Goal: Task Accomplishment & Management: Manage account settings

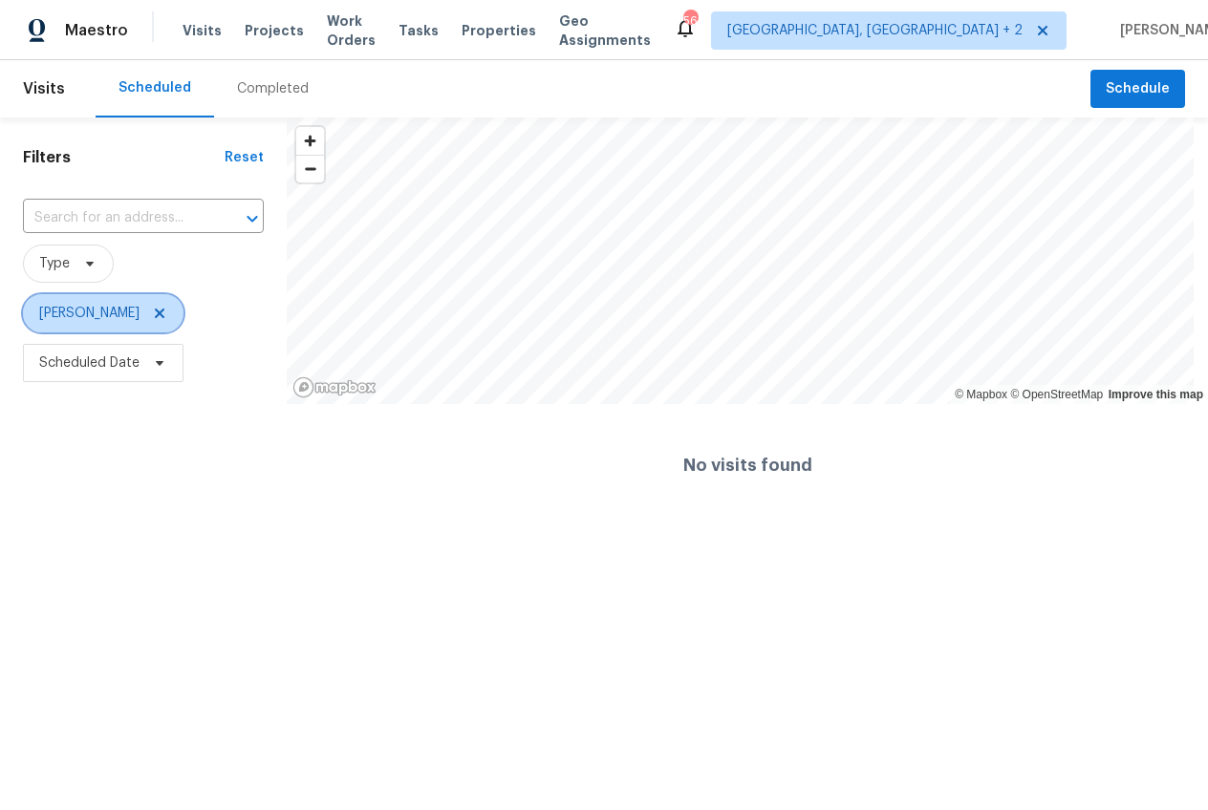
click at [152, 319] on icon at bounding box center [159, 313] width 15 height 15
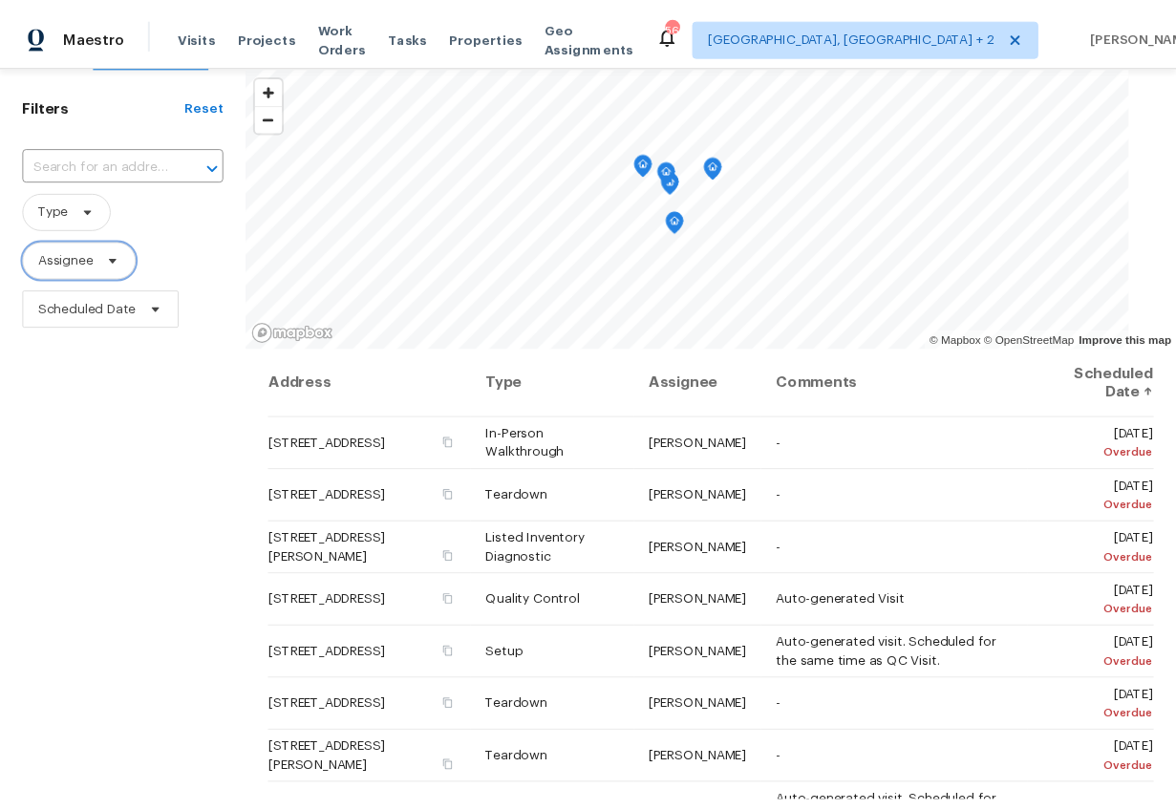
scroll to position [127, 0]
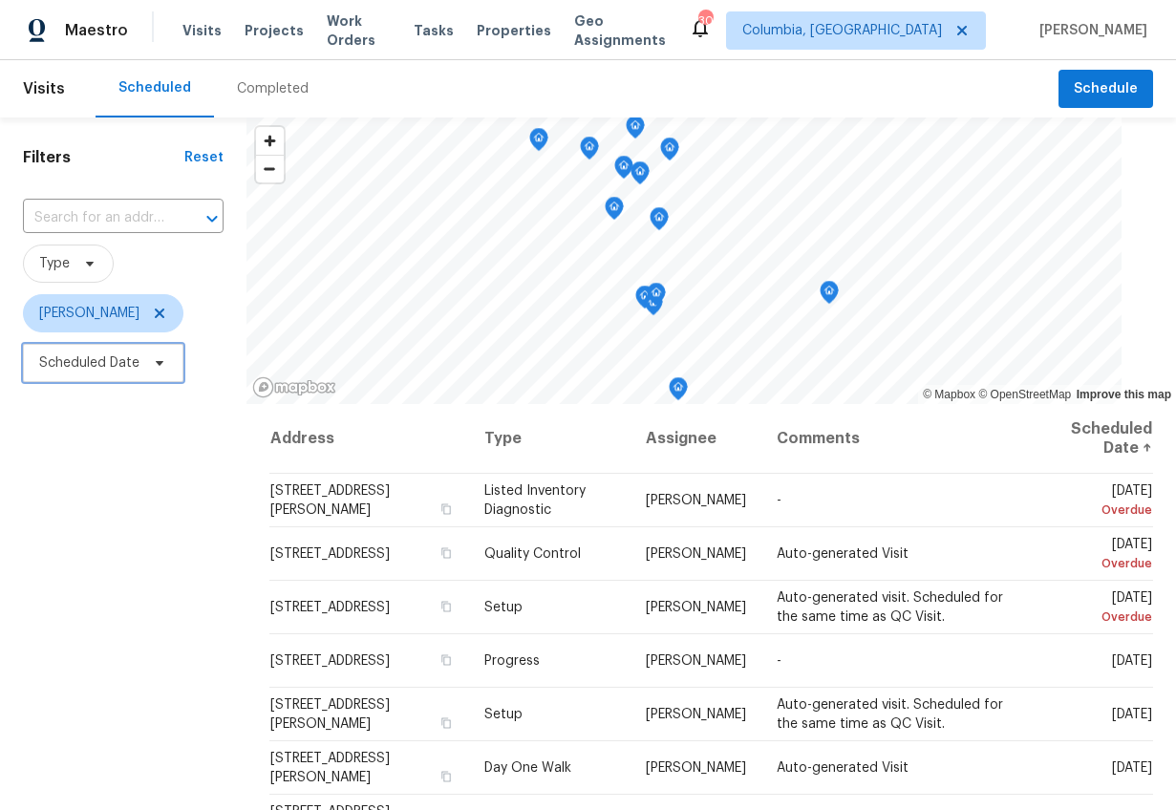
click at [83, 367] on span "Scheduled Date" at bounding box center [89, 363] width 100 height 19
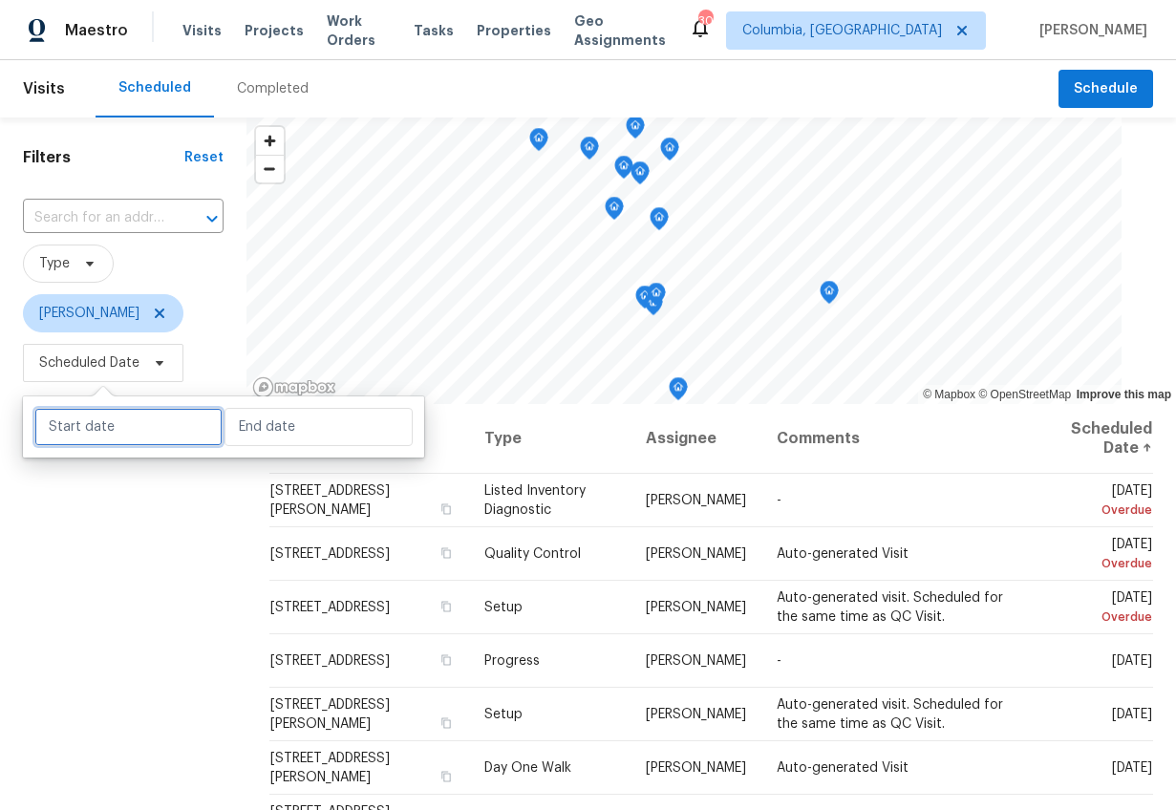
select select "7"
select select "2025"
select select "8"
select select "2025"
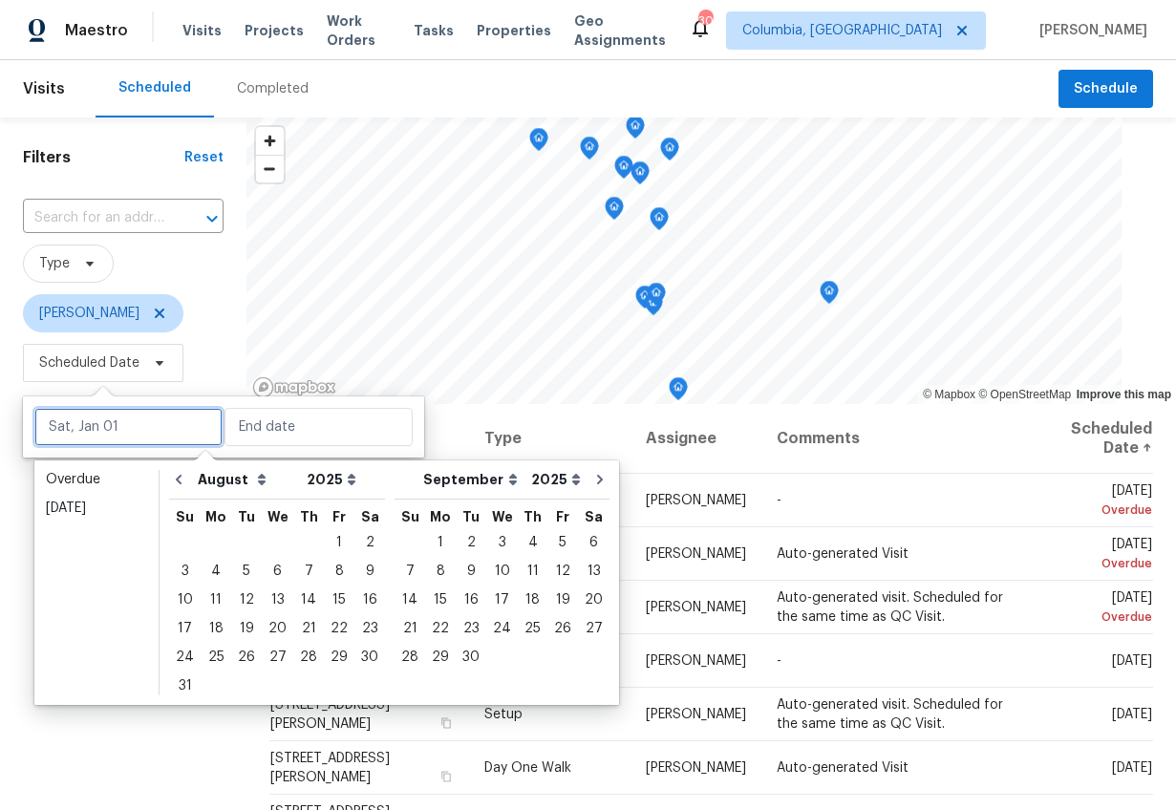
click at [91, 434] on input "text" at bounding box center [128, 427] width 188 height 38
click at [245, 653] on div "26" at bounding box center [246, 657] width 31 height 27
type input "Tue, Aug 26"
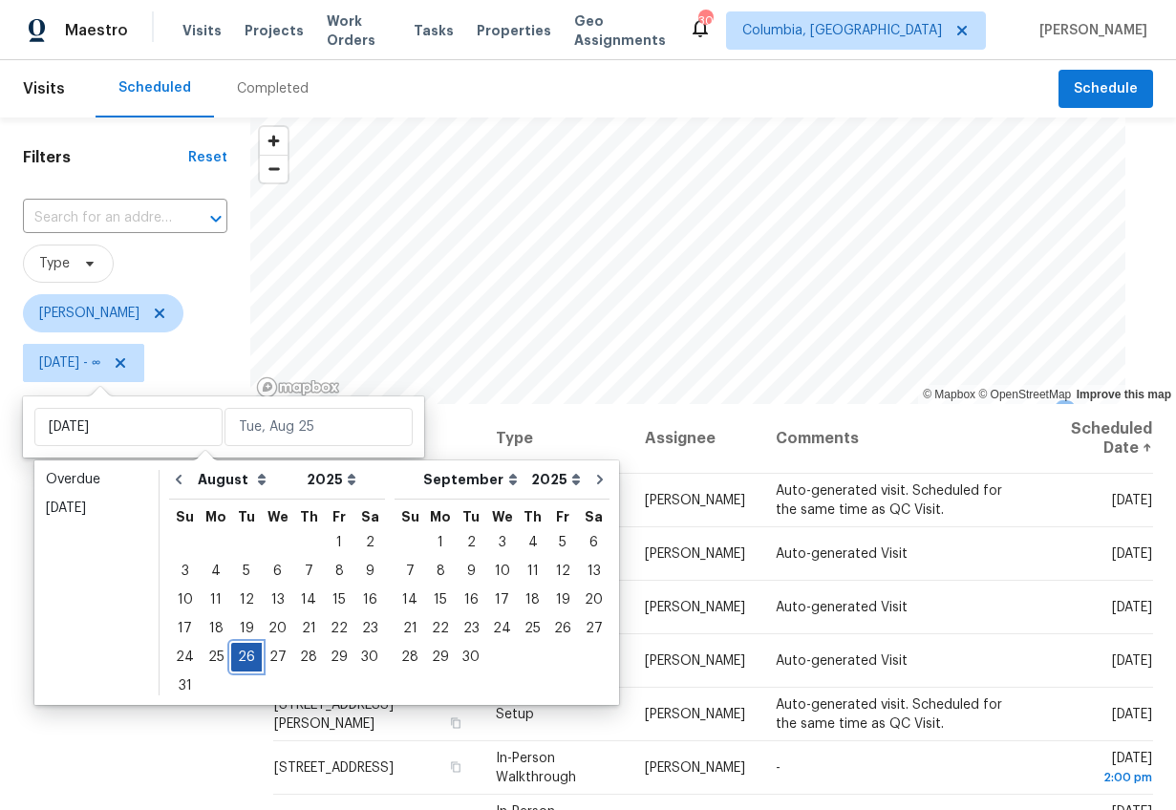
click at [245, 653] on div "26" at bounding box center [246, 657] width 31 height 27
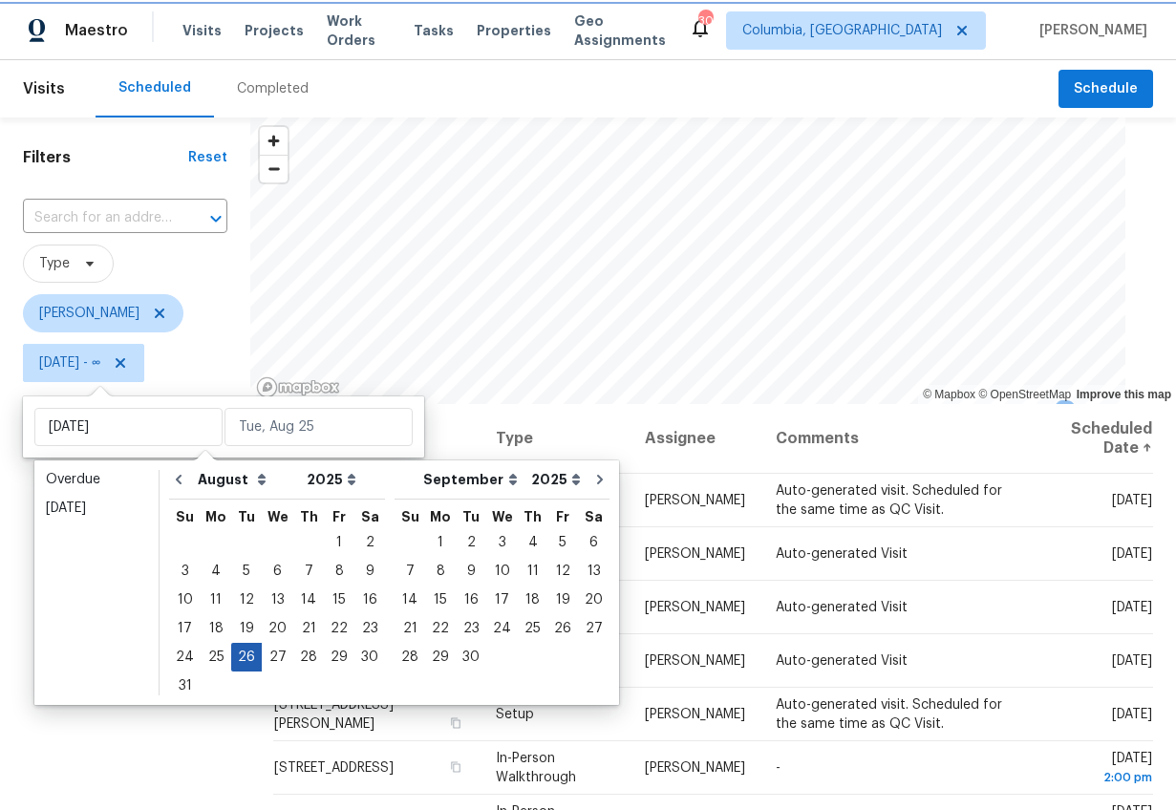
type input "Tue, Aug 26"
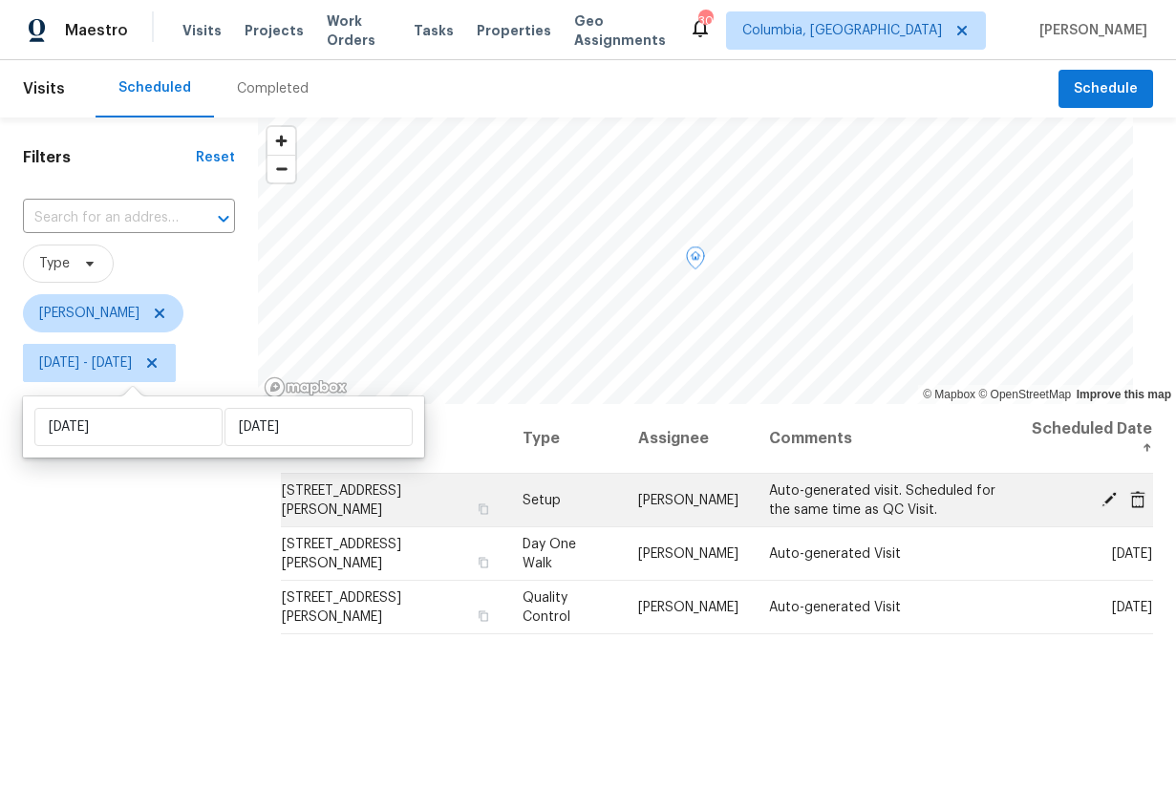
click at [1130, 496] on icon at bounding box center [1137, 498] width 15 height 17
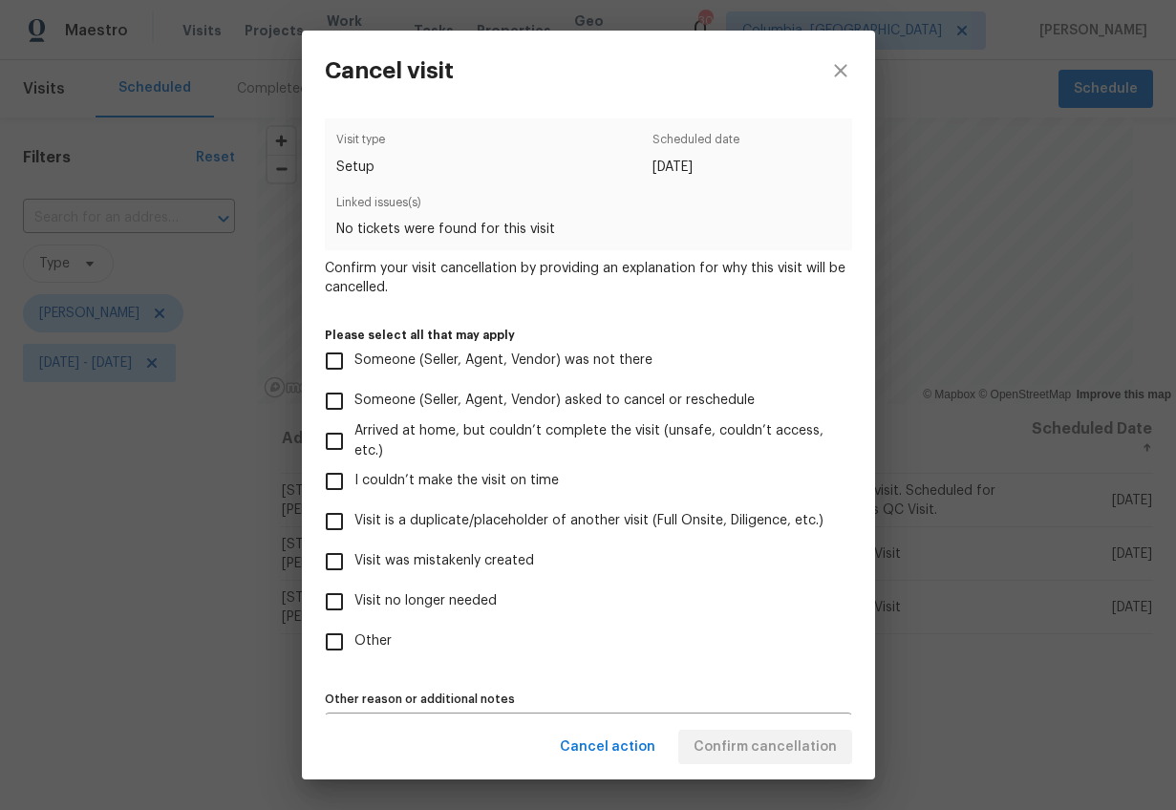
click at [396, 599] on span "Visit no longer needed" at bounding box center [426, 602] width 142 height 20
click at [355, 599] on input "Visit no longer needed" at bounding box center [334, 602] width 40 height 40
checkbox input "true"
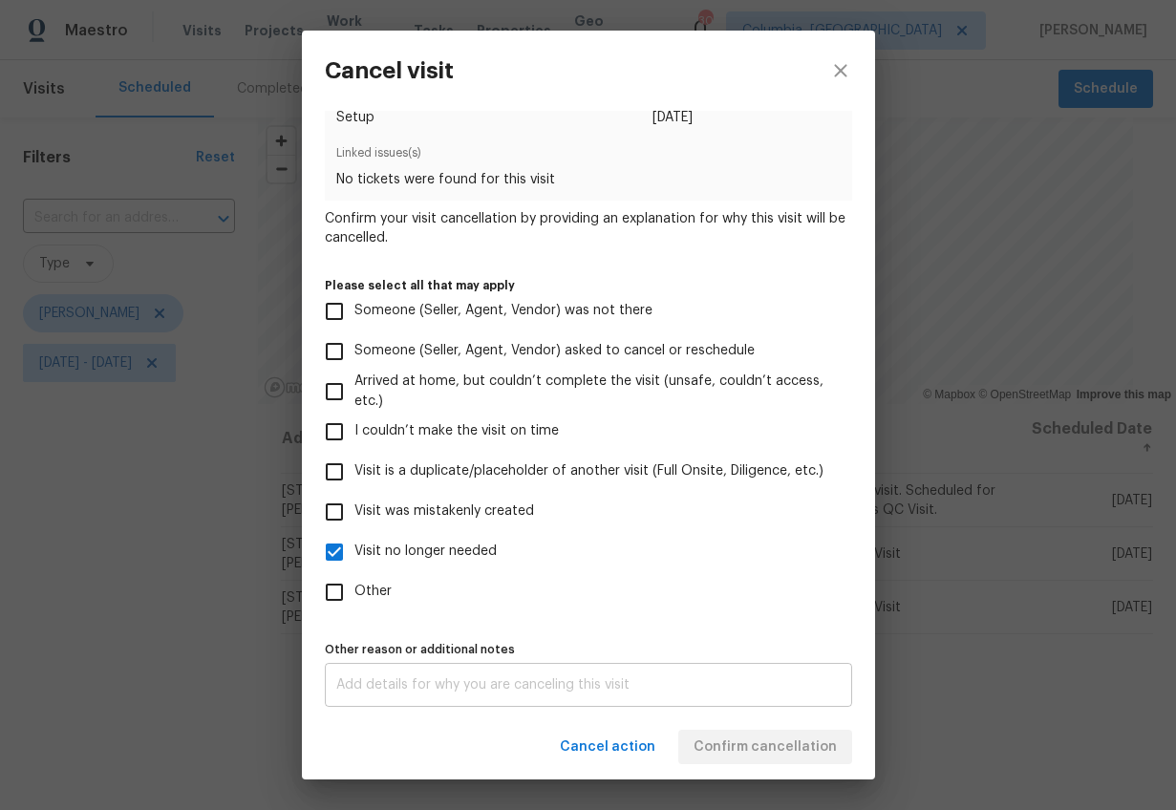
click at [428, 695] on div "x Other reason or additional notes" at bounding box center [589, 685] width 528 height 44
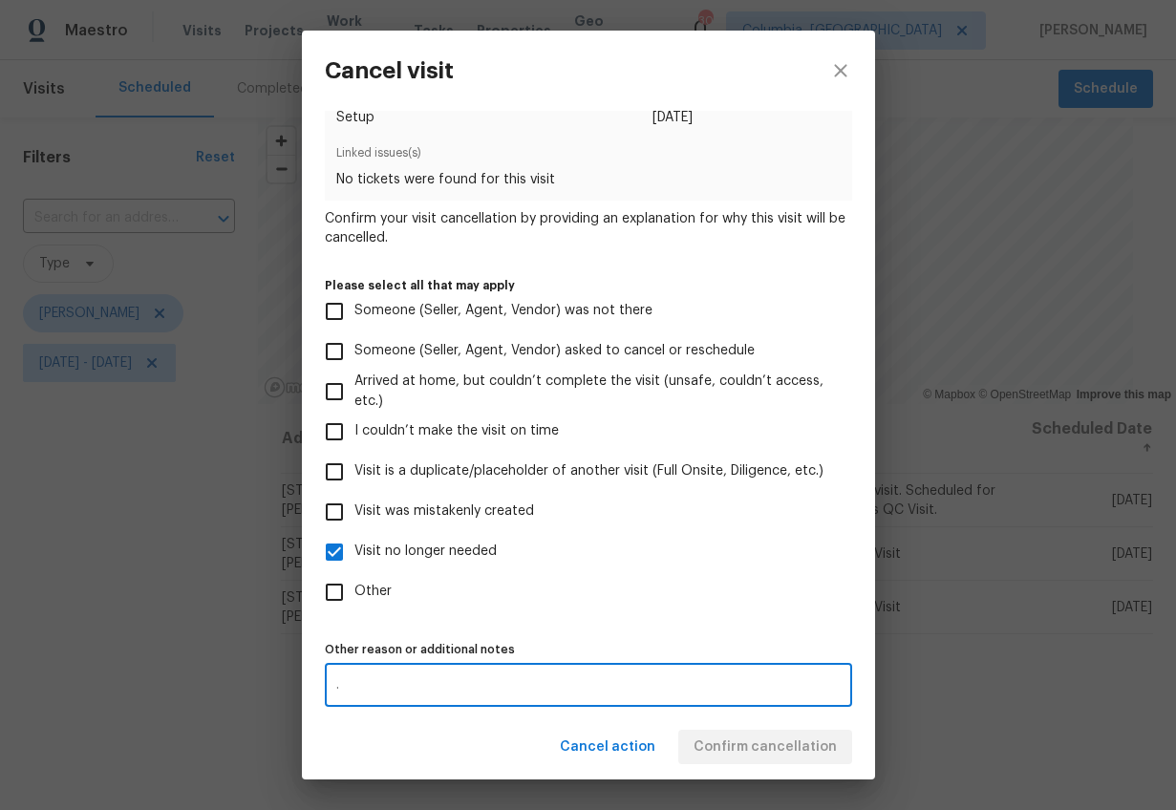
type textarea "."
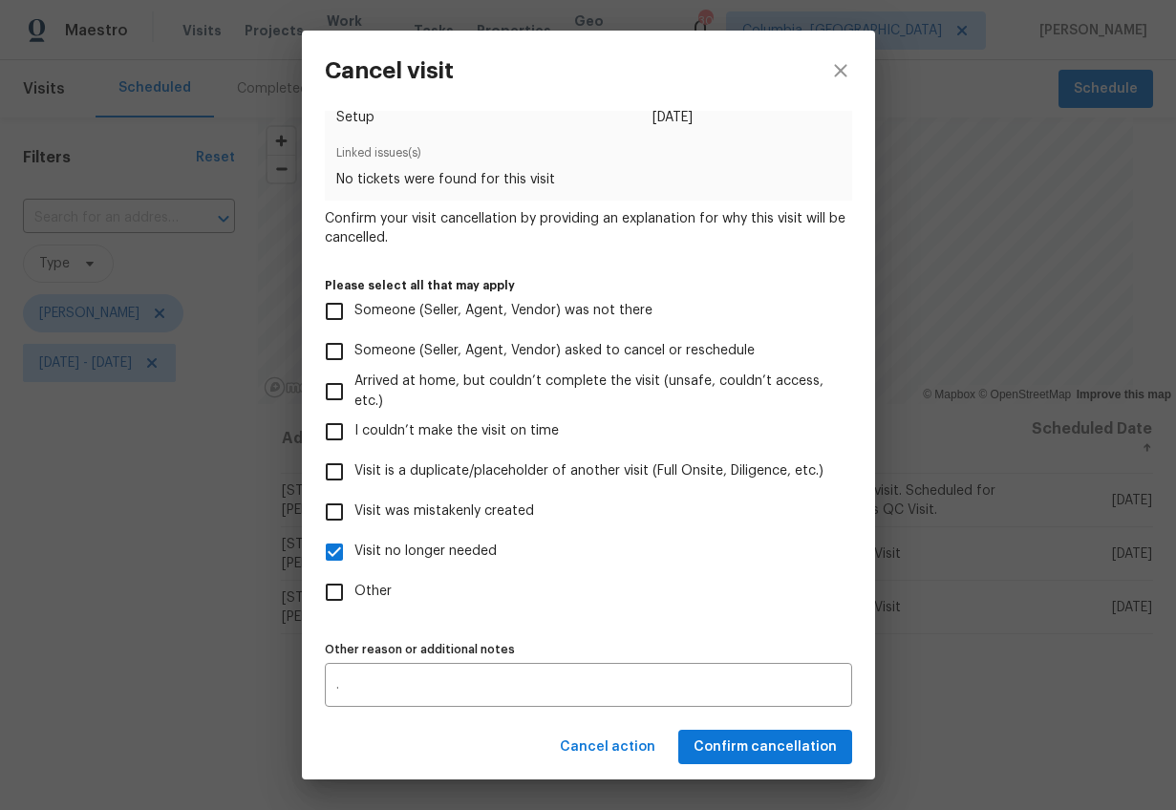
click at [807, 623] on div "Visit type Setup Scheduled date 8/26/2025 Linked issues(s) No tickets were foun…" at bounding box center [589, 388] width 528 height 638
click at [802, 743] on span "Confirm cancellation" at bounding box center [765, 748] width 143 height 24
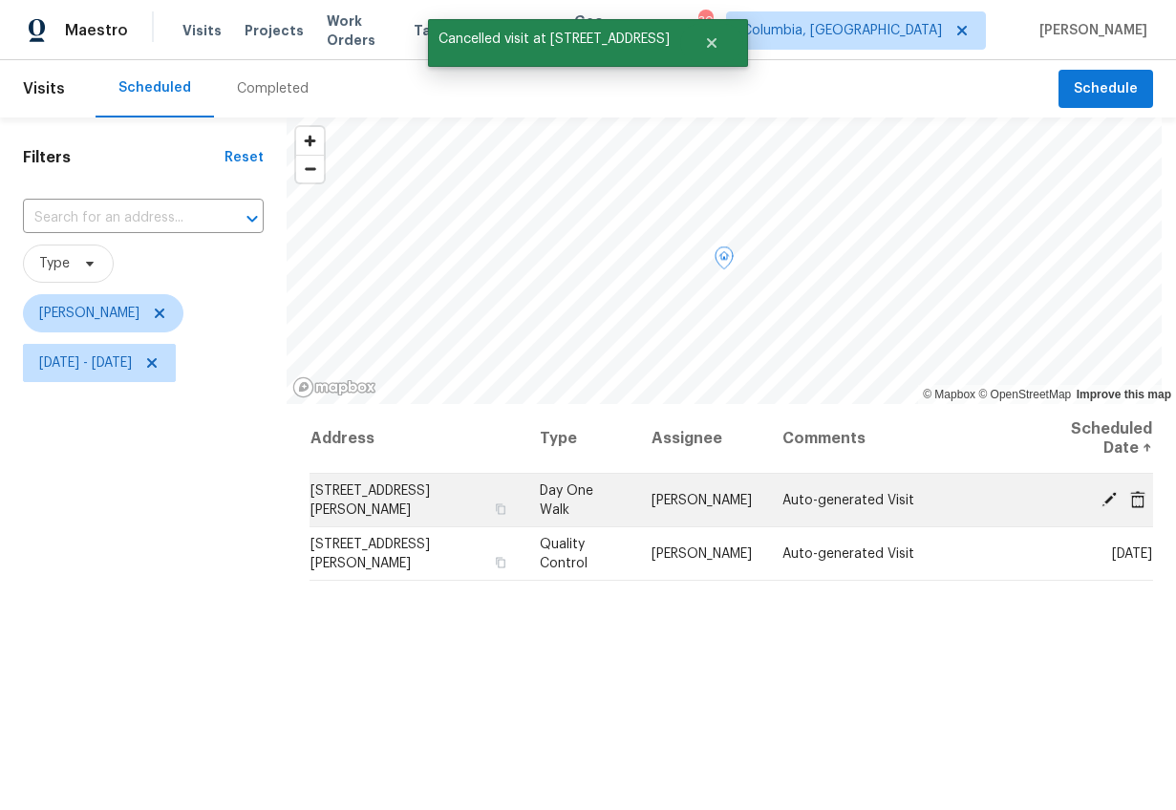
click at [1130, 496] on icon at bounding box center [1137, 498] width 15 height 17
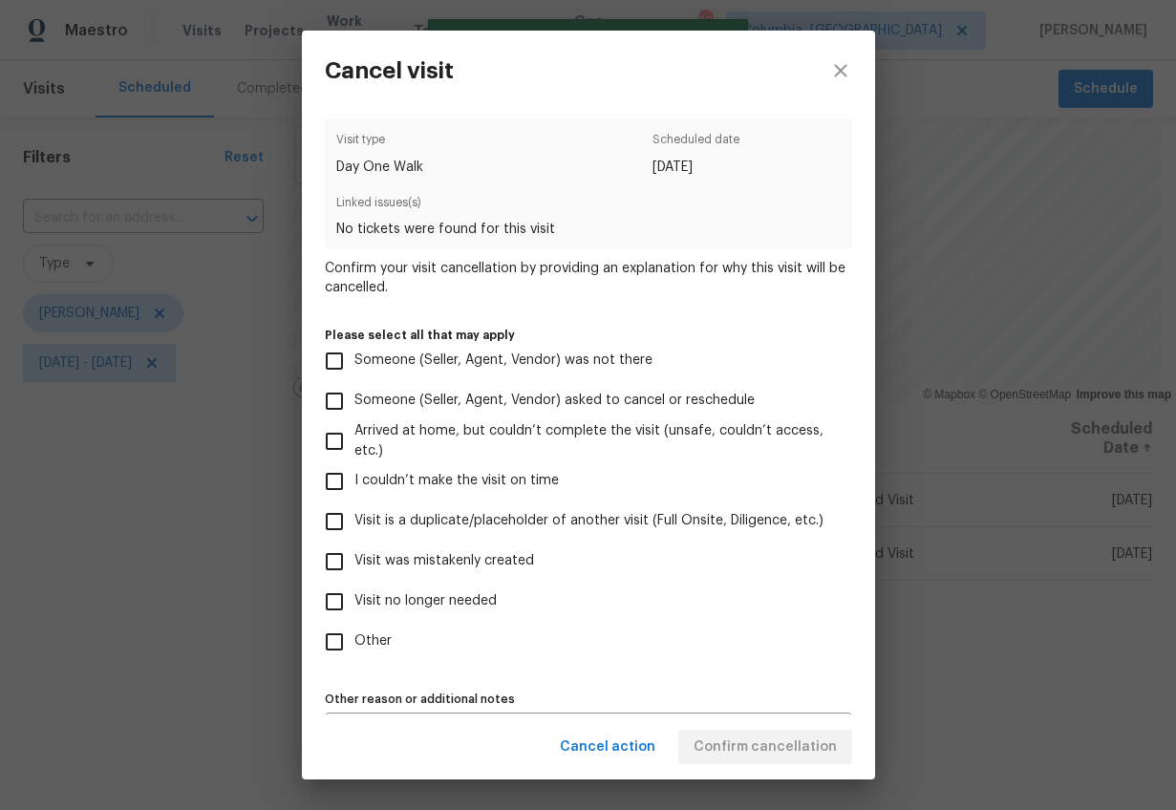
click at [322, 562] on input "Visit was mistakenly created" at bounding box center [334, 562] width 40 height 40
checkbox input "true"
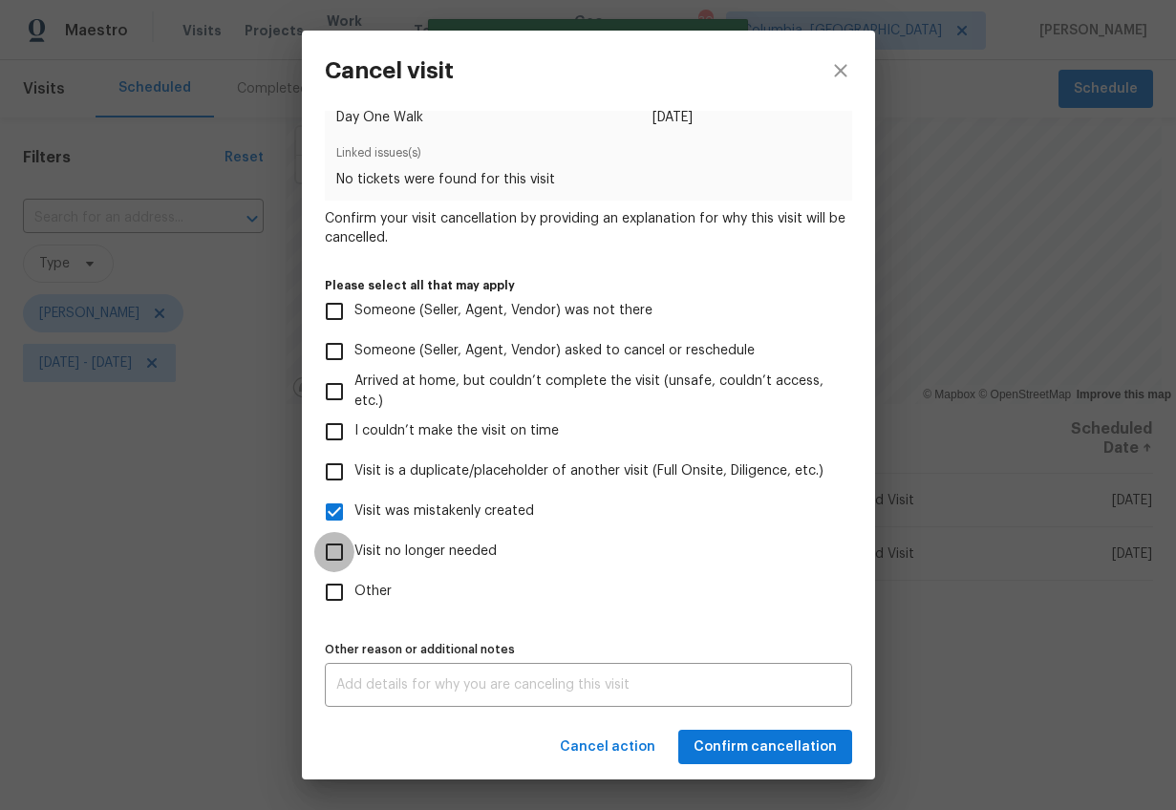
click at [341, 549] on input "Visit no longer needed" at bounding box center [334, 552] width 40 height 40
checkbox input "true"
click at [692, 698] on div "x Other reason or additional notes" at bounding box center [589, 685] width 528 height 44
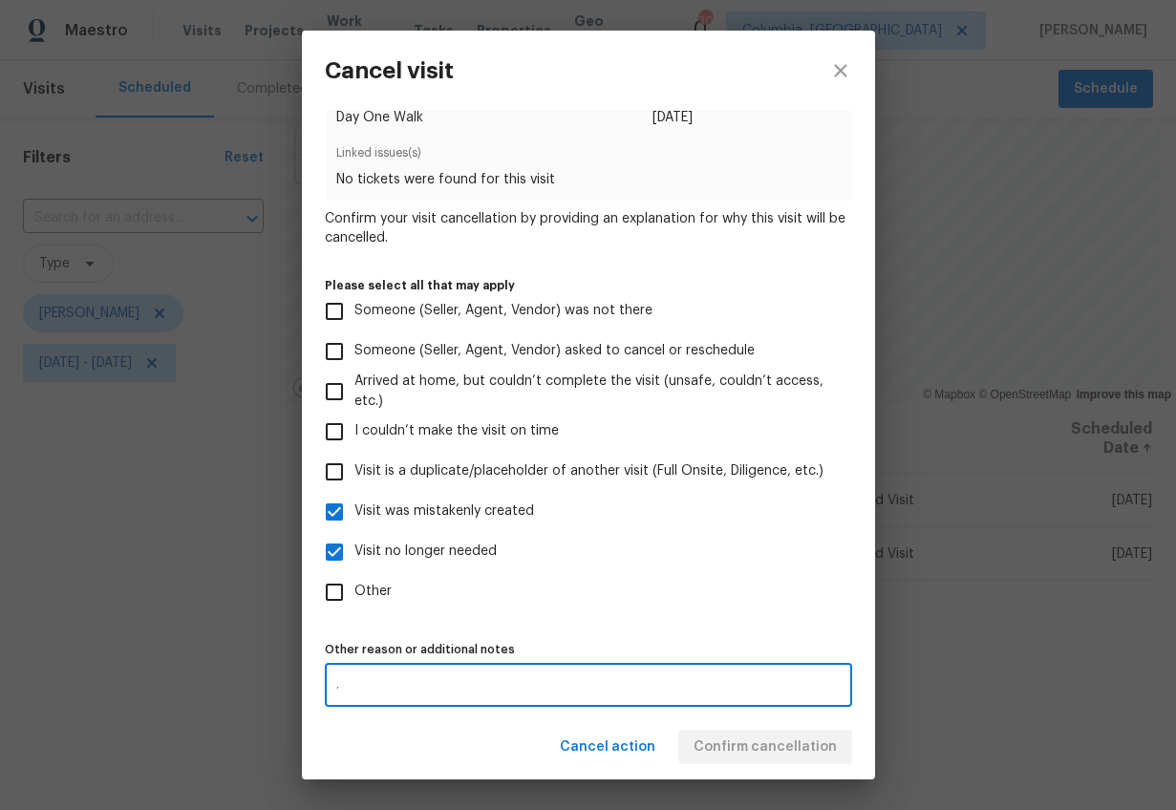
type textarea "."
click at [701, 633] on div "Visit type Day One Walk Scheduled date 8/26/2025 Linked issues(s) No tickets we…" at bounding box center [589, 388] width 528 height 638
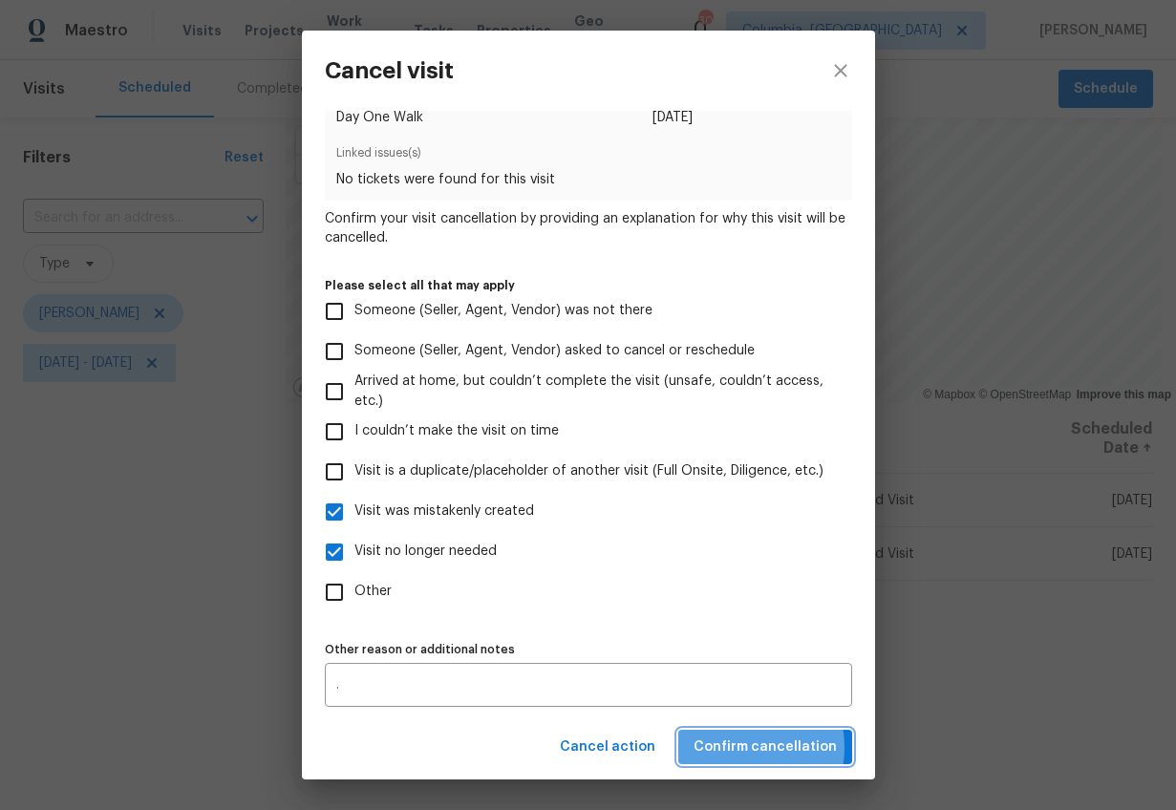
click at [739, 747] on span "Confirm cancellation" at bounding box center [765, 748] width 143 height 24
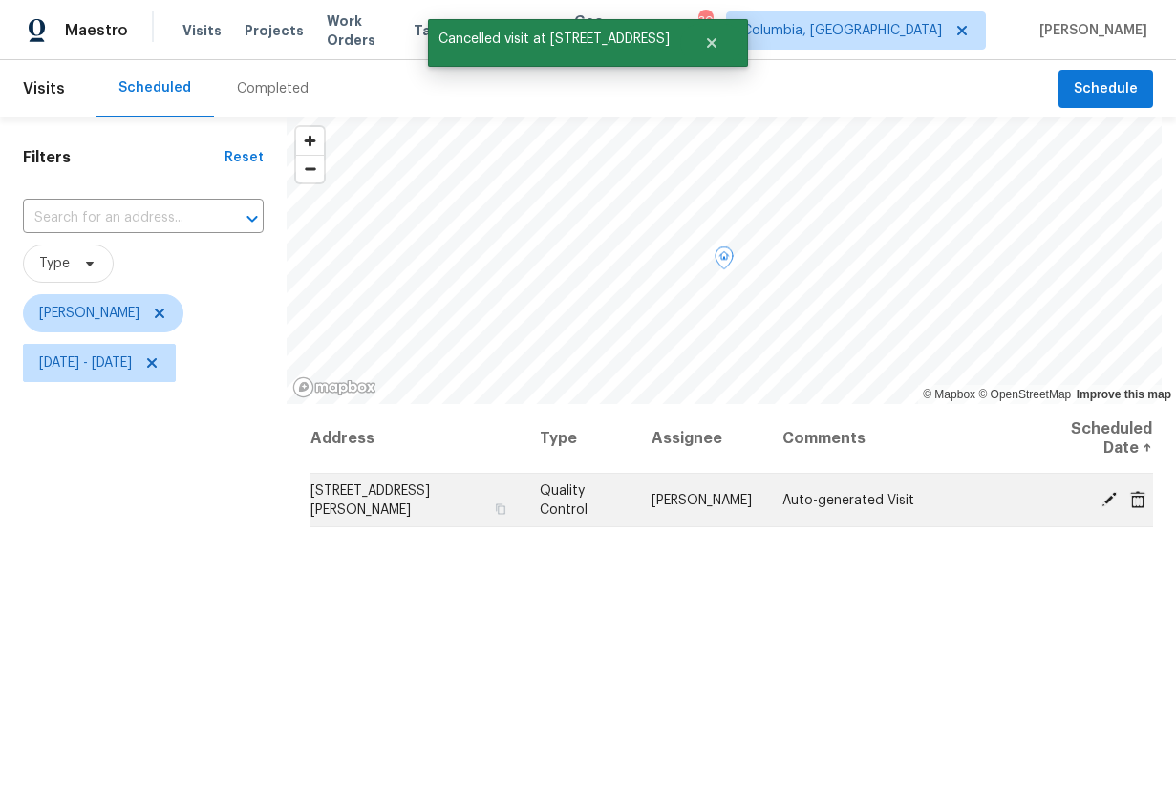
click at [1133, 501] on span at bounding box center [1138, 498] width 29 height 17
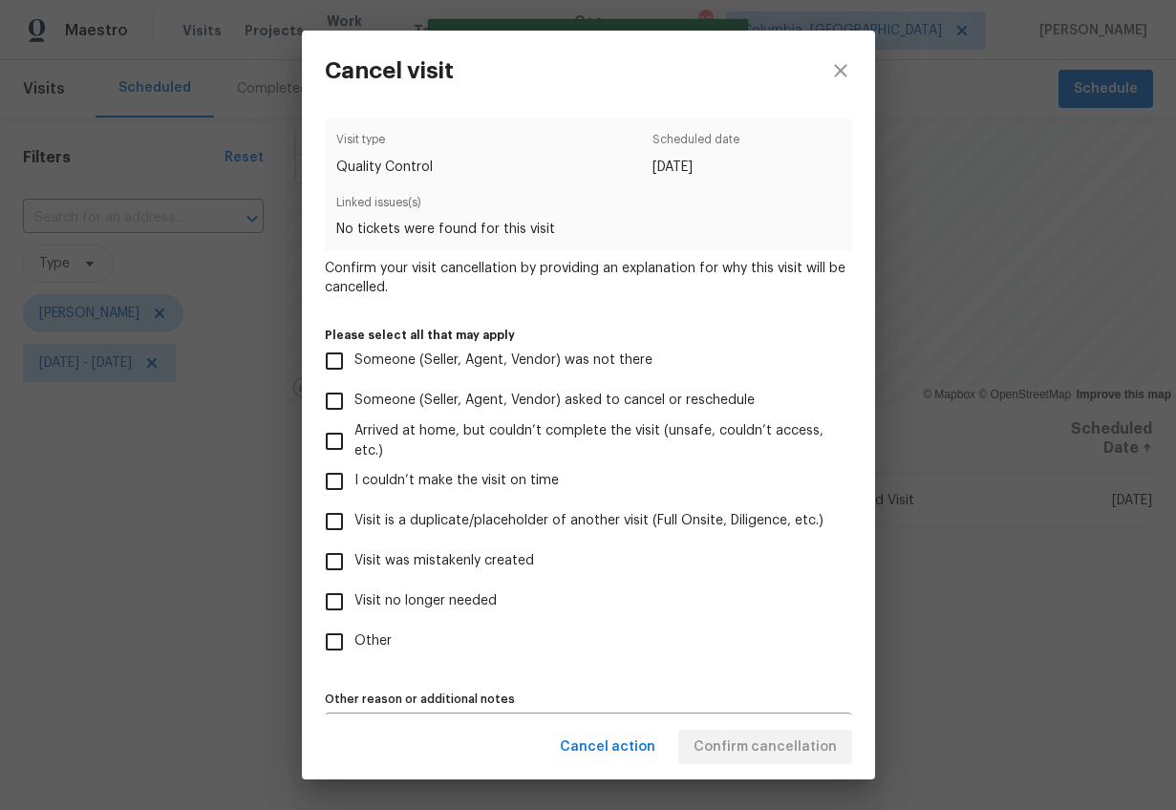
click at [409, 602] on span "Visit no longer needed" at bounding box center [426, 602] width 142 height 20
click at [355, 602] on input "Visit no longer needed" at bounding box center [334, 602] width 40 height 40
checkbox input "true"
click at [395, 551] on span "Visit was mistakenly created" at bounding box center [445, 561] width 180 height 20
click at [355, 550] on input "Visit was mistakenly created" at bounding box center [334, 562] width 40 height 40
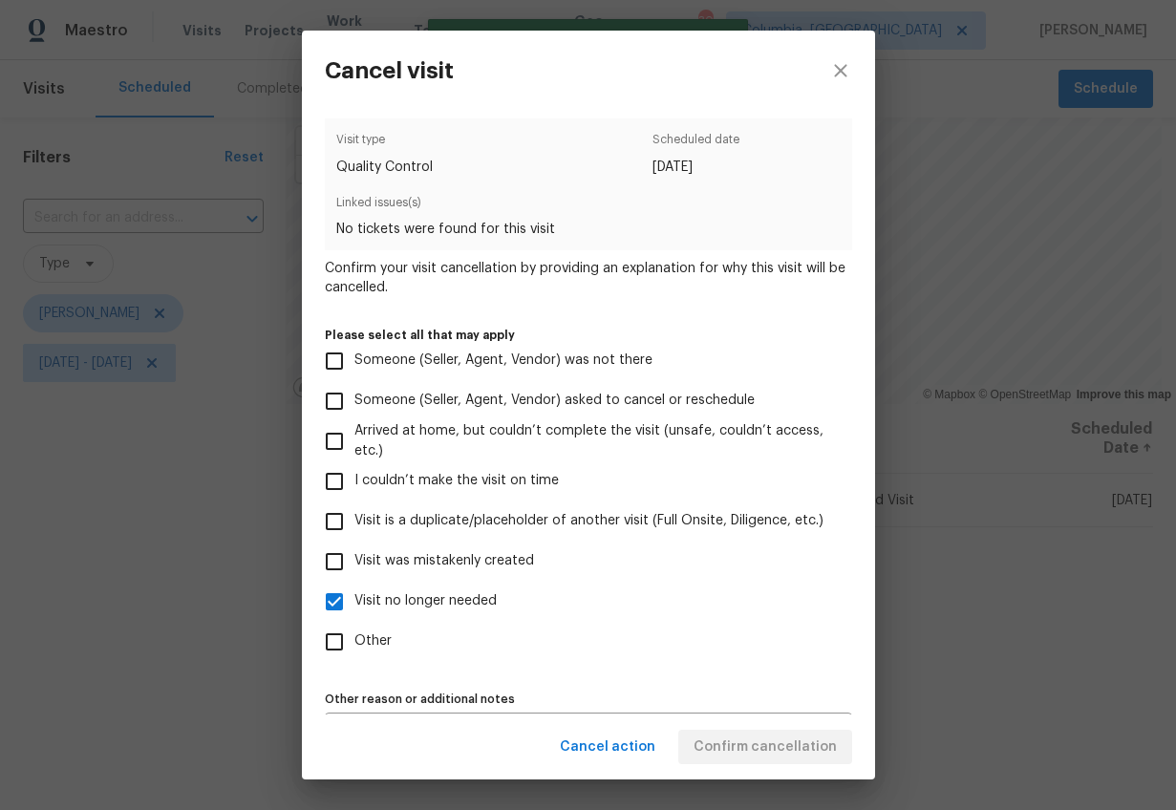
checkbox input "true"
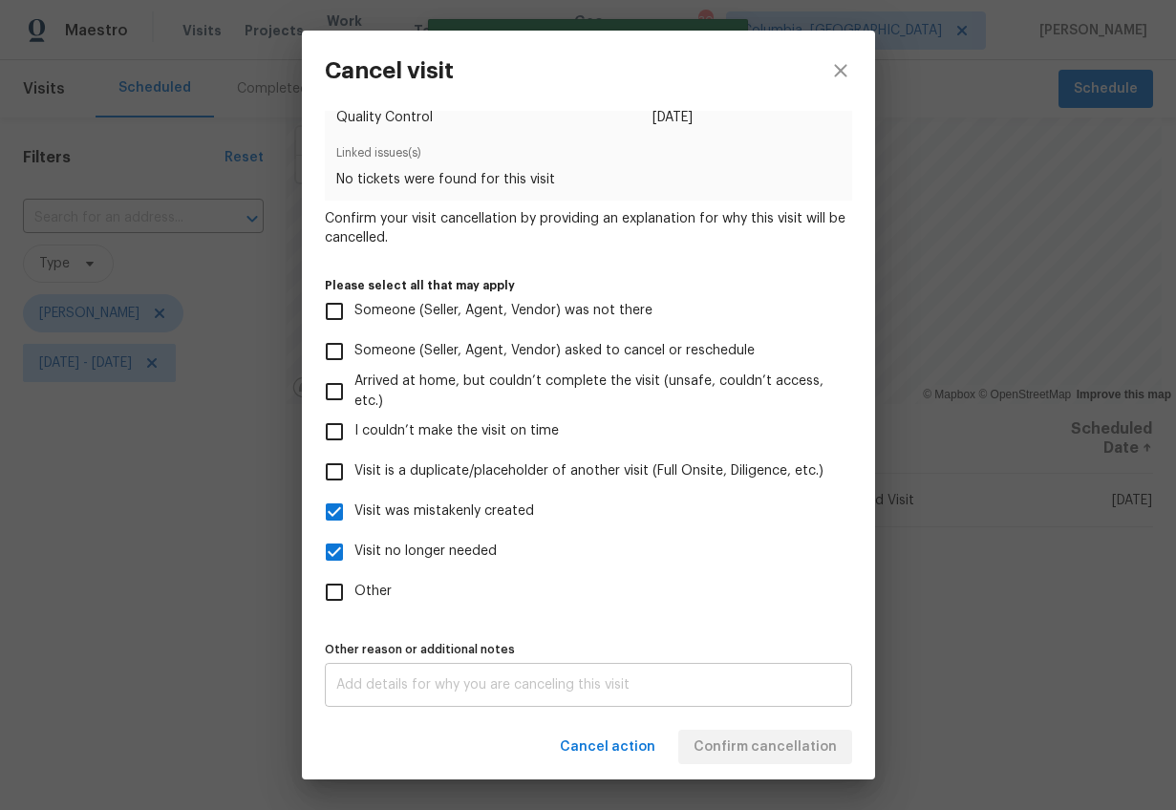
click at [675, 683] on textarea at bounding box center [588, 684] width 505 height 13
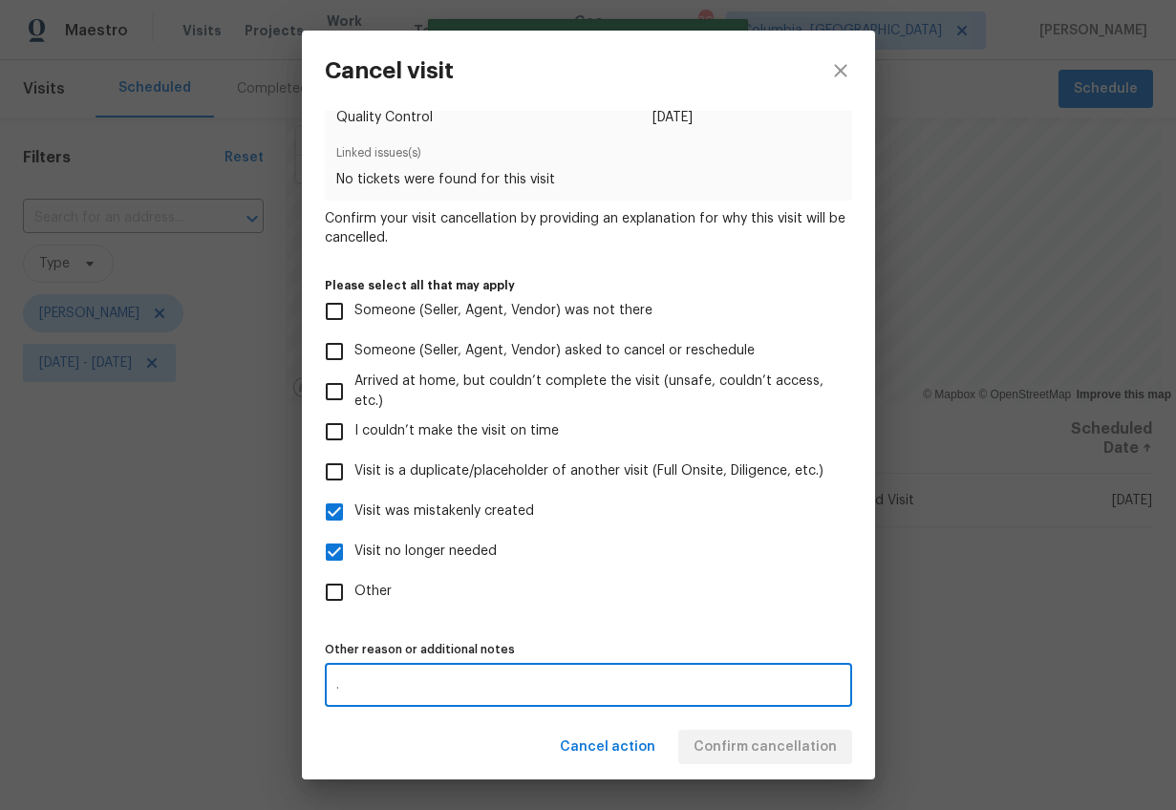
type textarea "."
click at [699, 607] on label "Other" at bounding box center [575, 592] width 523 height 40
click at [355, 607] on input "Other" at bounding box center [334, 592] width 40 height 40
checkbox input "true"
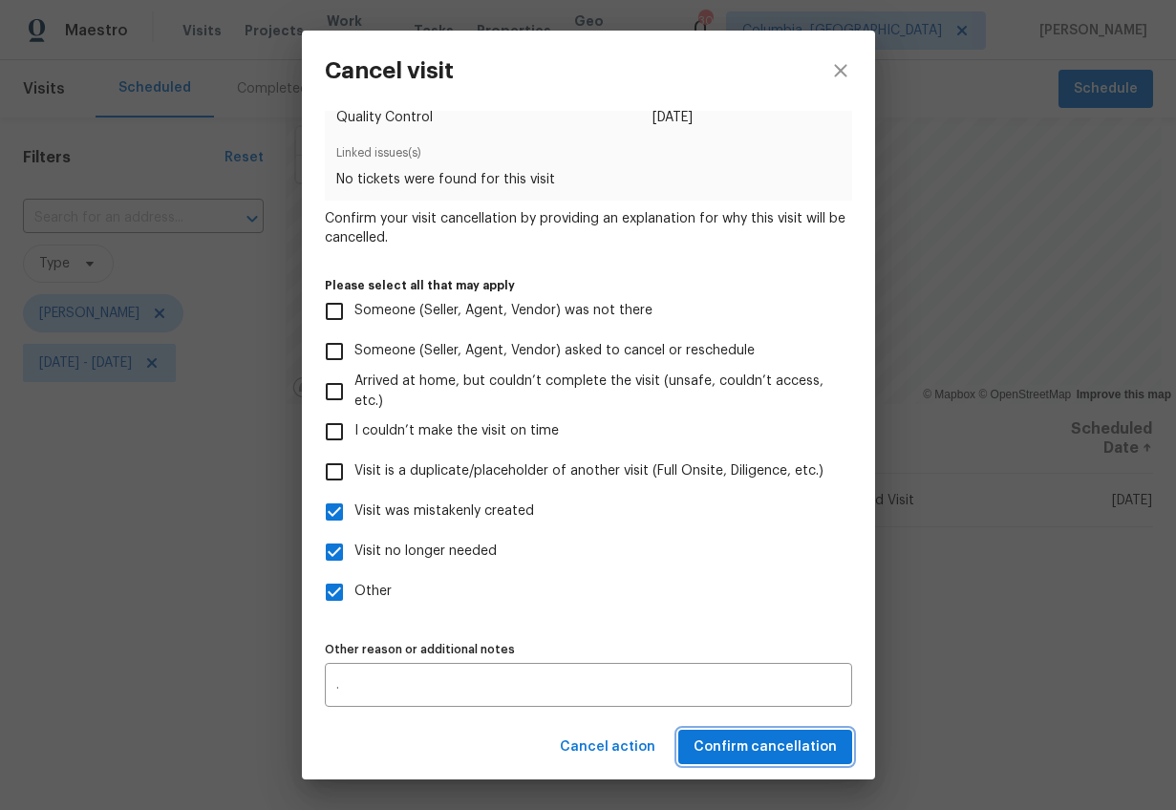
click at [726, 736] on span "Confirm cancellation" at bounding box center [765, 748] width 143 height 24
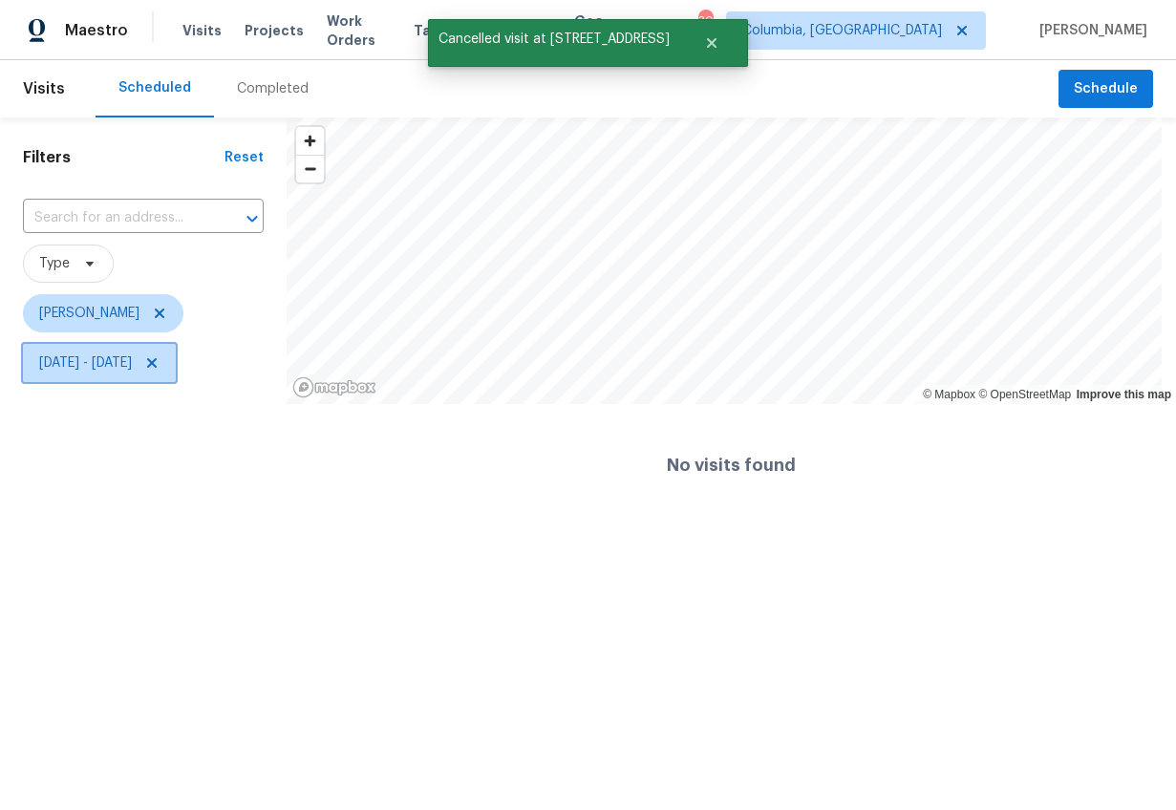
click at [132, 368] on span "Tue, Aug 26 - Tue, Aug 26" at bounding box center [85, 363] width 93 height 19
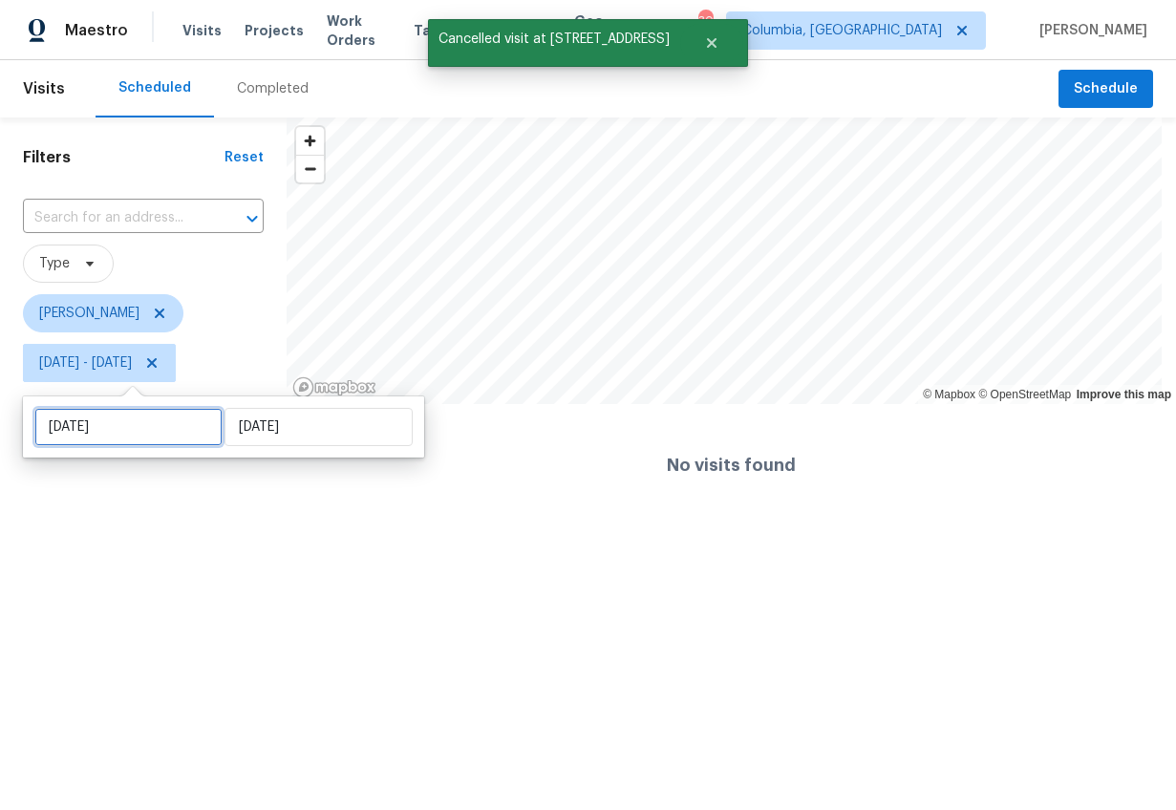
select select "7"
select select "2025"
select select "8"
select select "2025"
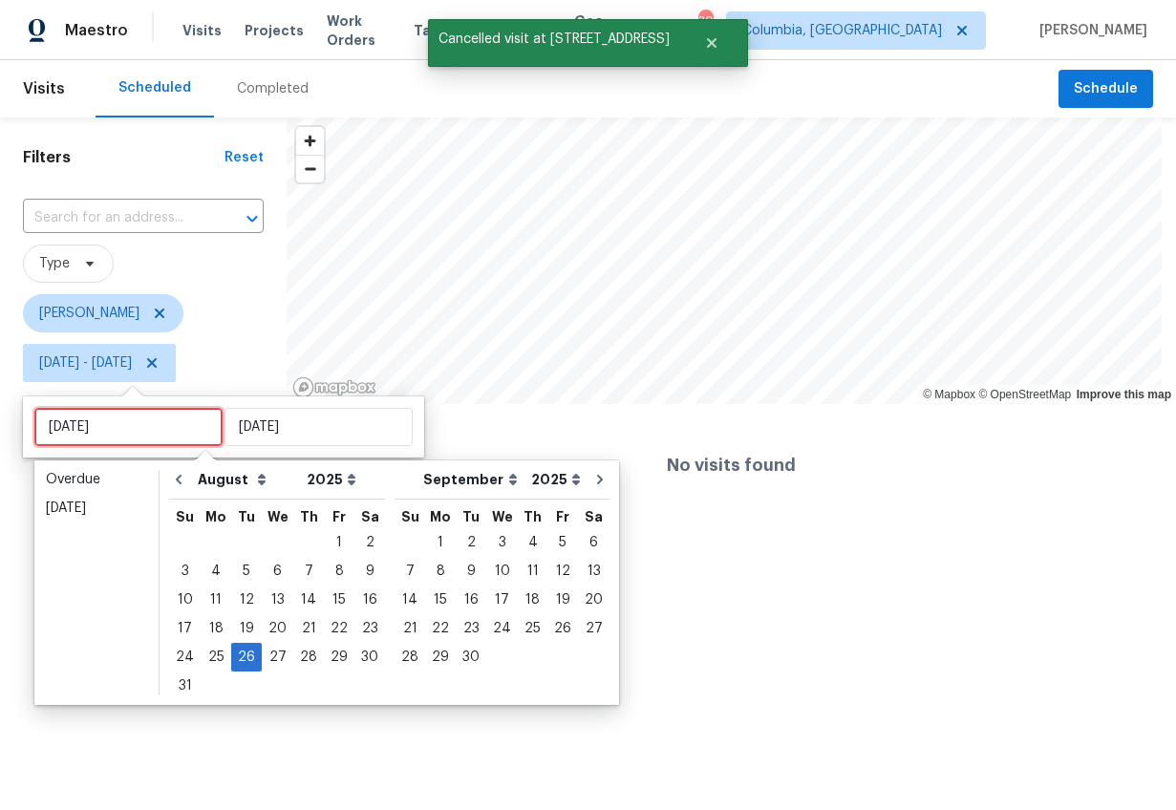
click at [189, 443] on input "Tue, Aug 26" at bounding box center [128, 427] width 188 height 38
type input "Tue, Aug 19"
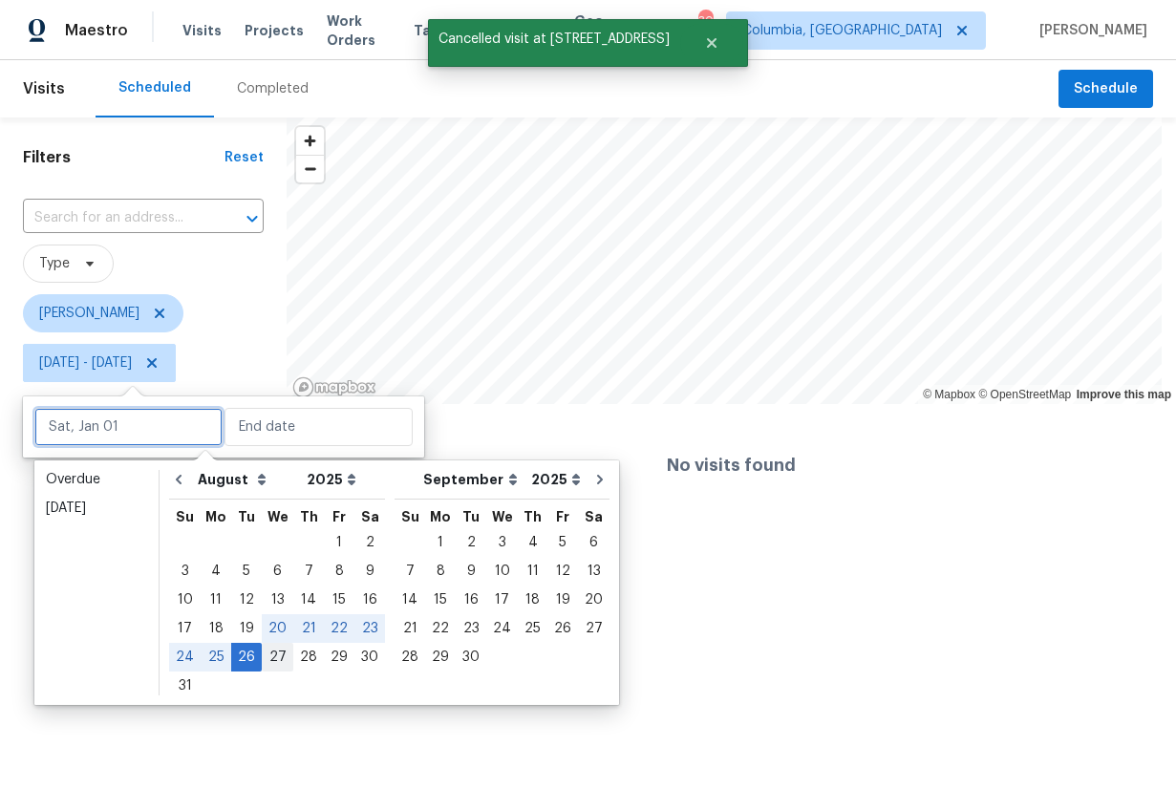
type input "Wed, Aug 27"
click at [264, 657] on div "27" at bounding box center [278, 657] width 32 height 27
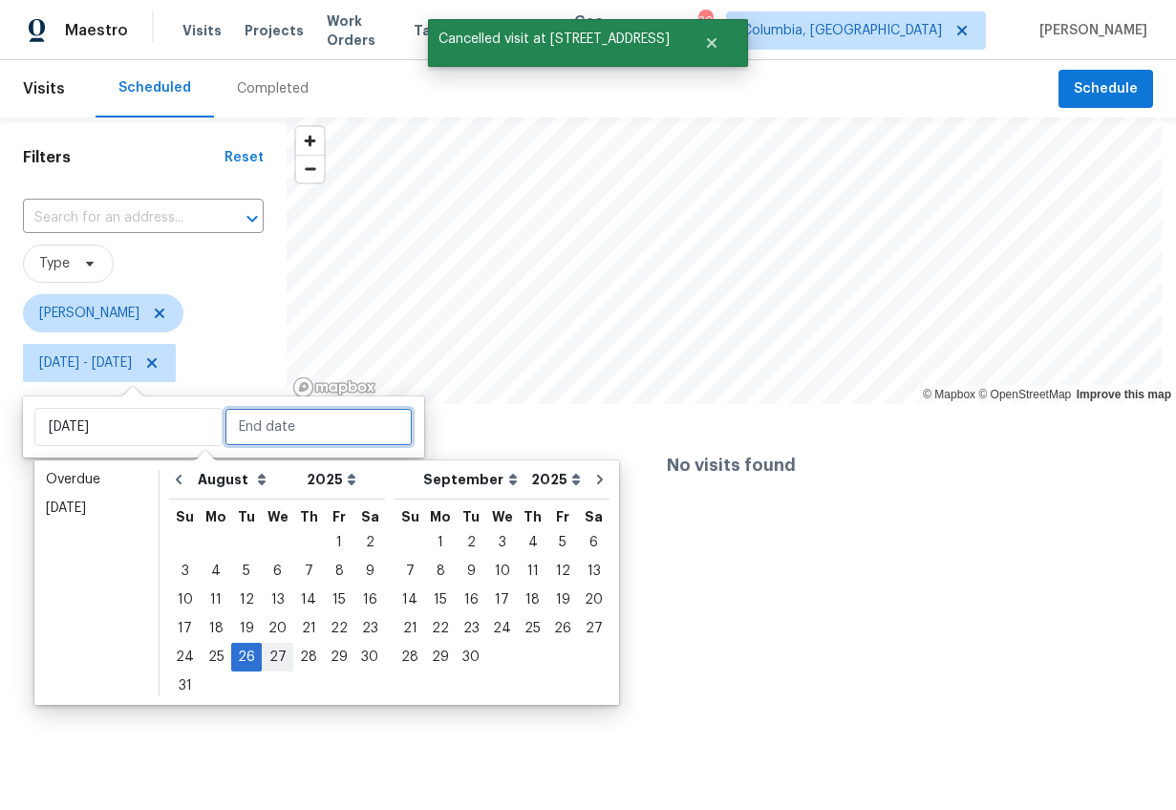
type input "Wed, Aug 27"
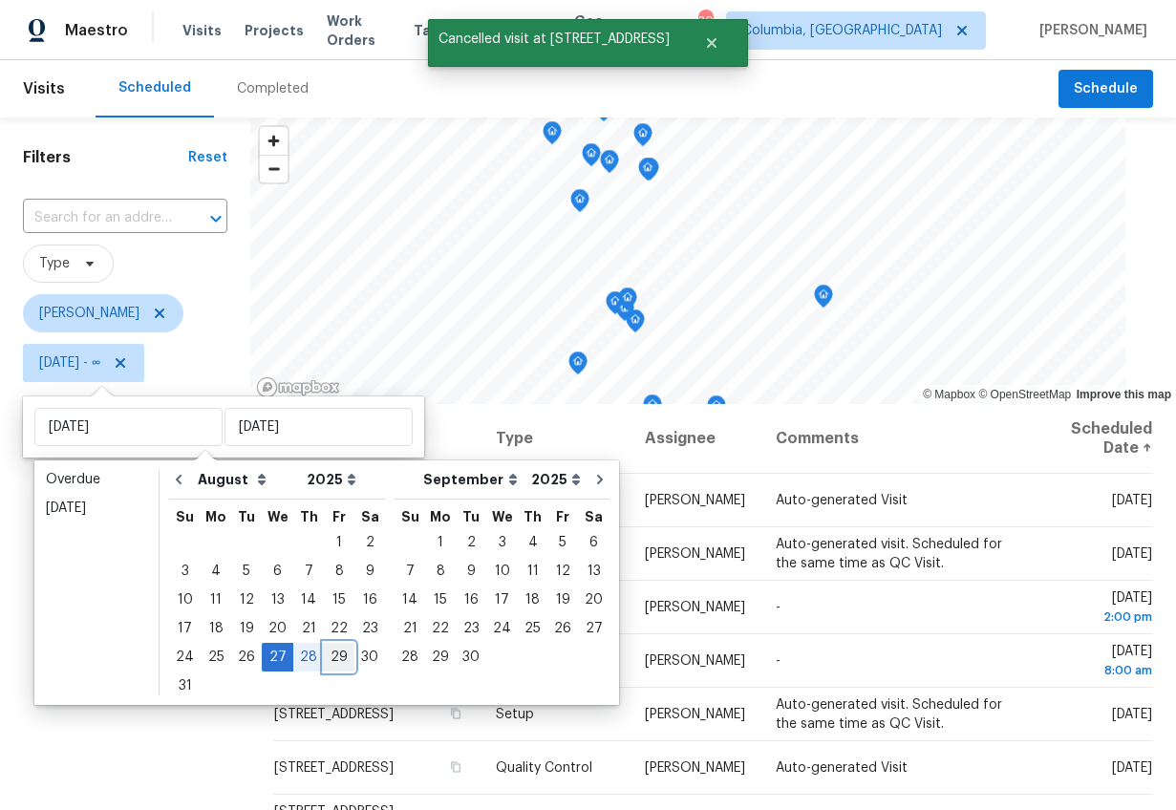
click at [331, 662] on div "29" at bounding box center [339, 657] width 31 height 27
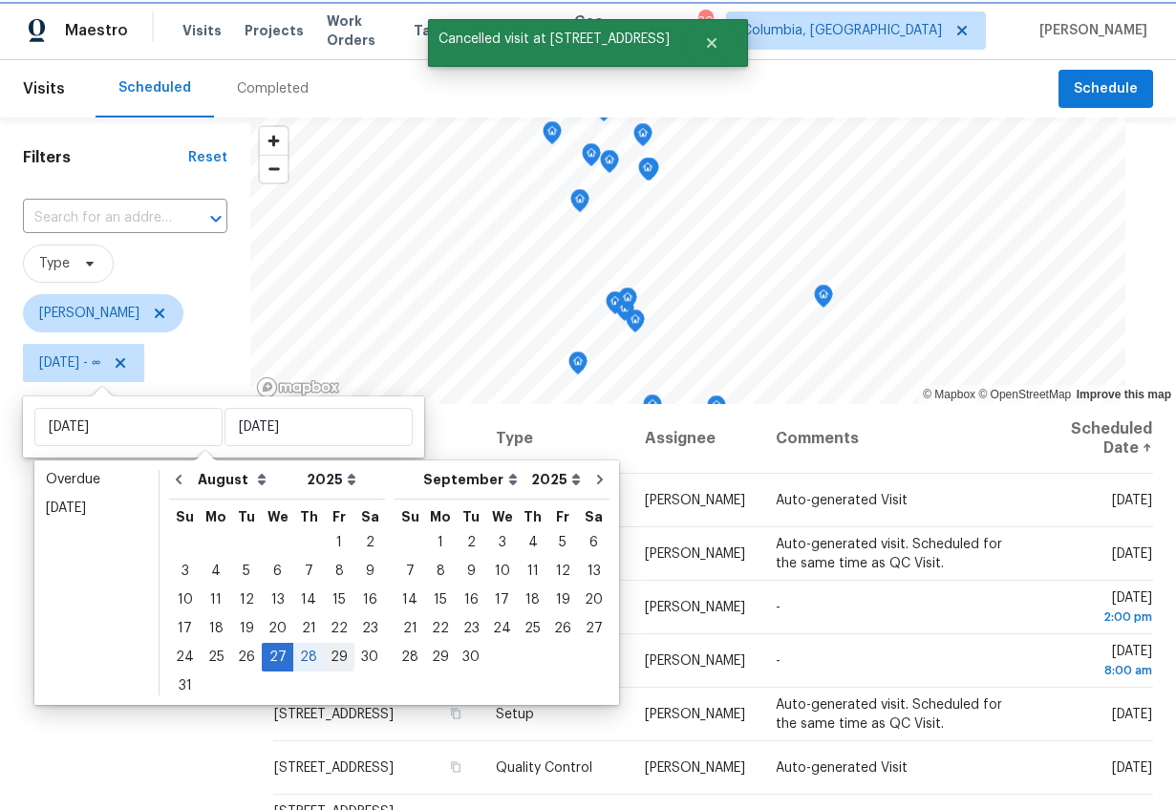
type input "Fri, Aug 29"
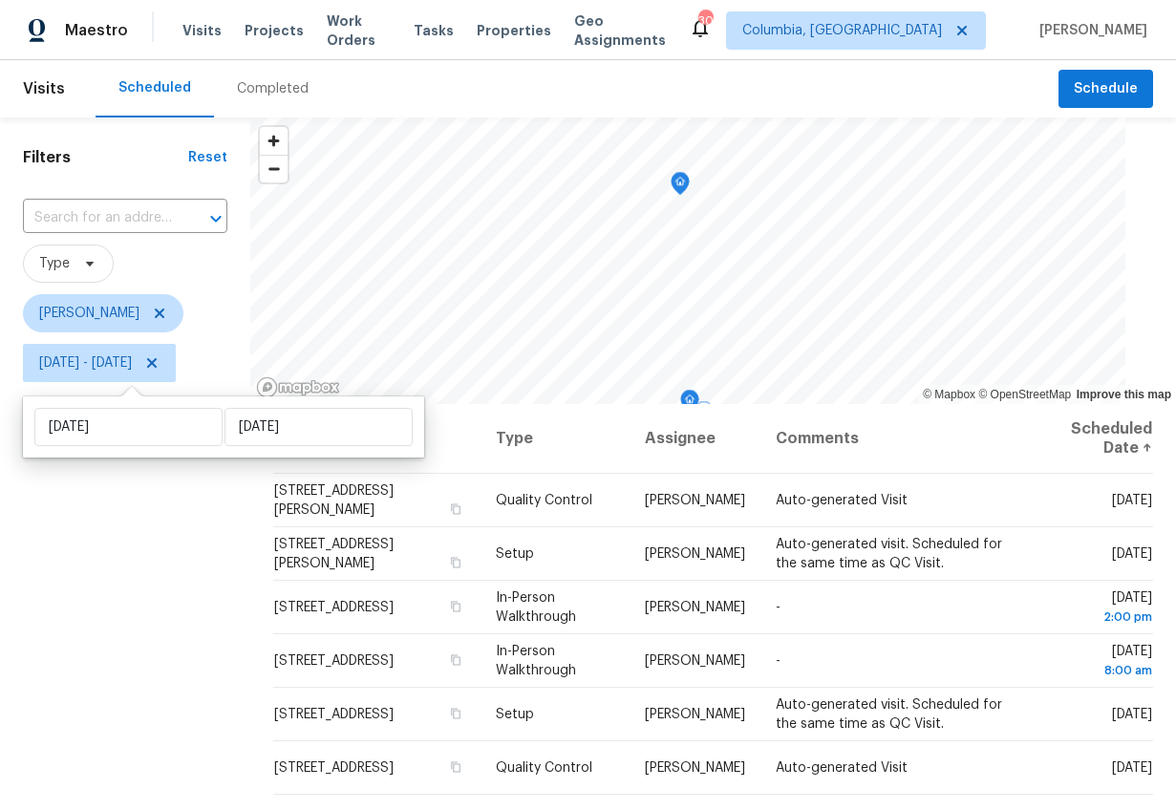
click at [115, 663] on div "Filters Reset ​ Type Kati Dunn Wed, Aug 27 - Fri, Aug 29" at bounding box center [125, 585] width 250 height 935
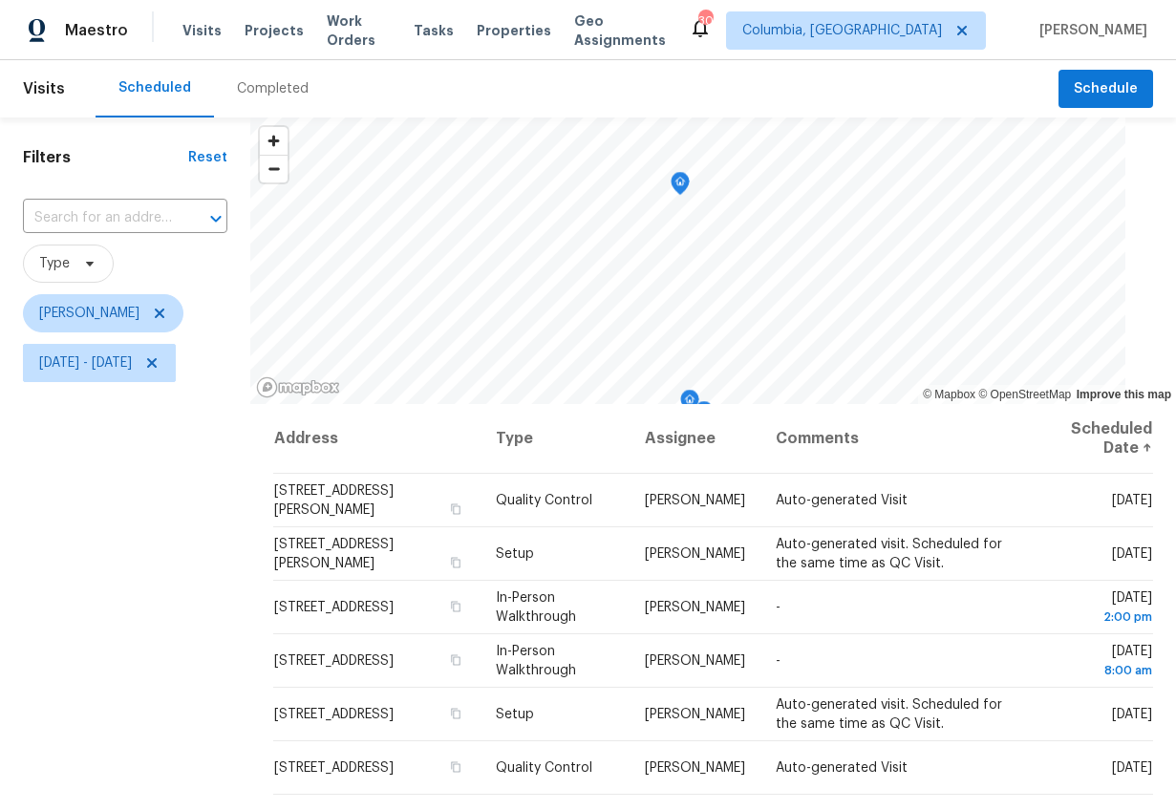
scroll to position [62, 0]
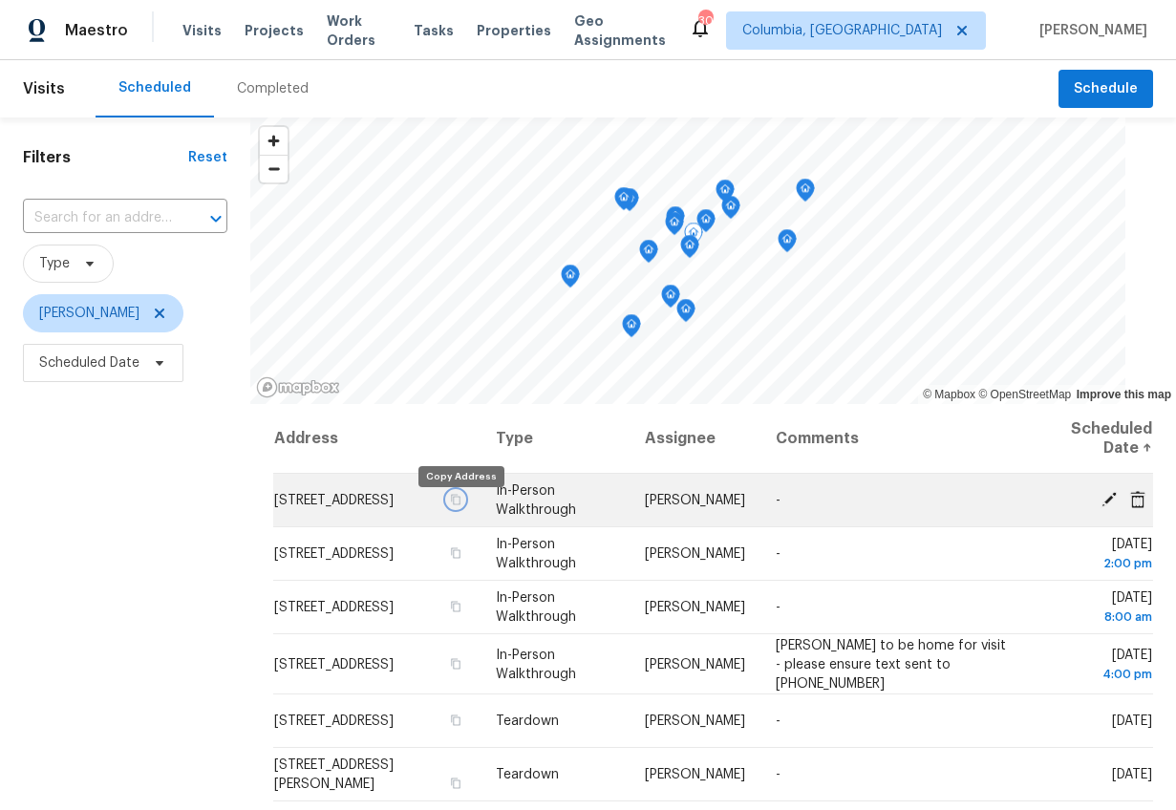
click at [459, 506] on icon "button" at bounding box center [456, 499] width 11 height 11
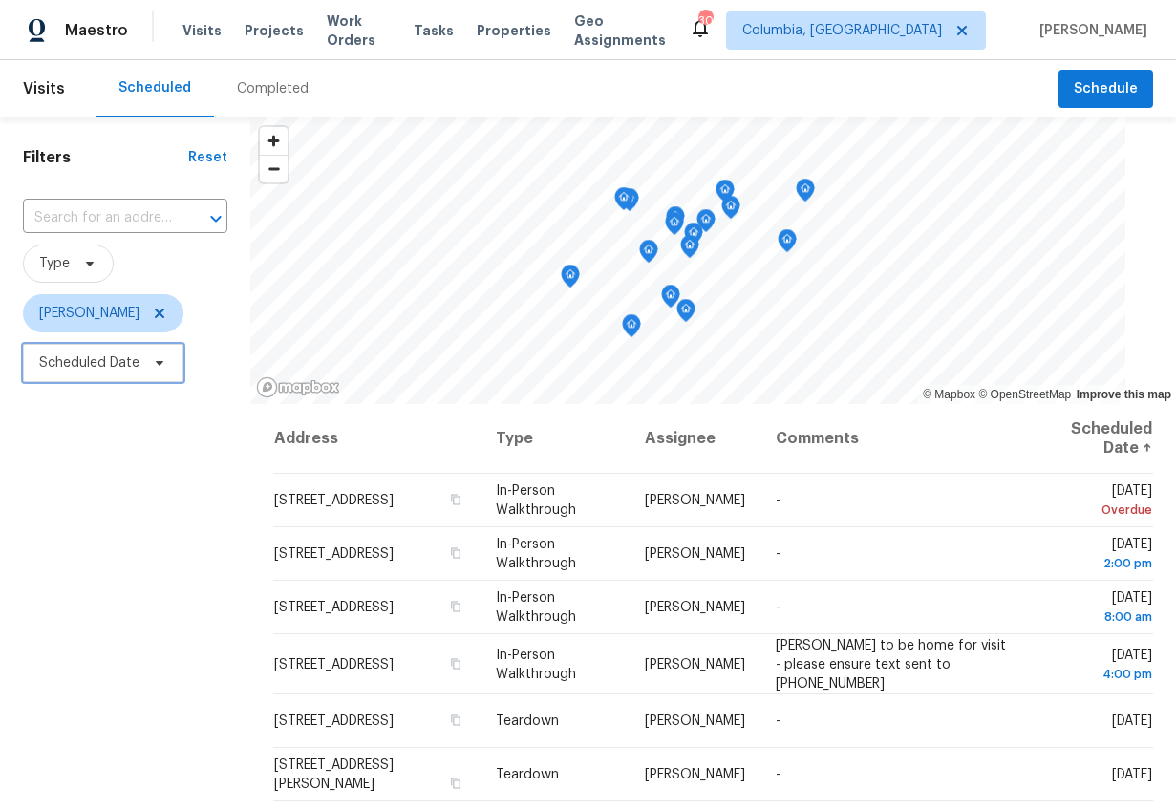
click at [110, 356] on span "Scheduled Date" at bounding box center [89, 363] width 100 height 19
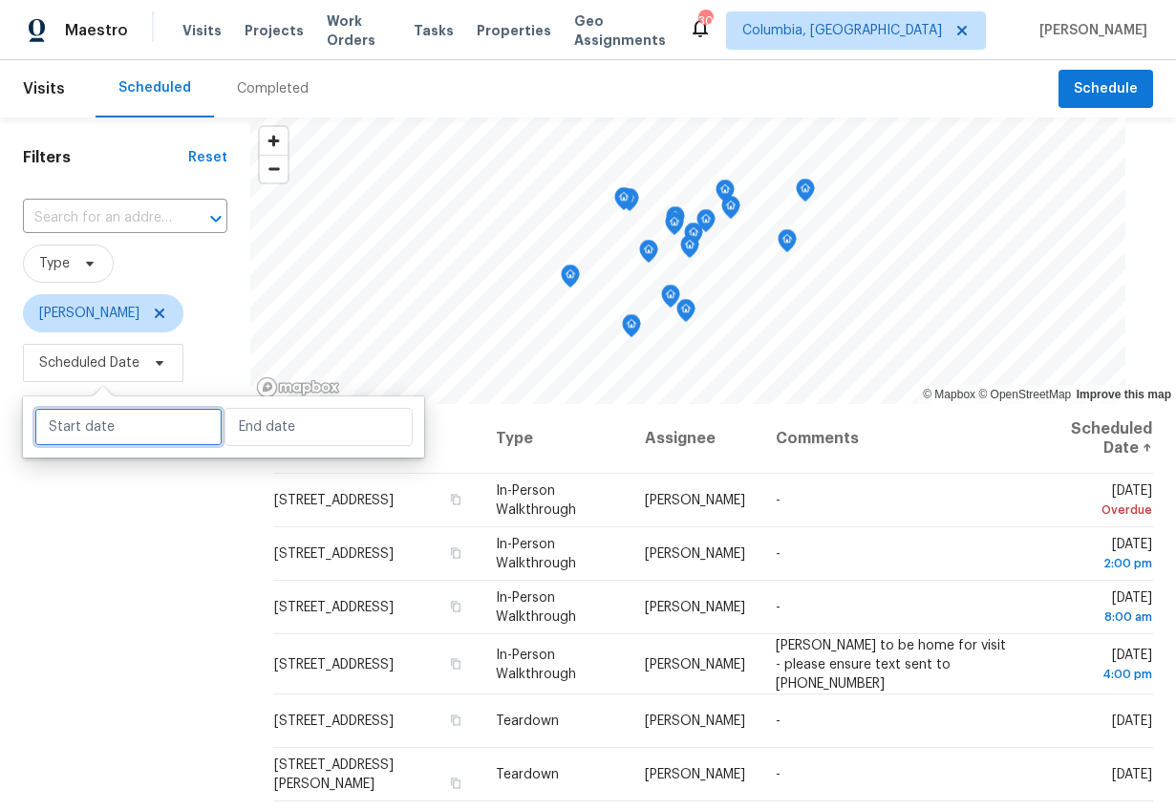
click at [108, 427] on input "text" at bounding box center [128, 427] width 188 height 38
select select "7"
select select "2025"
select select "8"
select select "2025"
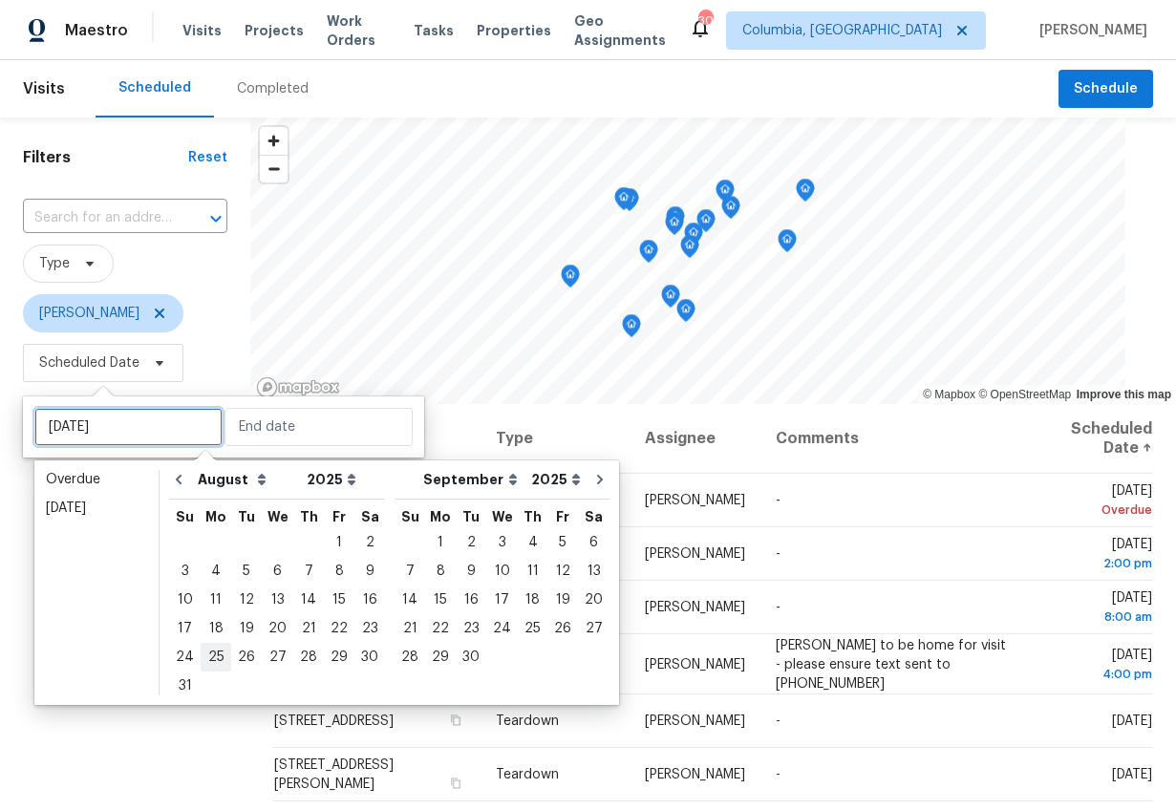
type input "Mon, Aug 25"
click at [239, 658] on div "26" at bounding box center [246, 657] width 31 height 27
type input "Tue, Aug 26"
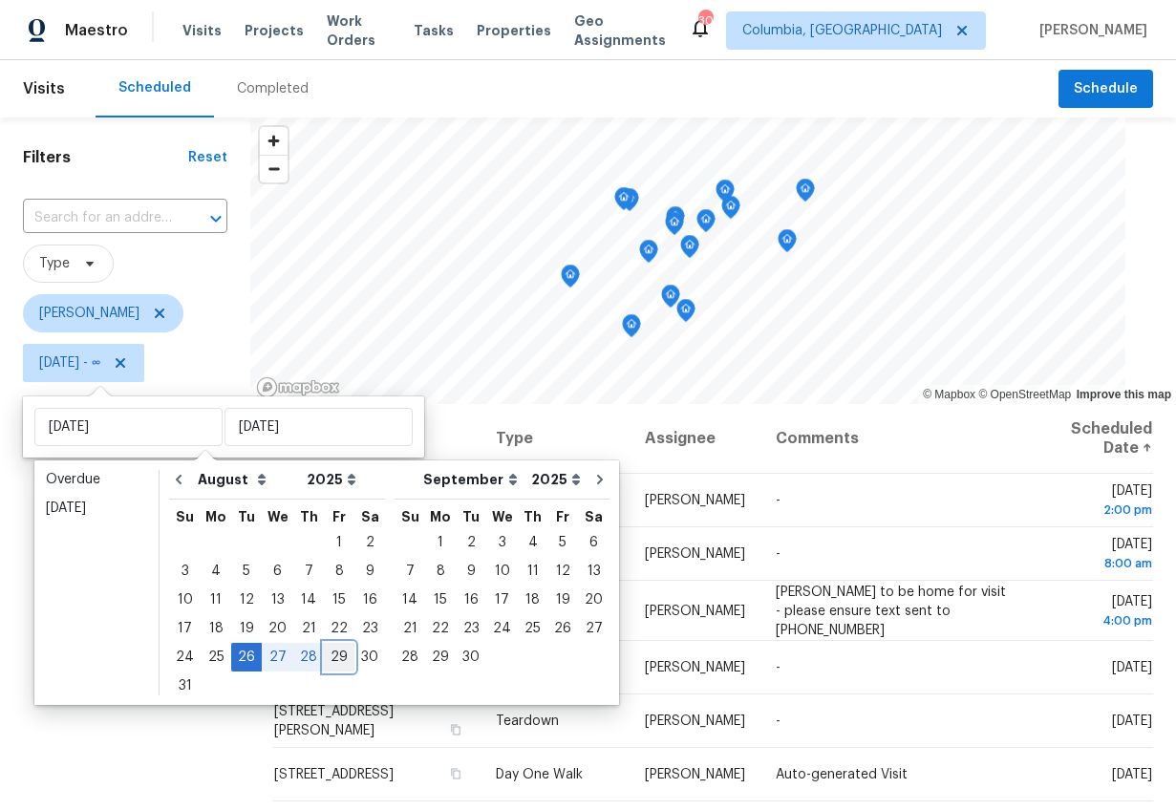
click at [324, 658] on div "29" at bounding box center [339, 657] width 31 height 27
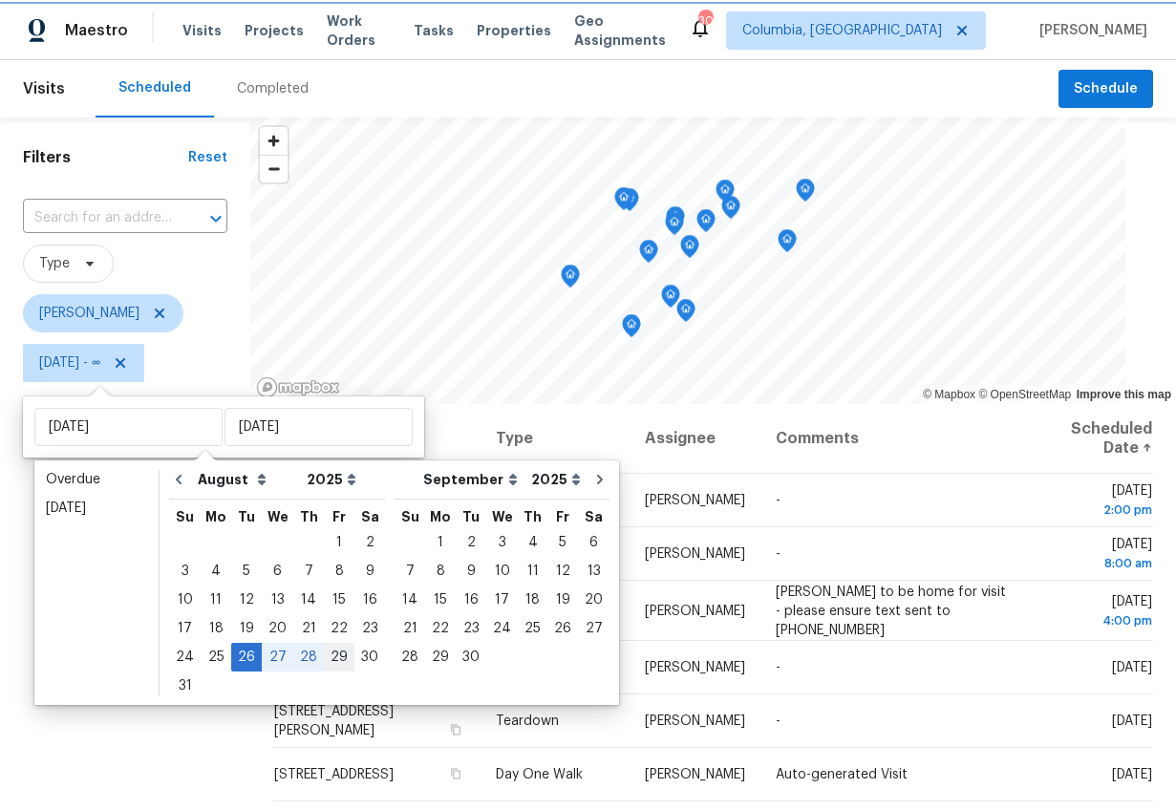
type input "Fri, Aug 29"
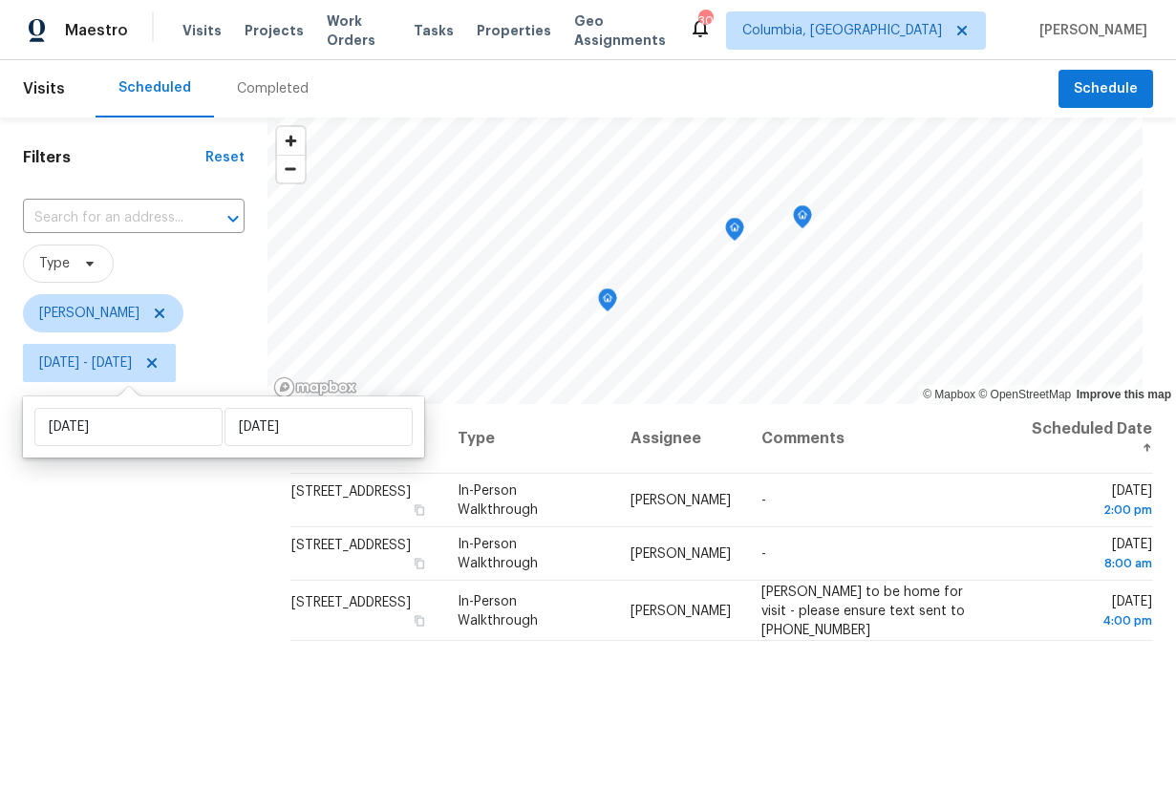
click at [129, 656] on div "Filters Reset ​ Type Ryan Middleton Tue, Aug 26 - Fri, Aug 29" at bounding box center [134, 585] width 268 height 935
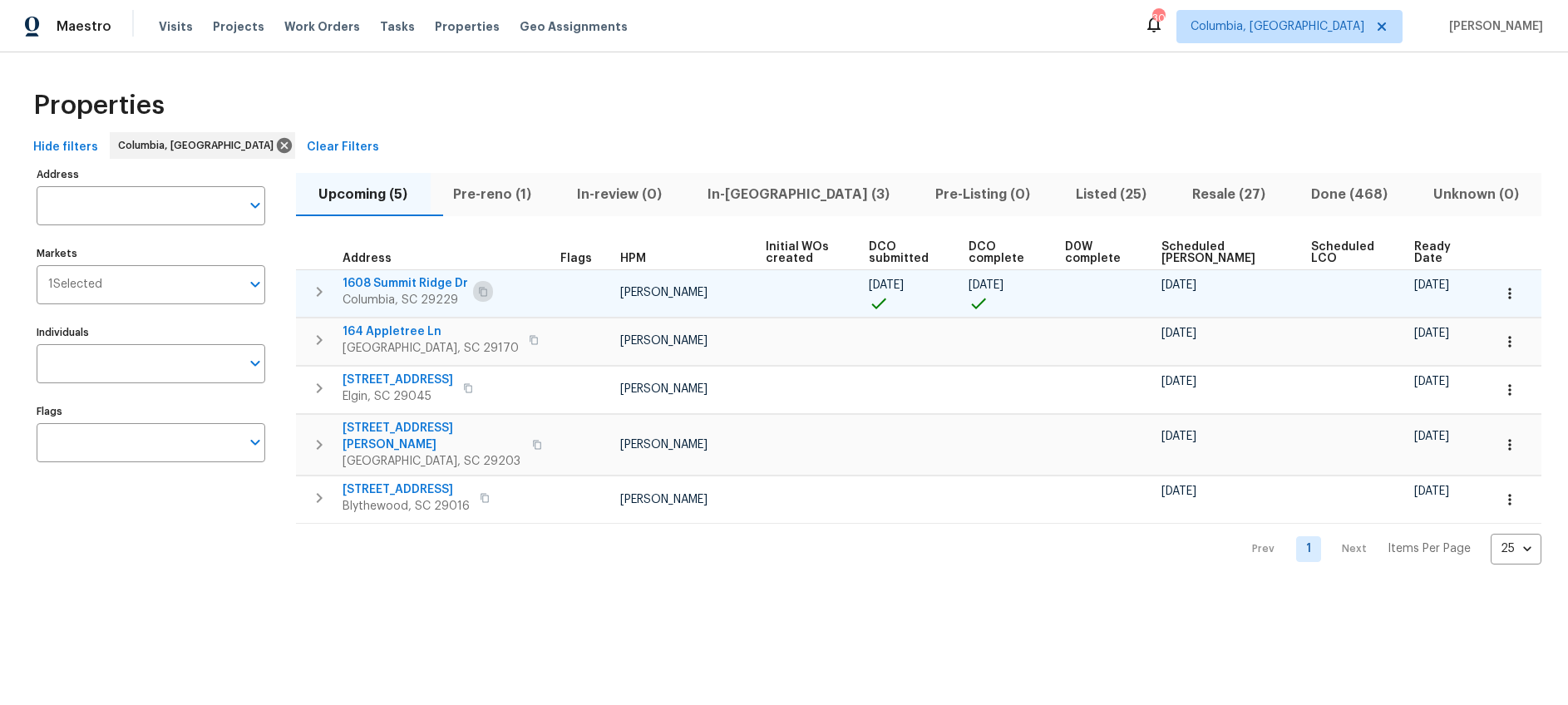
click at [479, 288] on icon "button" at bounding box center [482, 292] width 10 height 10
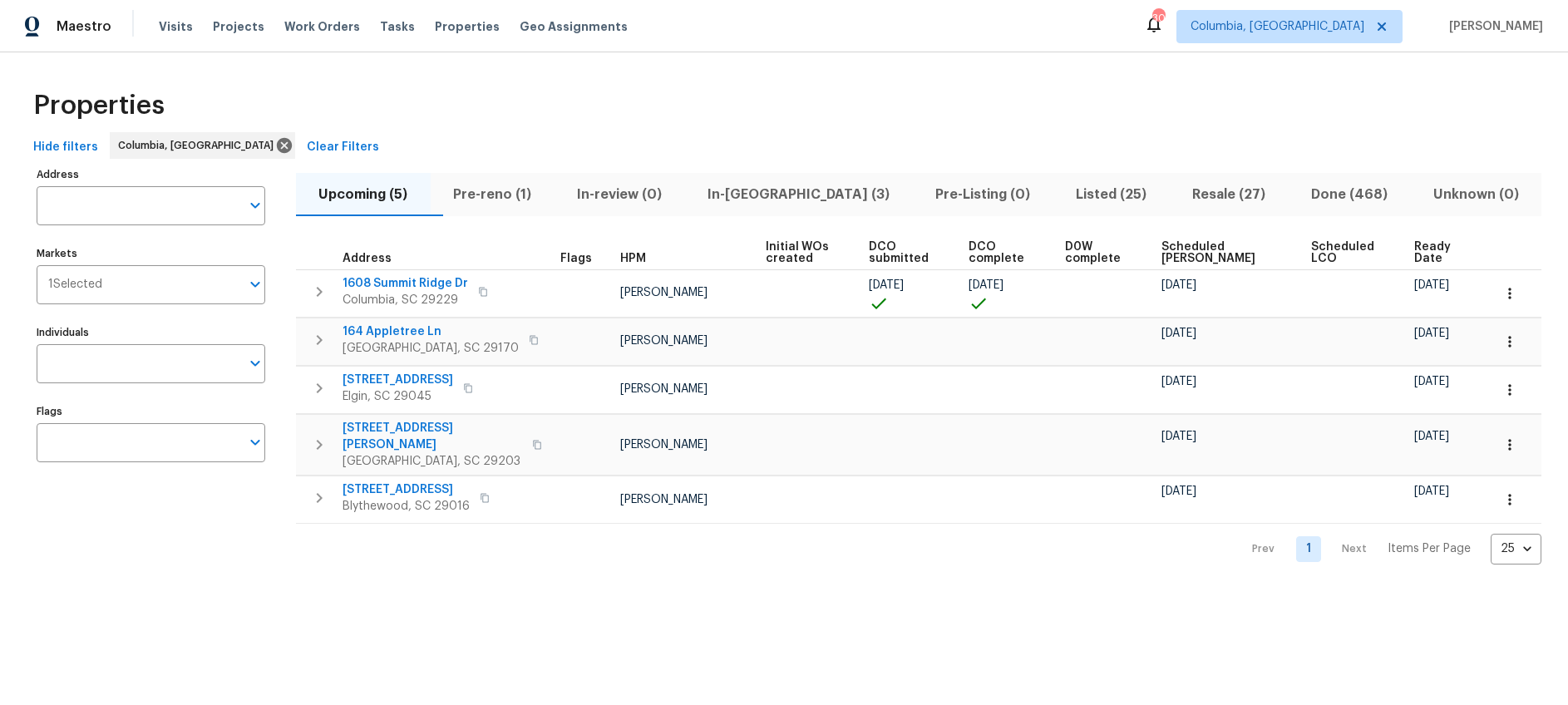
click at [531, 197] on span "Pre-reno (1)" at bounding box center [492, 194] width 104 height 24
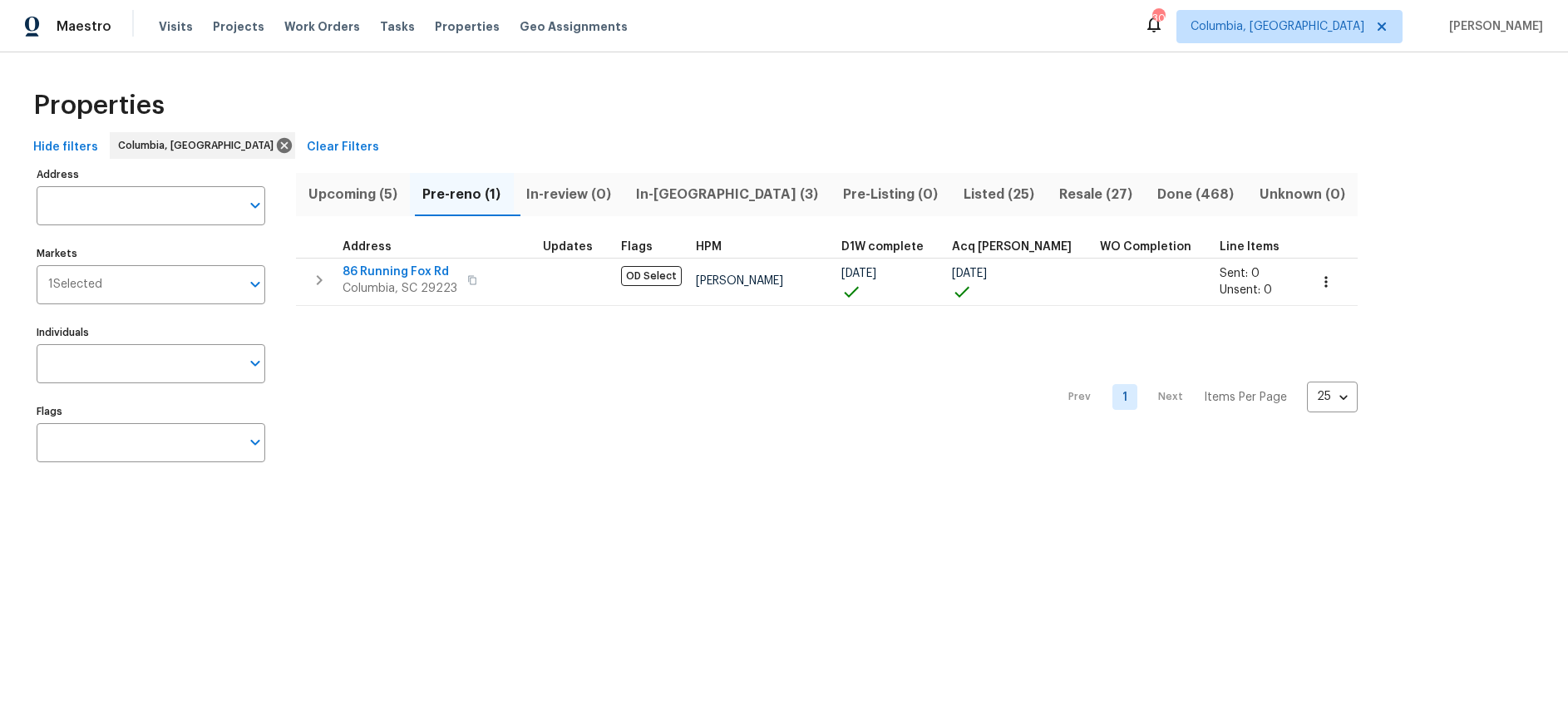
click at [714, 194] on span "In-reno (3)" at bounding box center [727, 194] width 187 height 24
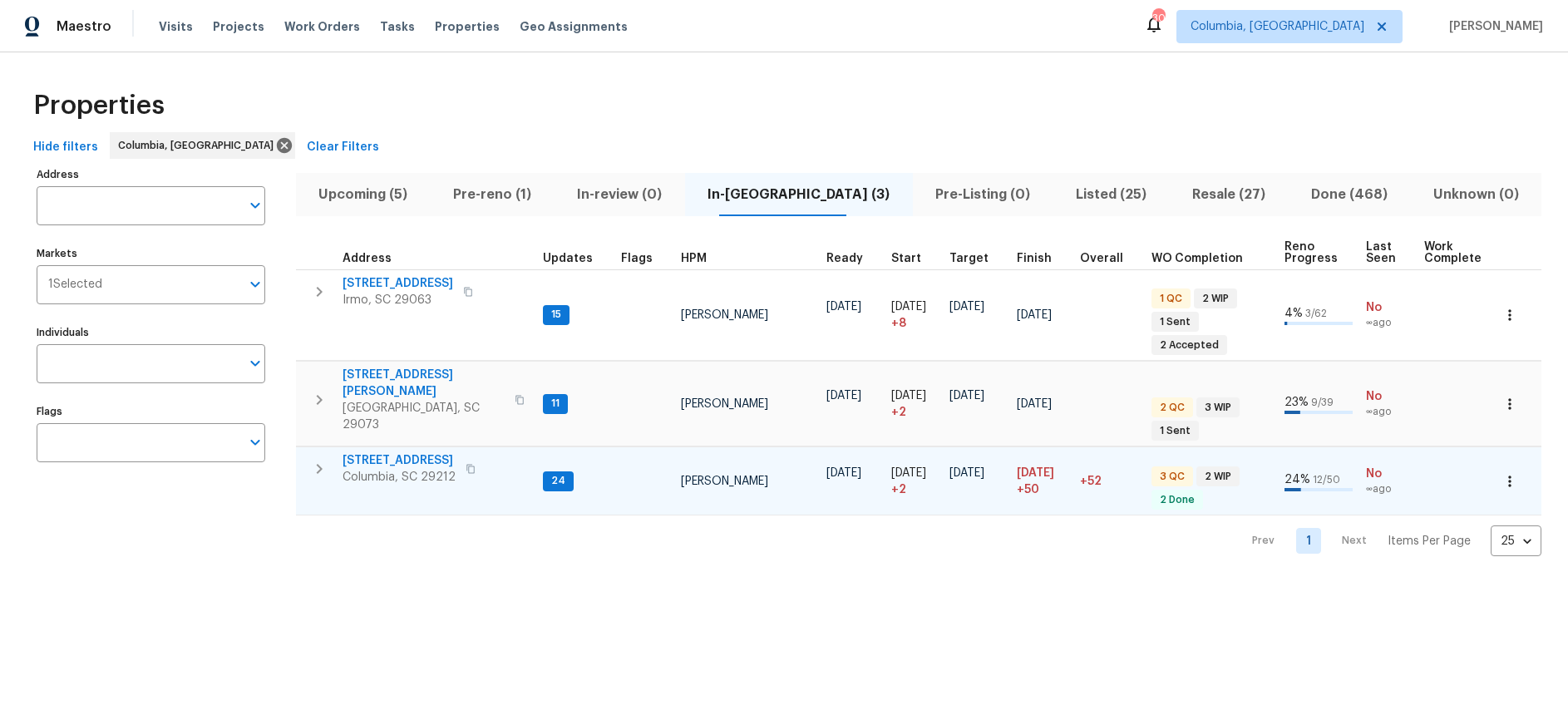
click at [389, 453] on span "217 Woodwinds Dr" at bounding box center [399, 460] width 113 height 17
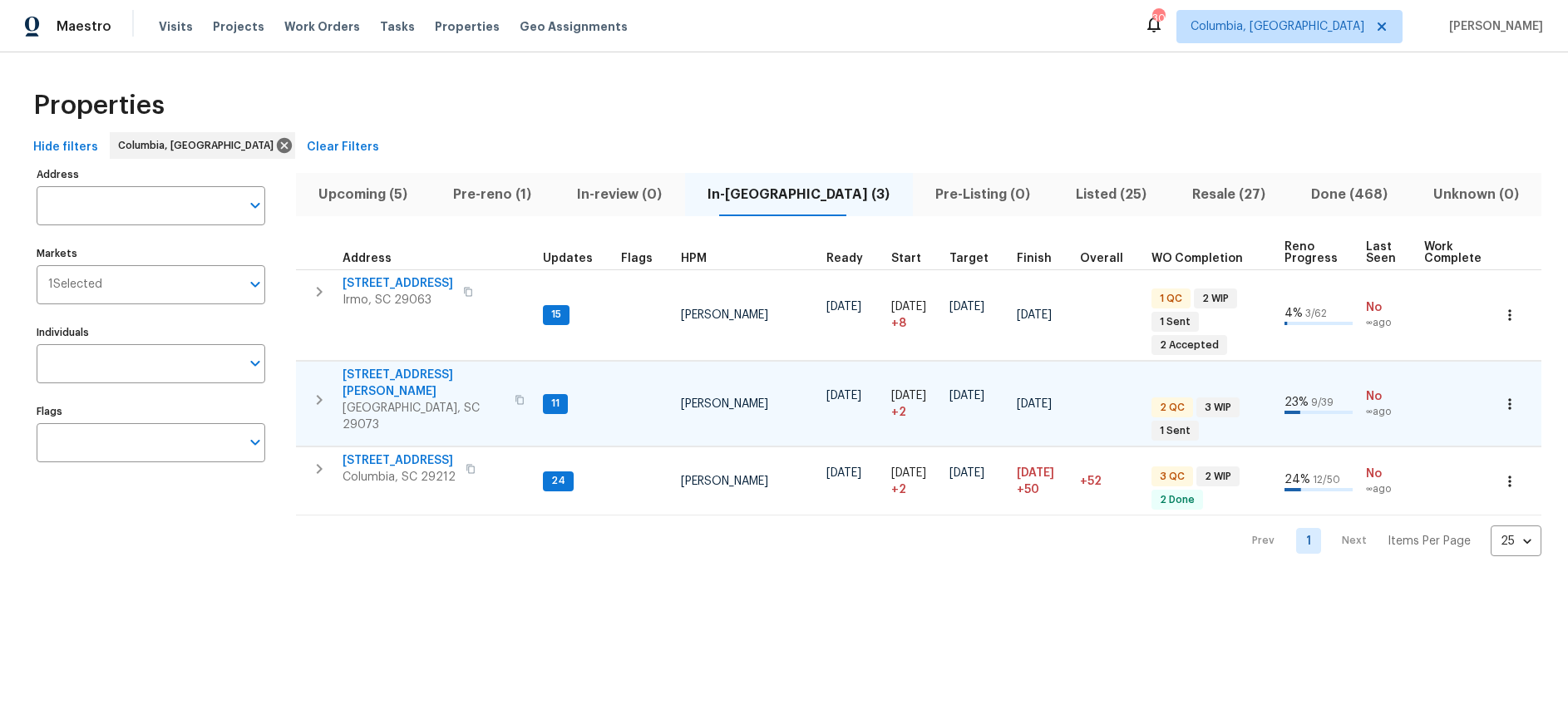
click at [401, 366] on span "[STREET_ADDRESS][PERSON_NAME]" at bounding box center [424, 383] width 162 height 33
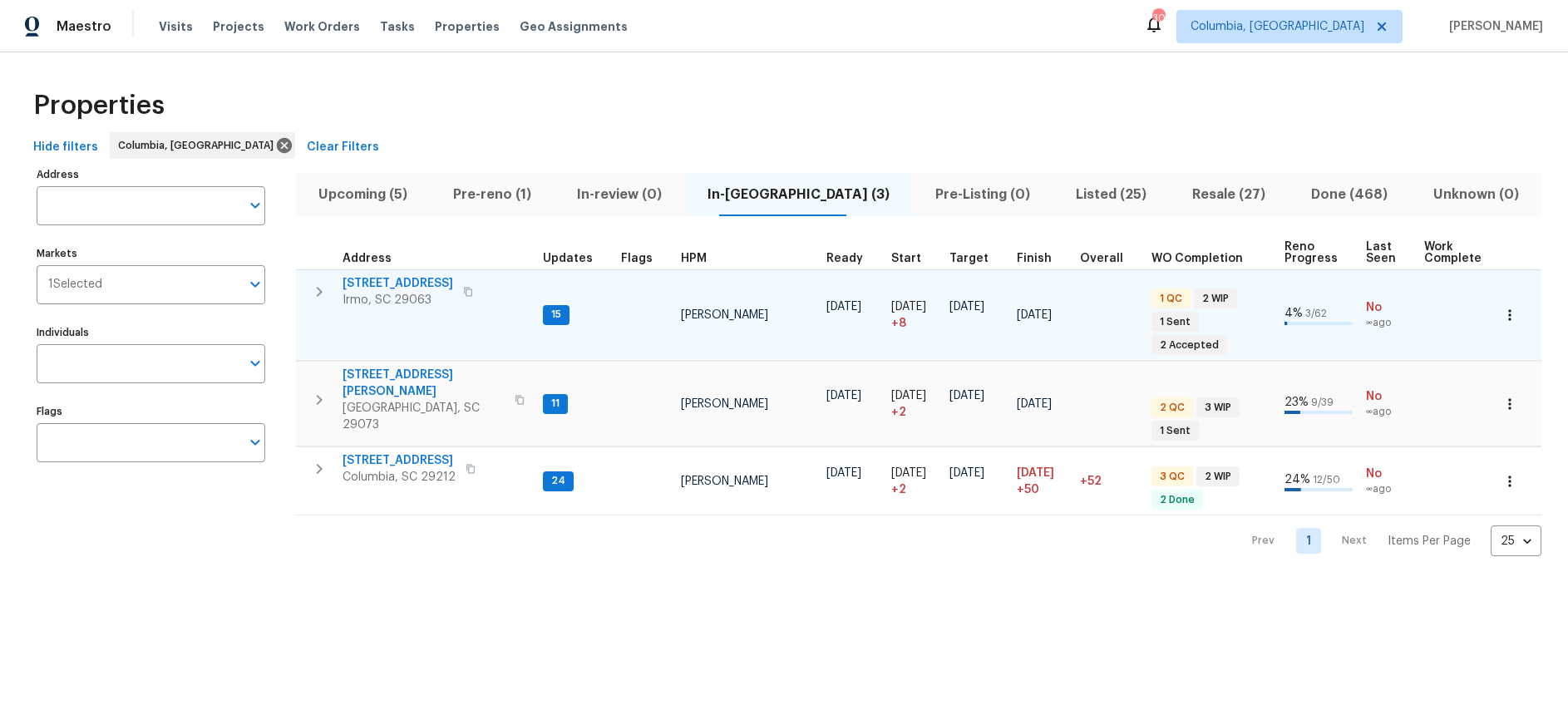
click at [416, 279] on span "[STREET_ADDRESS]" at bounding box center [398, 283] width 111 height 17
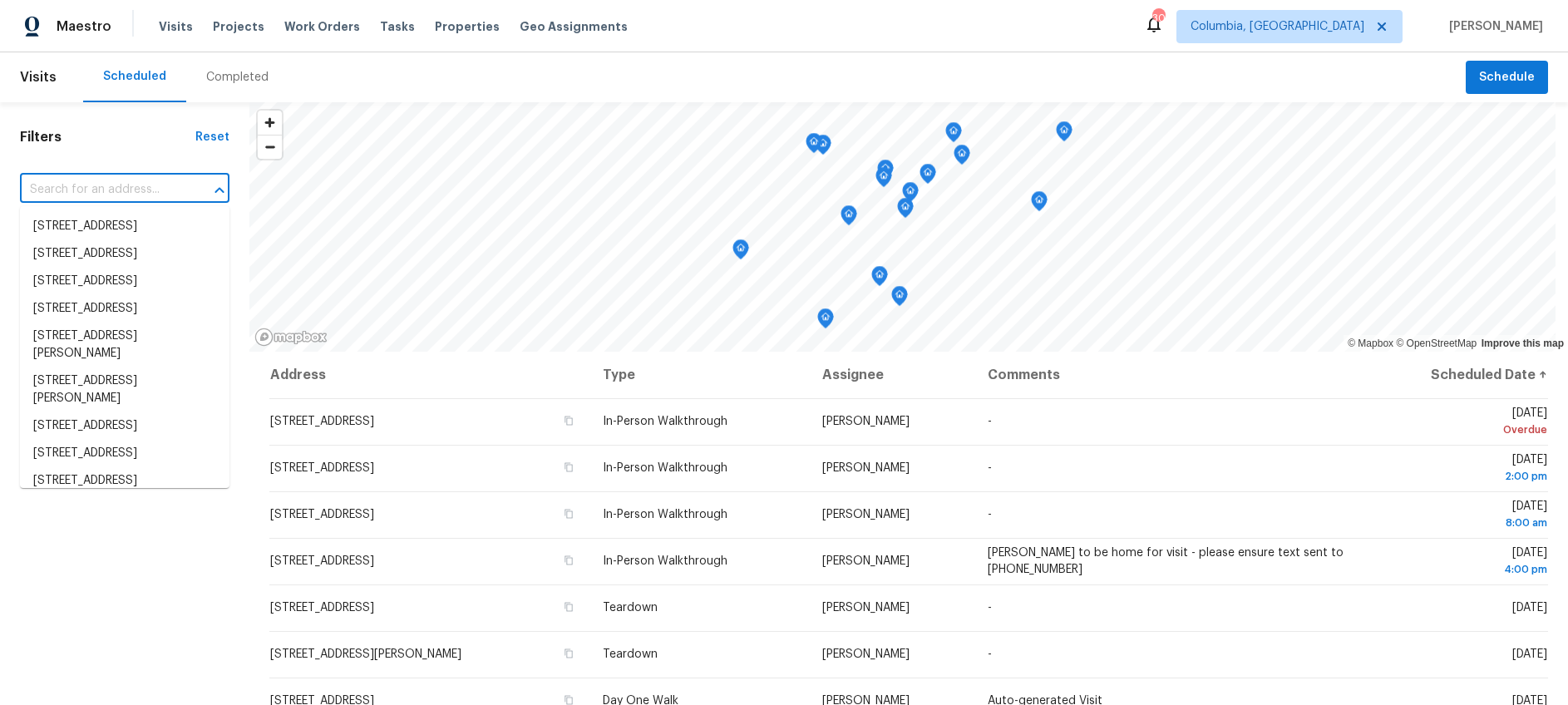
click at [123, 192] on input "text" at bounding box center [101, 191] width 163 height 26
paste input "[STREET_ADDRESS]"
type input "[STREET_ADDRESS]"
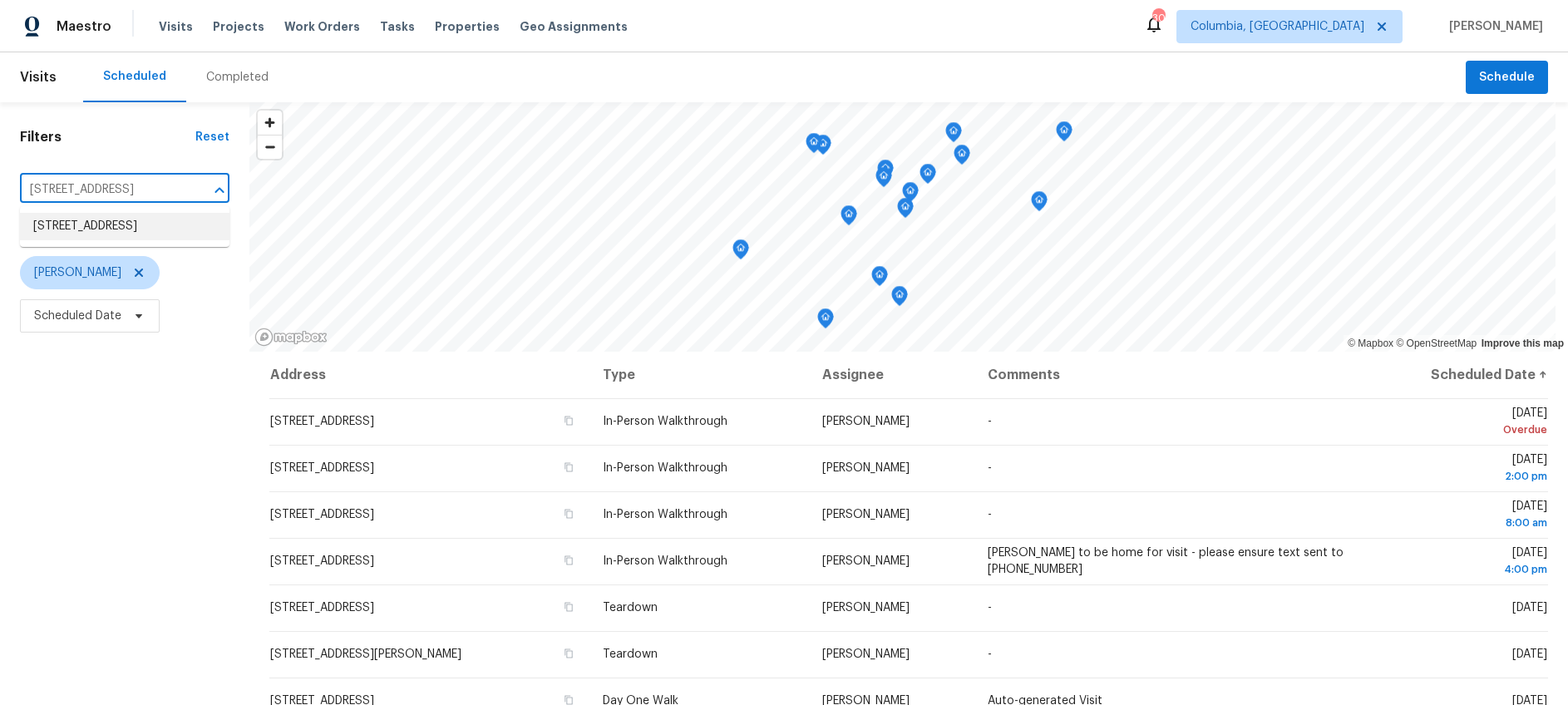
click at [121, 230] on li "[STREET_ADDRESS]" at bounding box center [124, 227] width 210 height 28
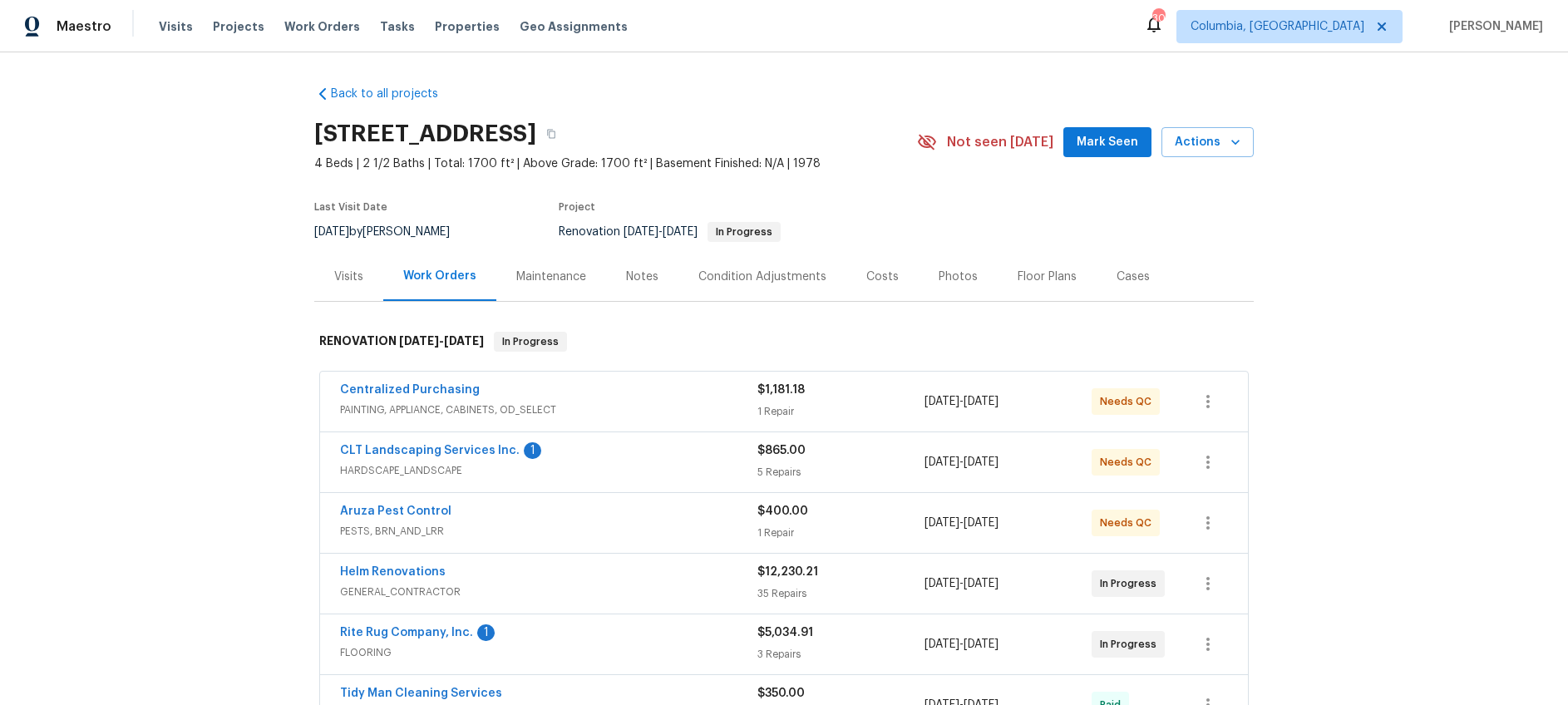
click at [619, 264] on div "Notes" at bounding box center [642, 277] width 72 height 49
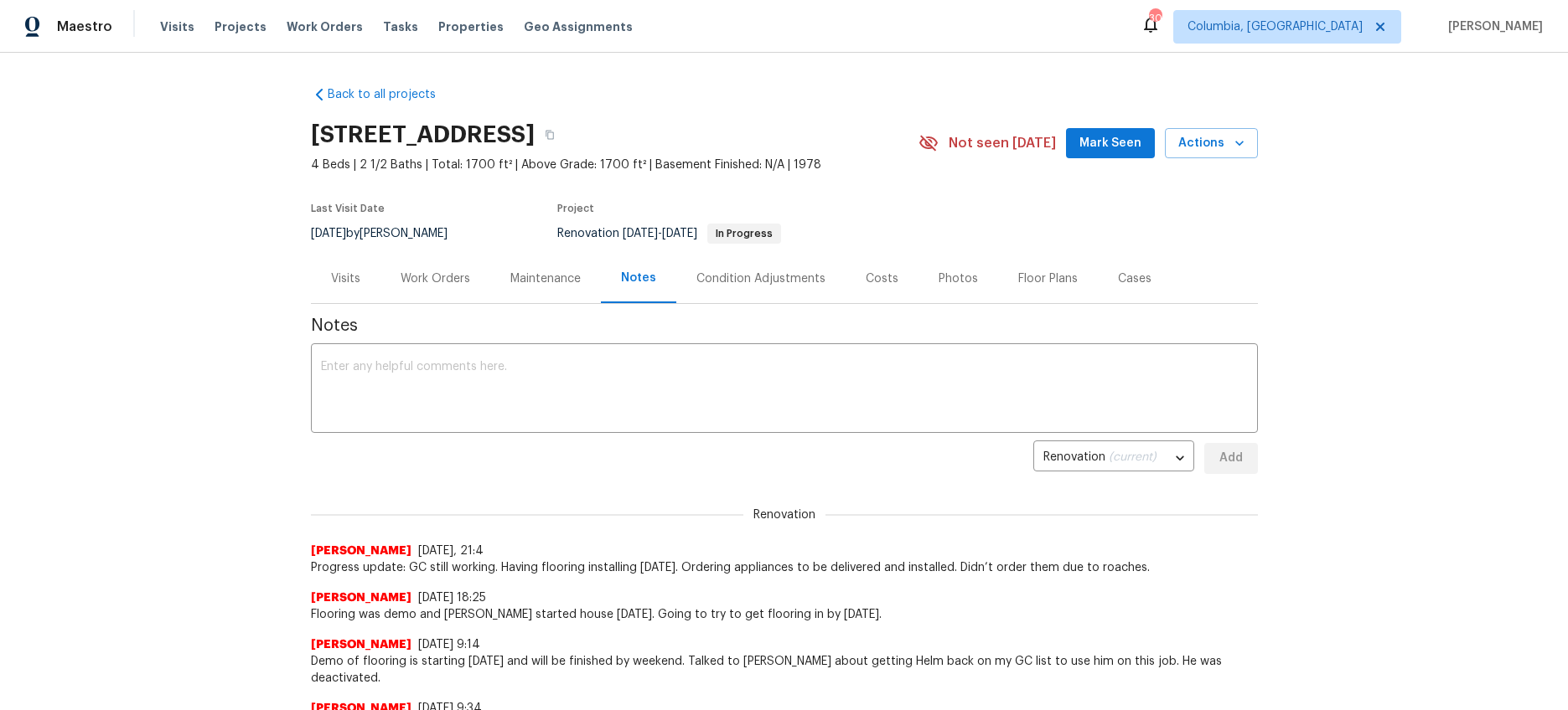
click at [423, 271] on div "Work Orders" at bounding box center [435, 279] width 69 height 17
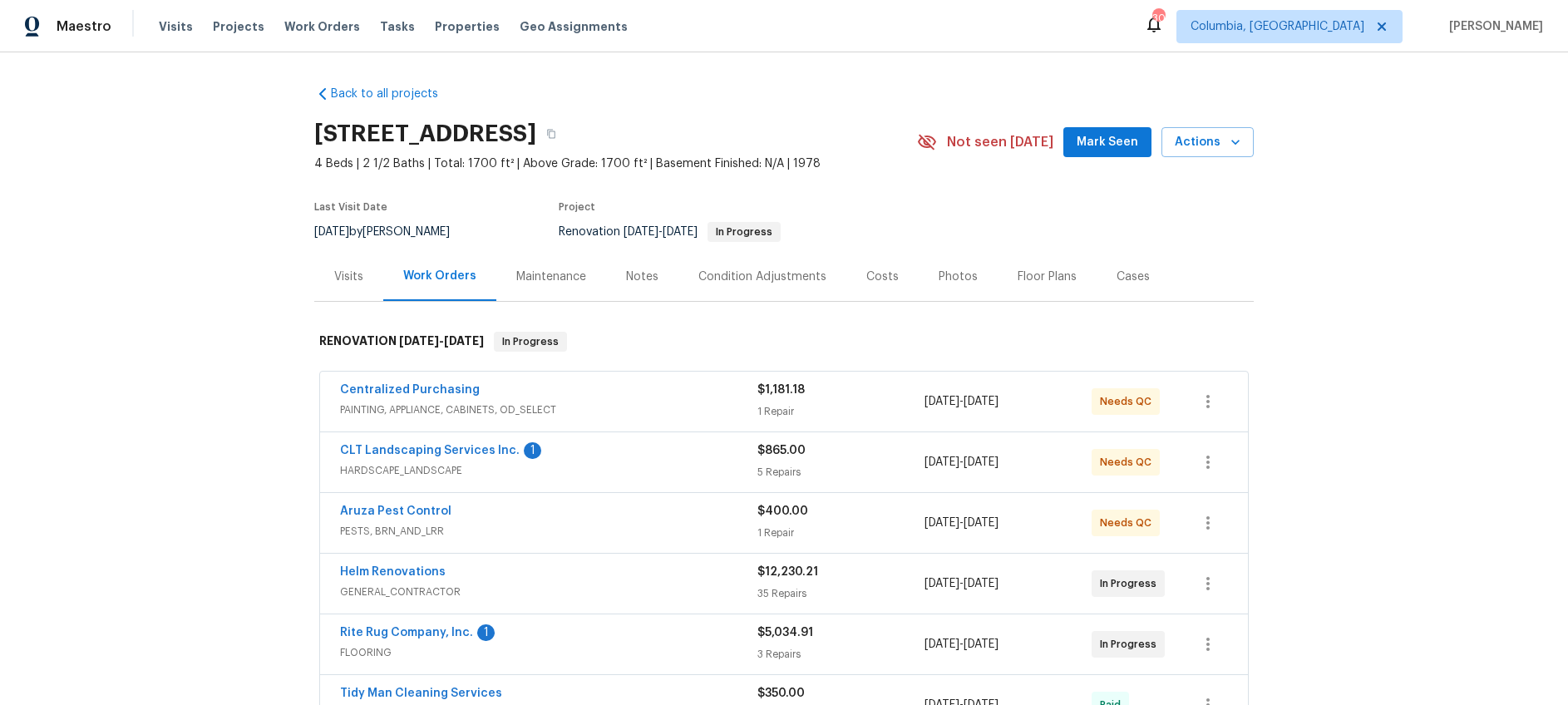
scroll to position [99, 0]
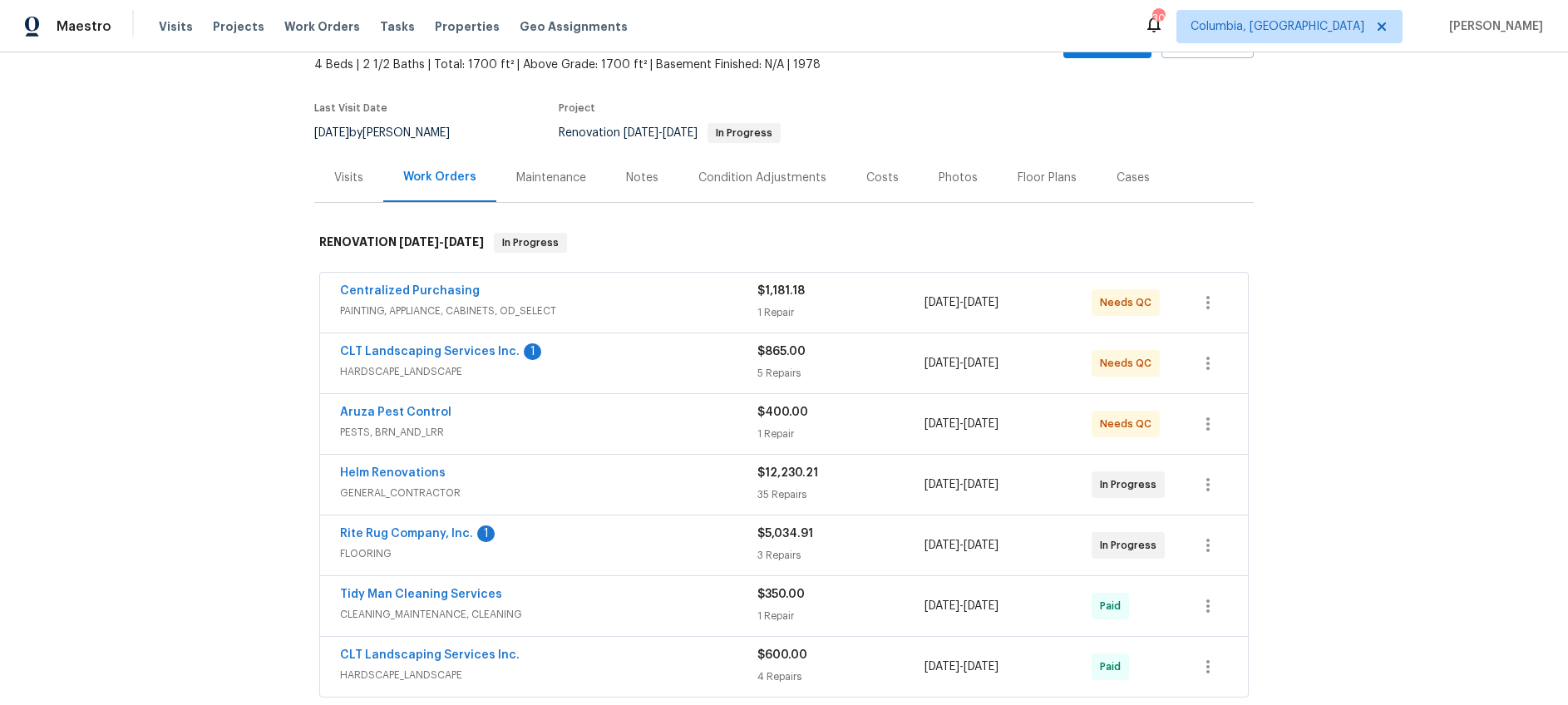
click at [606, 430] on span "PESTS, BRN_AND_LRR" at bounding box center [549, 432] width 418 height 17
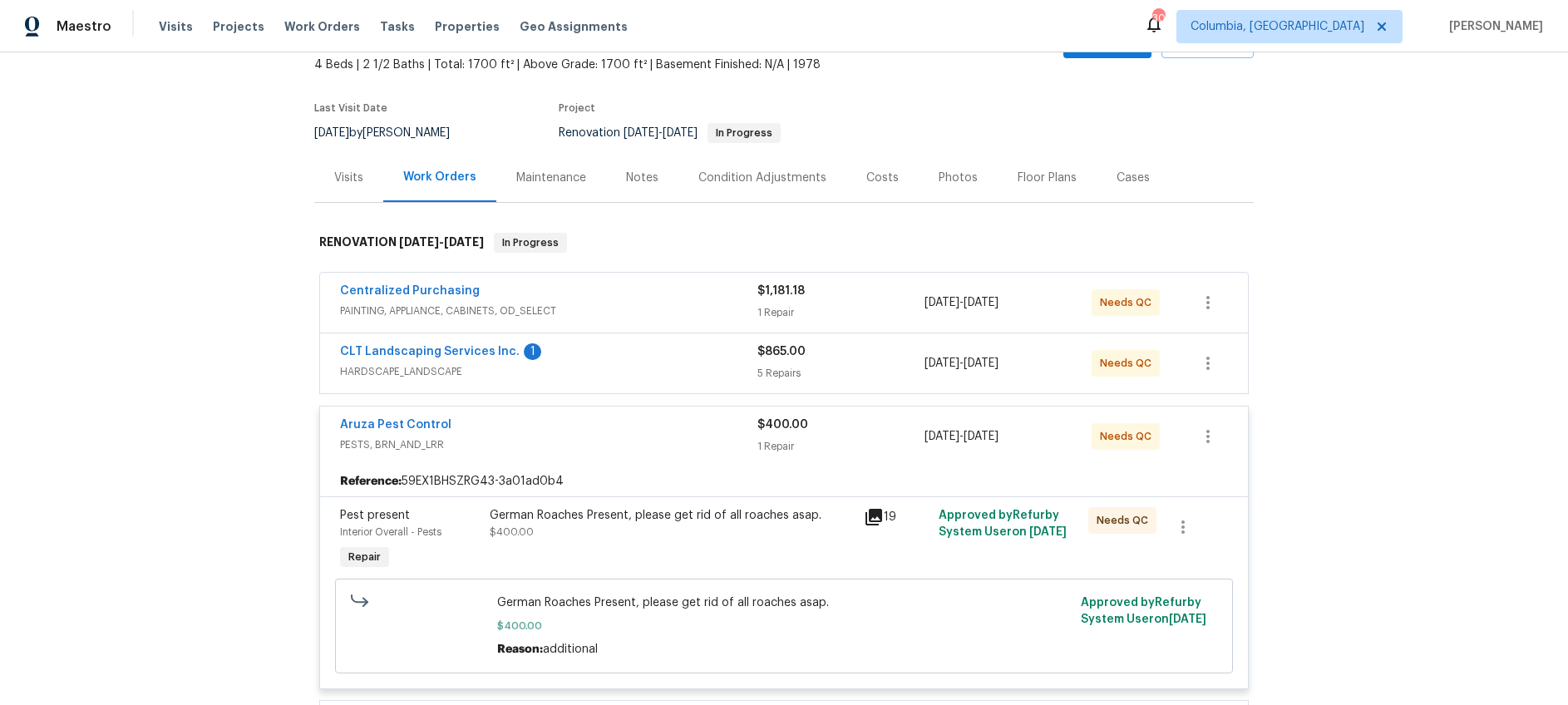
click at [606, 430] on div "Aruza Pest Control" at bounding box center [549, 426] width 418 height 20
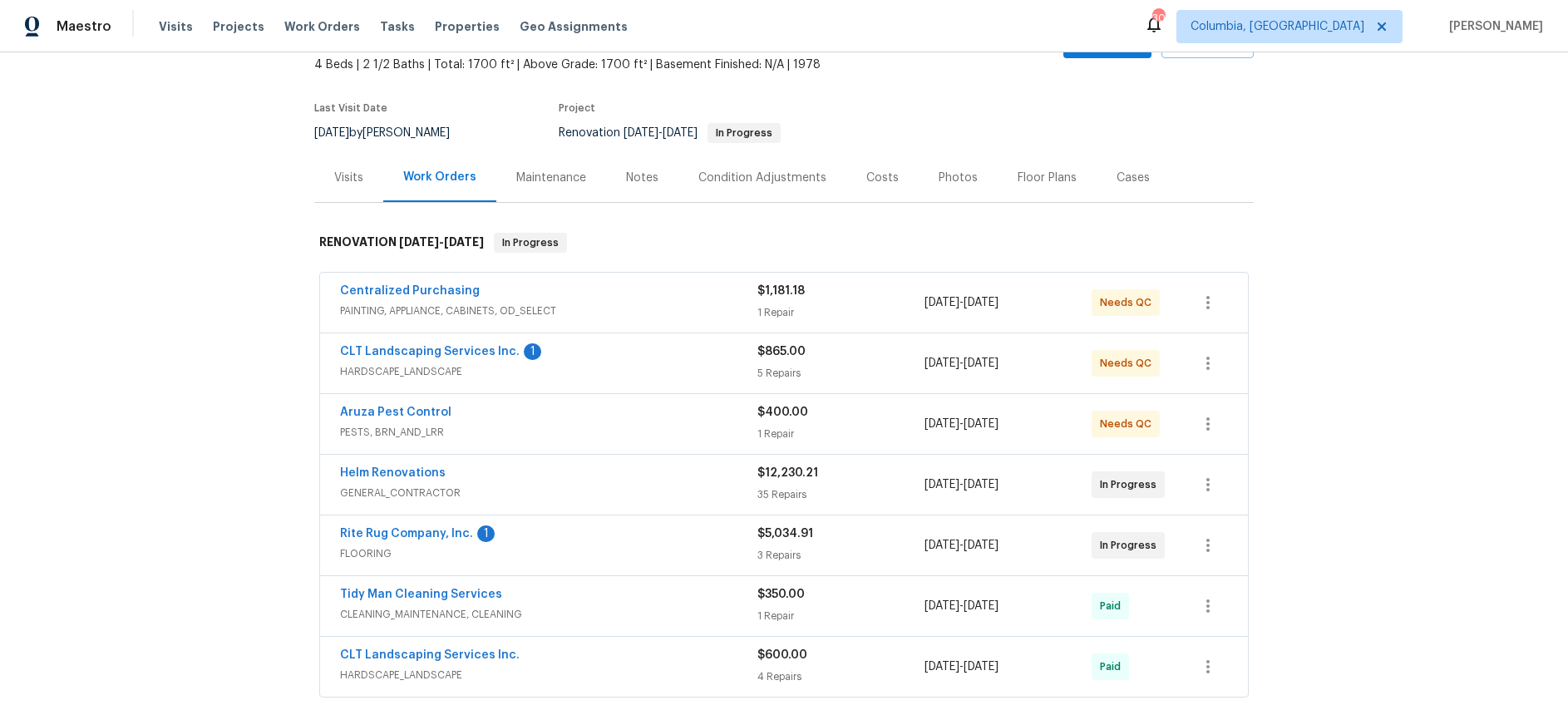
scroll to position [0, 0]
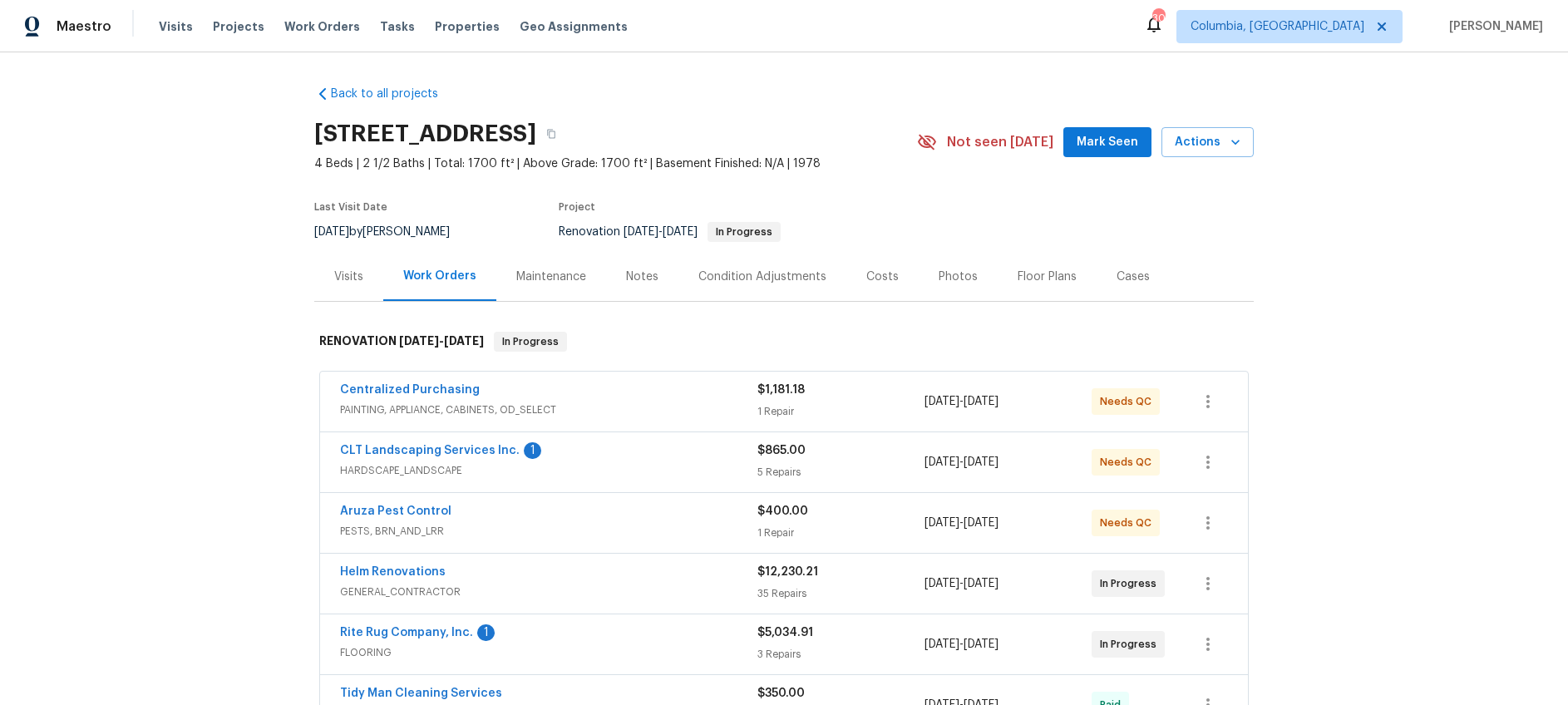
click at [854, 266] on div "Costs" at bounding box center [882, 277] width 72 height 49
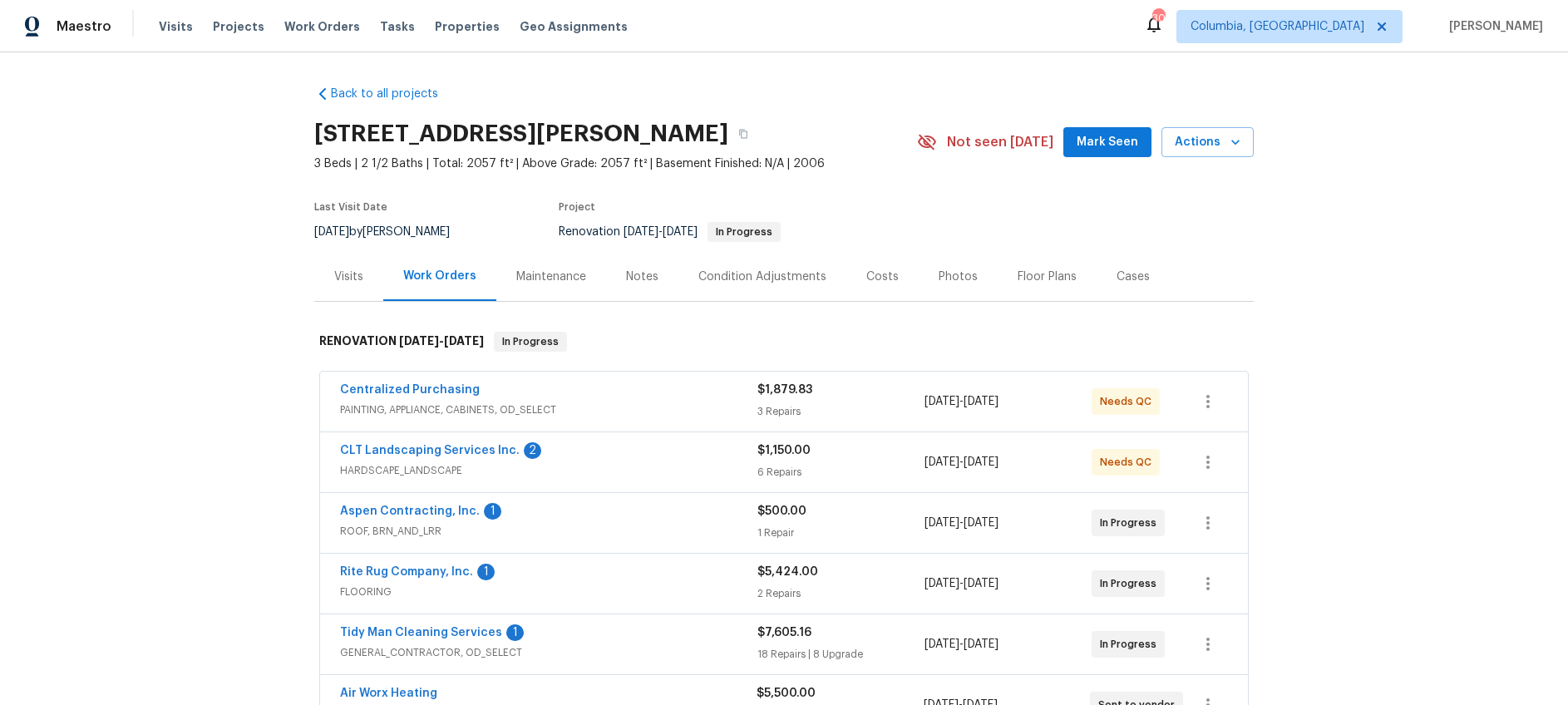
click at [642, 449] on div "CLT Landscaping Services Inc. 2" at bounding box center [549, 452] width 418 height 20
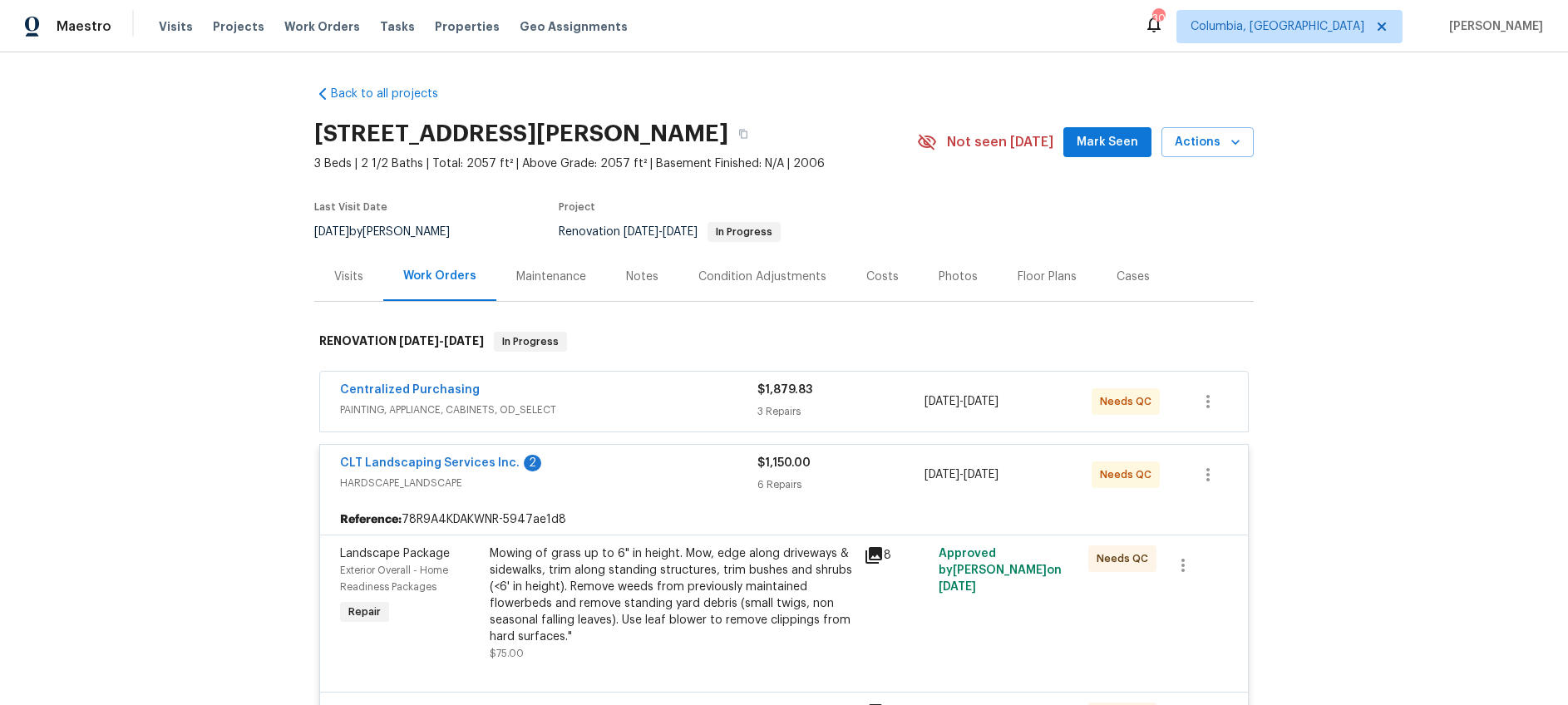
click at [642, 461] on div "CLT Landscaping Services Inc. 2" at bounding box center [549, 465] width 418 height 20
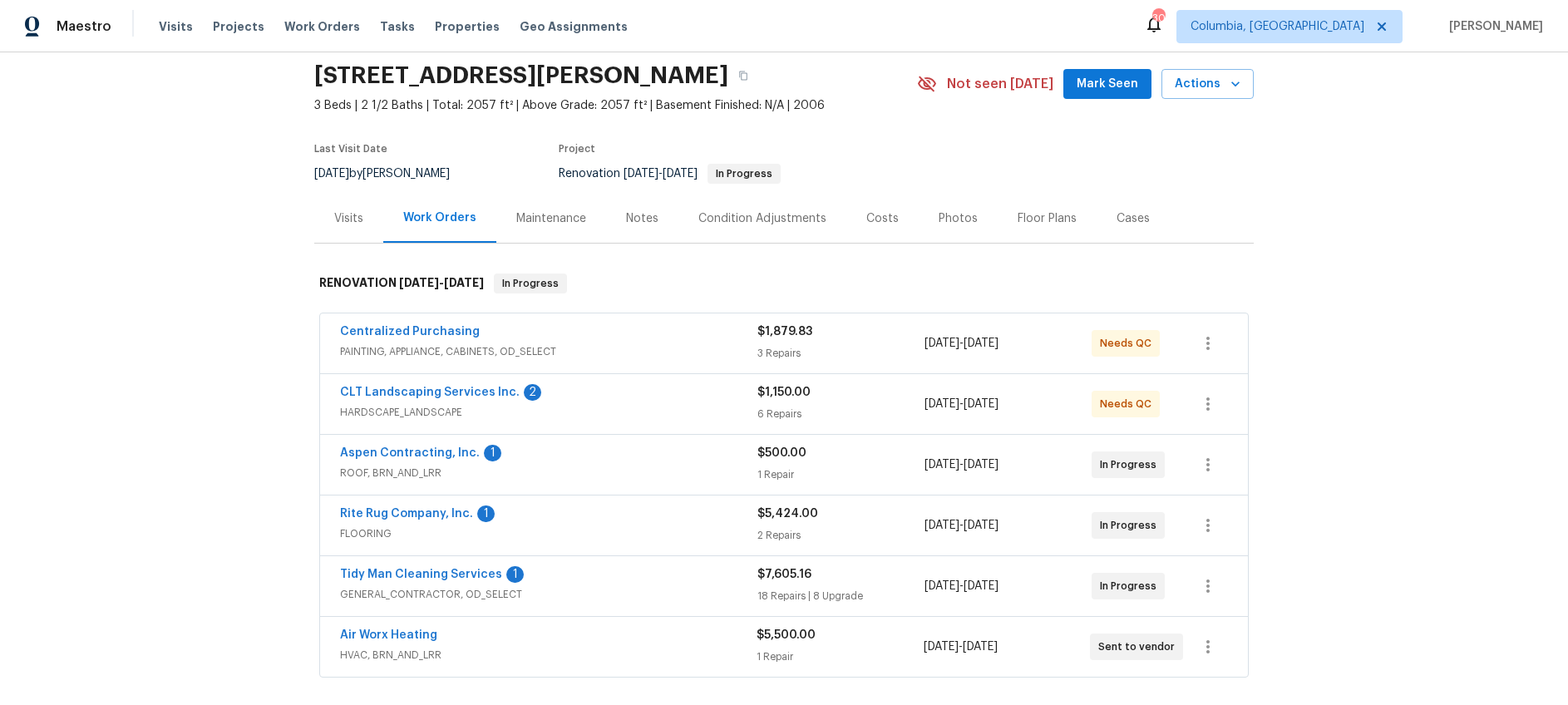
scroll to position [70, 0]
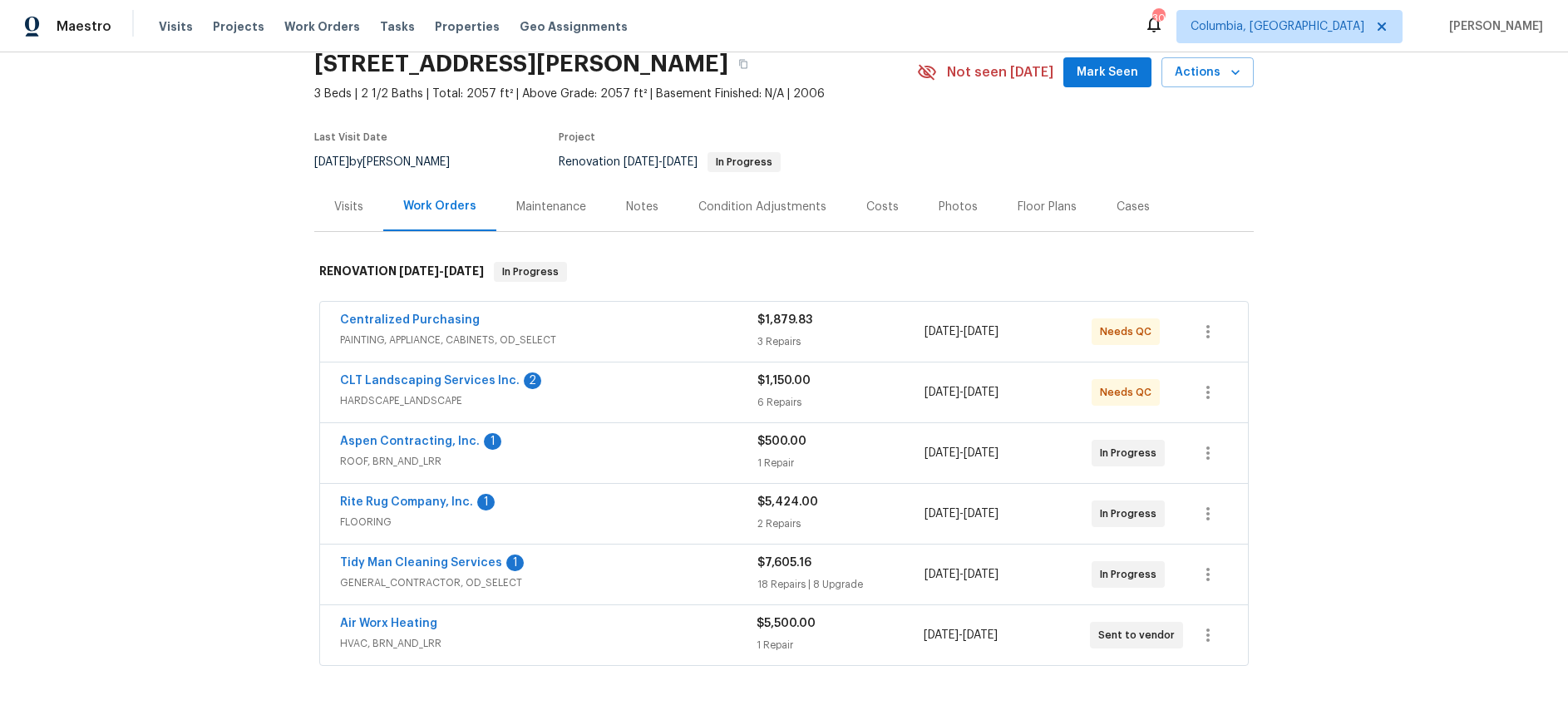
click at [633, 444] on div "Aspen Contracting, Inc. 1" at bounding box center [549, 443] width 418 height 20
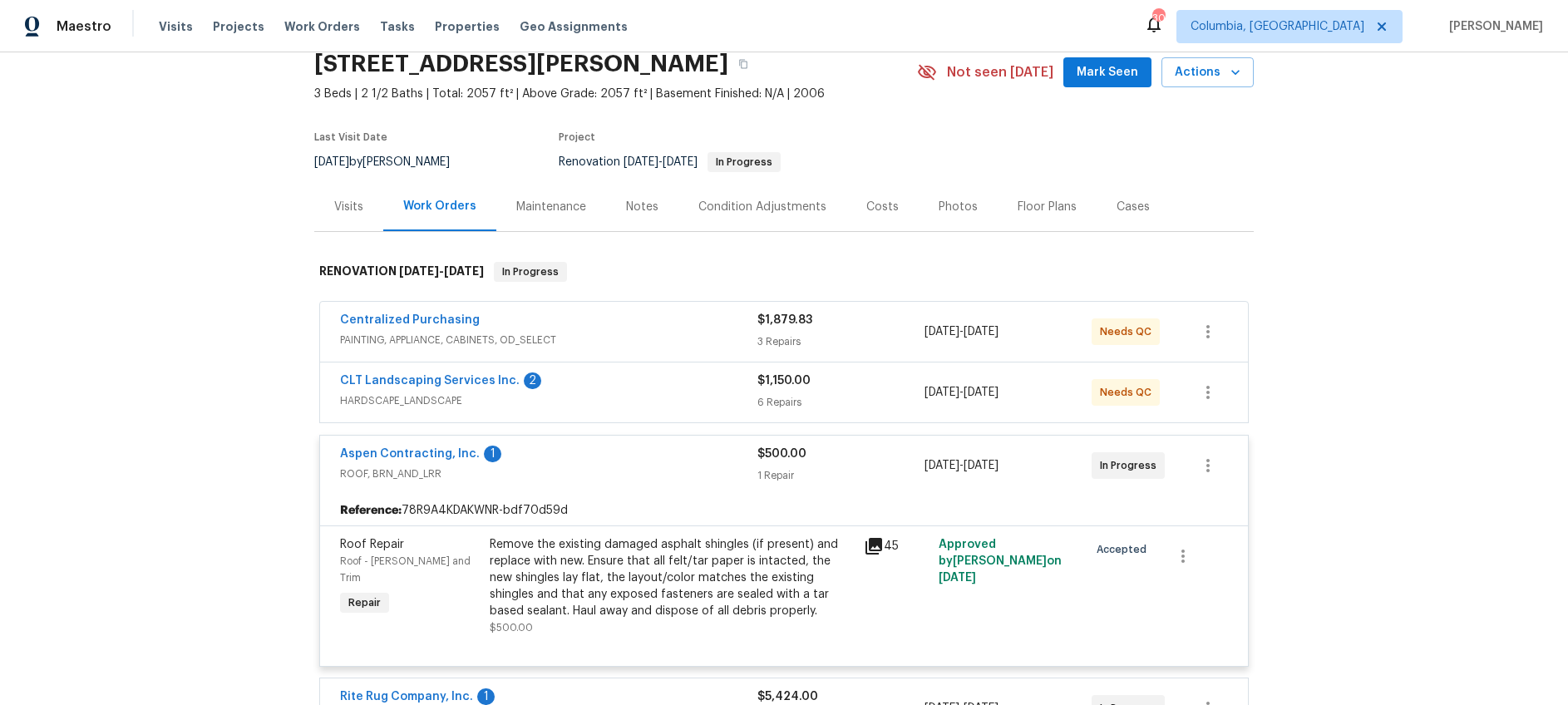
click at [627, 460] on div "Aspen Contracting, Inc. 1" at bounding box center [549, 455] width 418 height 20
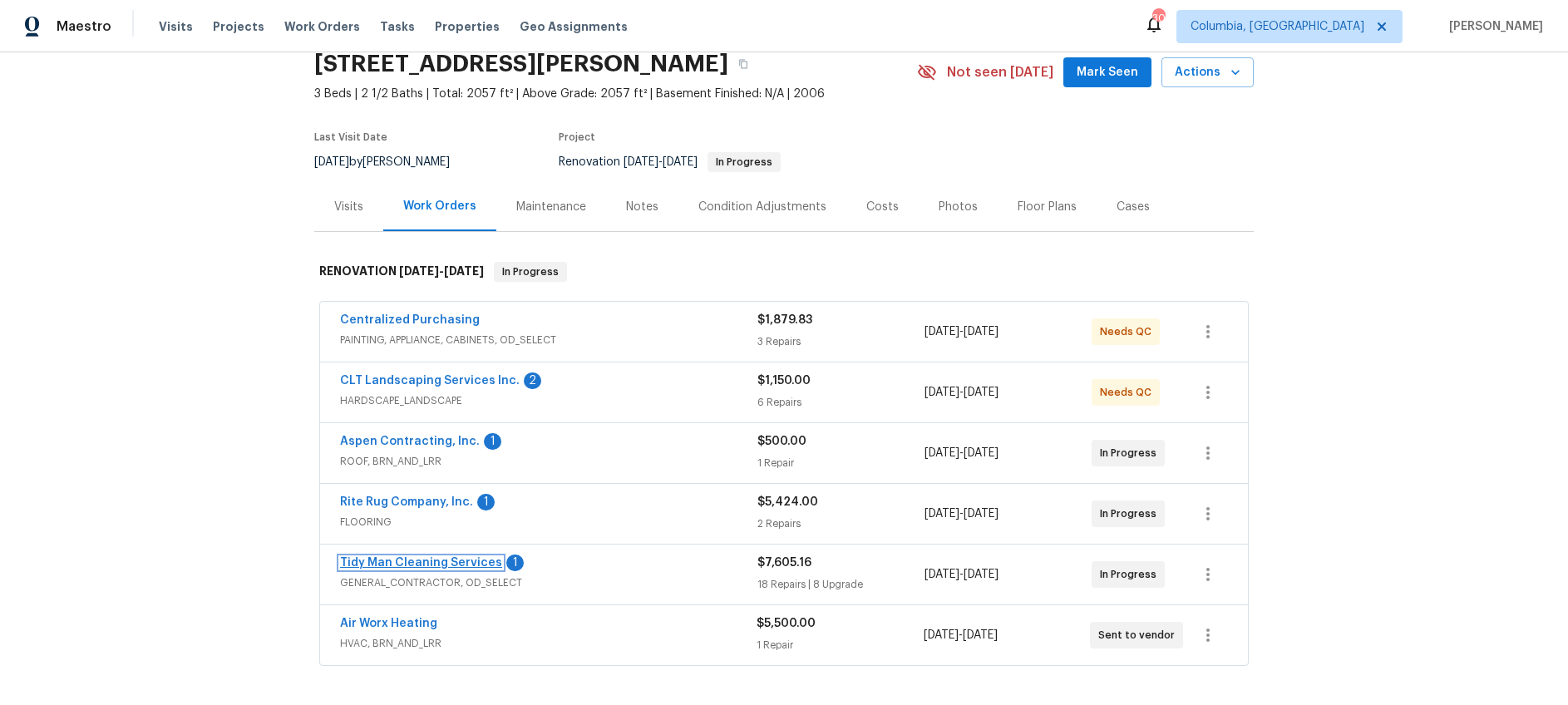
click at [441, 563] on link "Tidy Man Cleaning Services" at bounding box center [421, 562] width 162 height 11
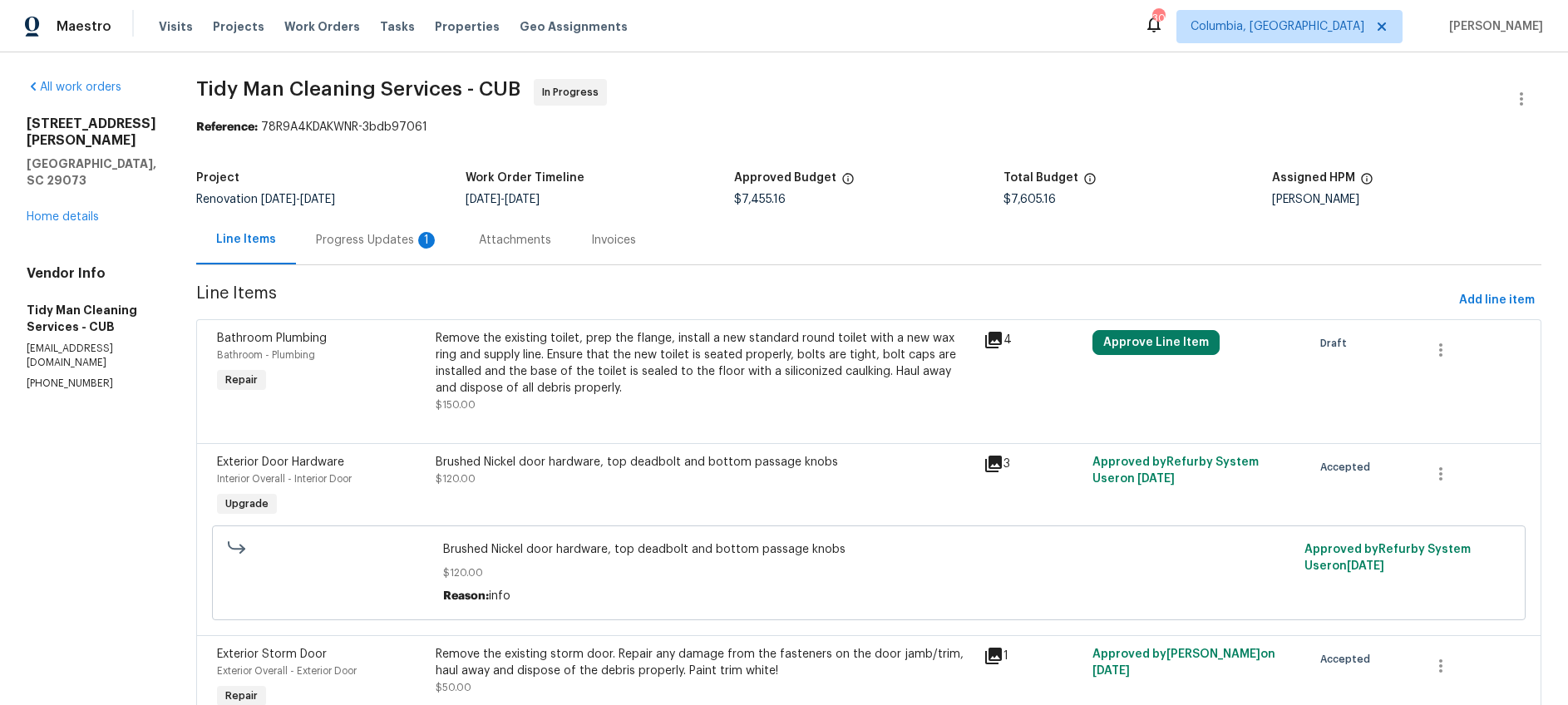
click at [419, 245] on div "1" at bounding box center [426, 240] width 17 height 17
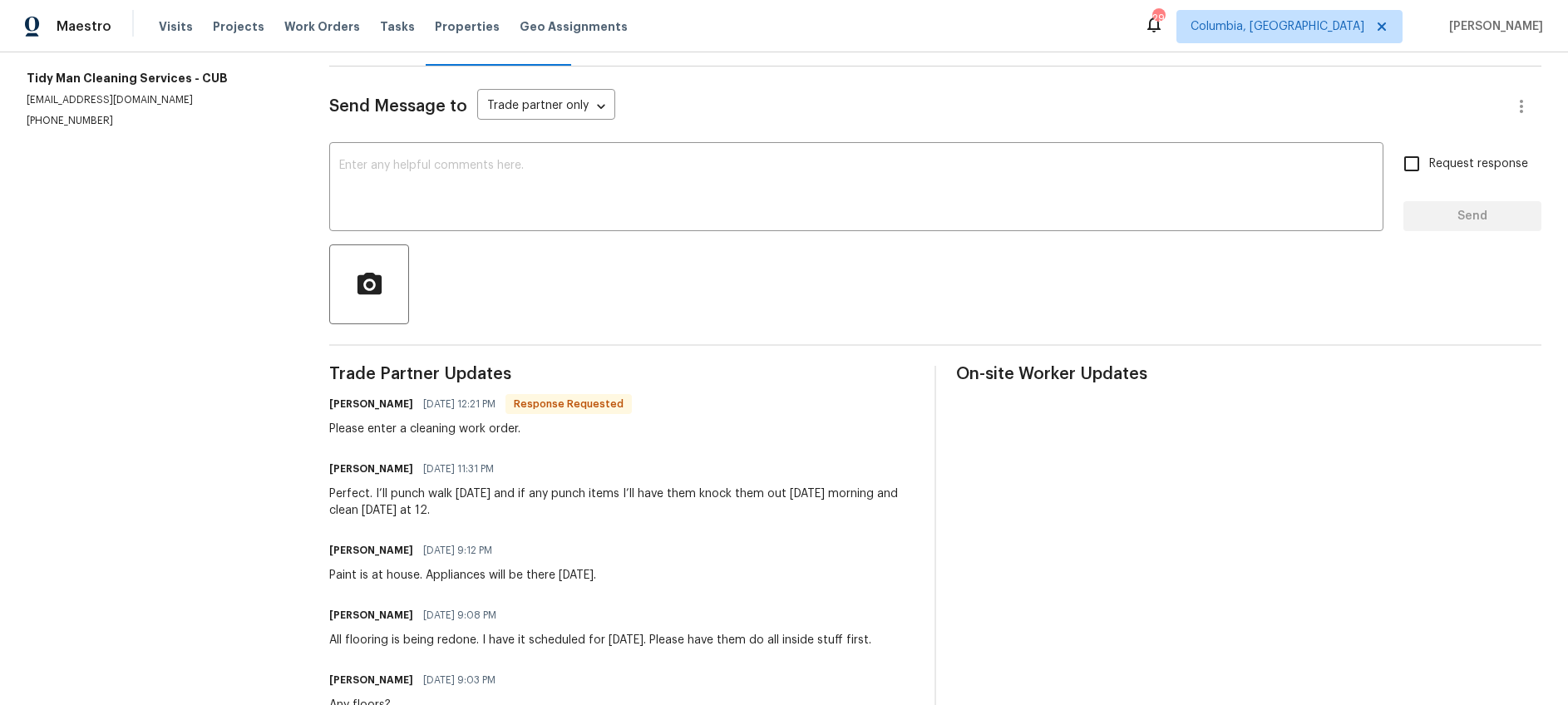
scroll to position [212, 0]
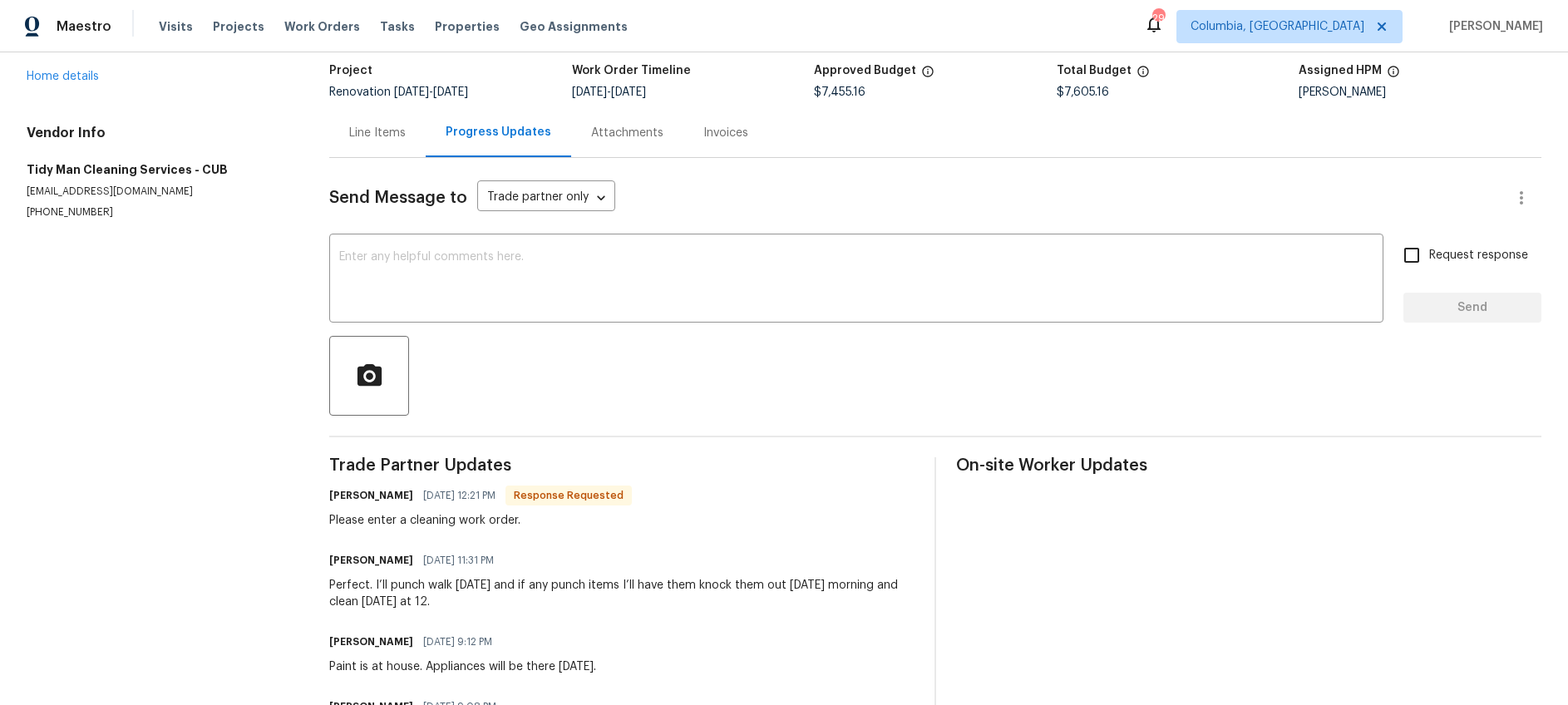
click at [388, 124] on div "Line Items" at bounding box center [377, 132] width 57 height 17
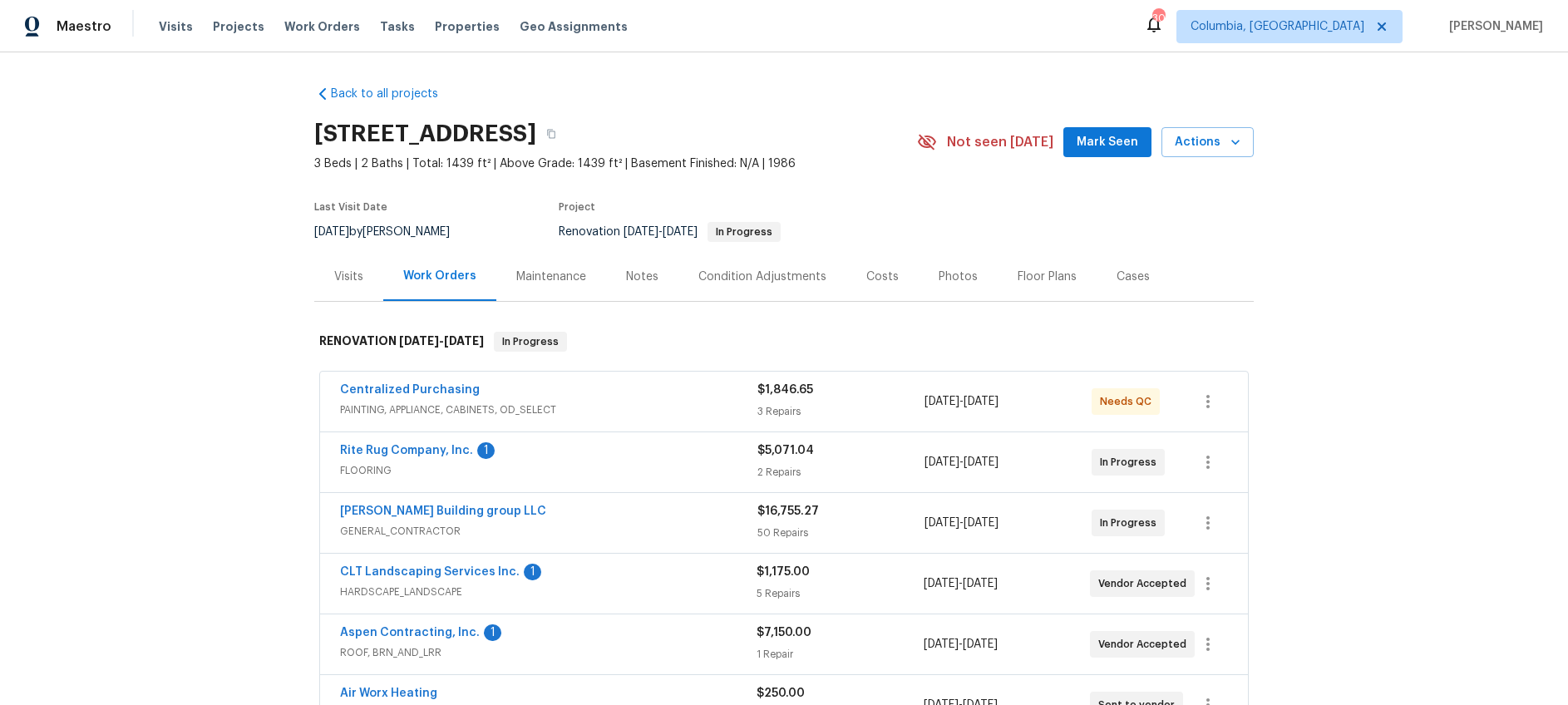
click at [636, 267] on div "Notes" at bounding box center [642, 277] width 72 height 49
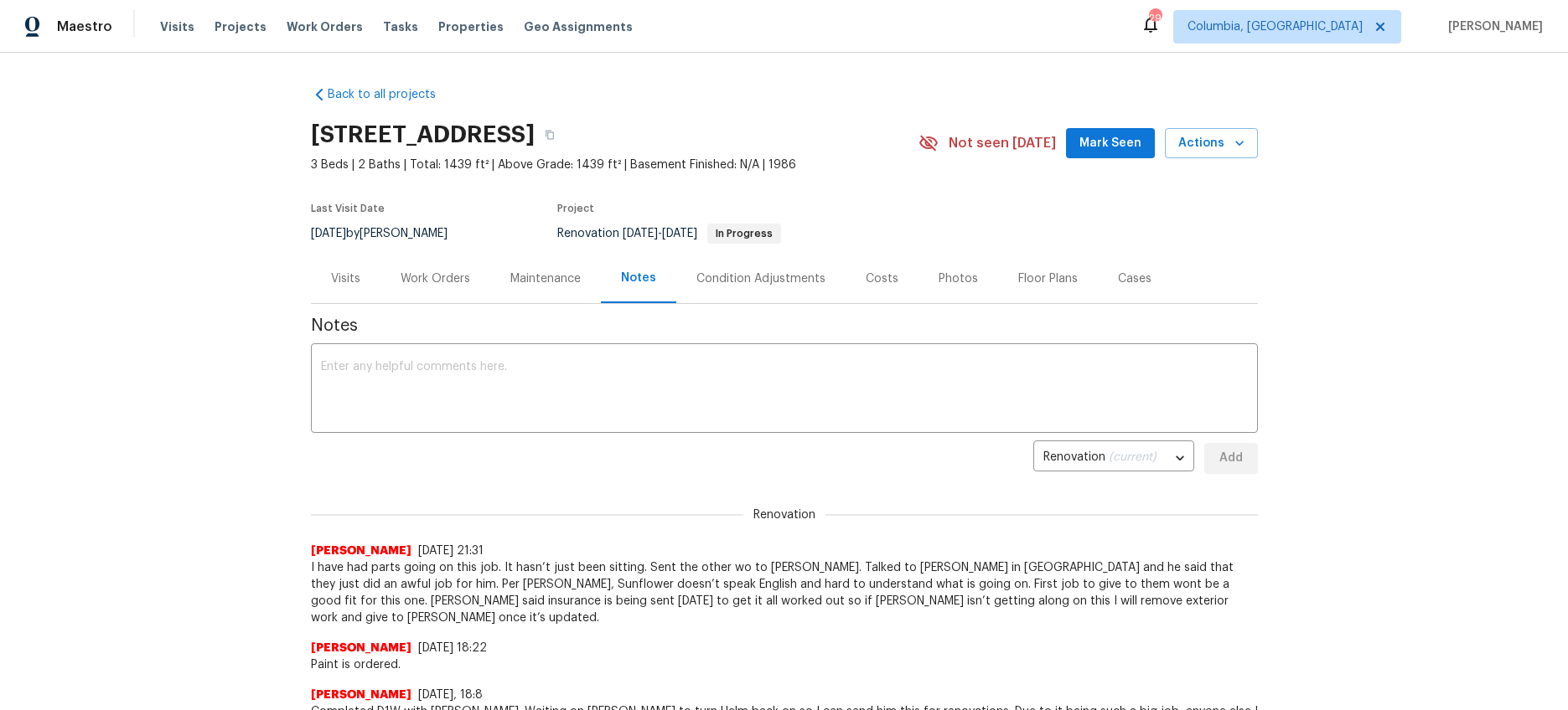
click at [404, 296] on div "Work Orders" at bounding box center [435, 279] width 110 height 49
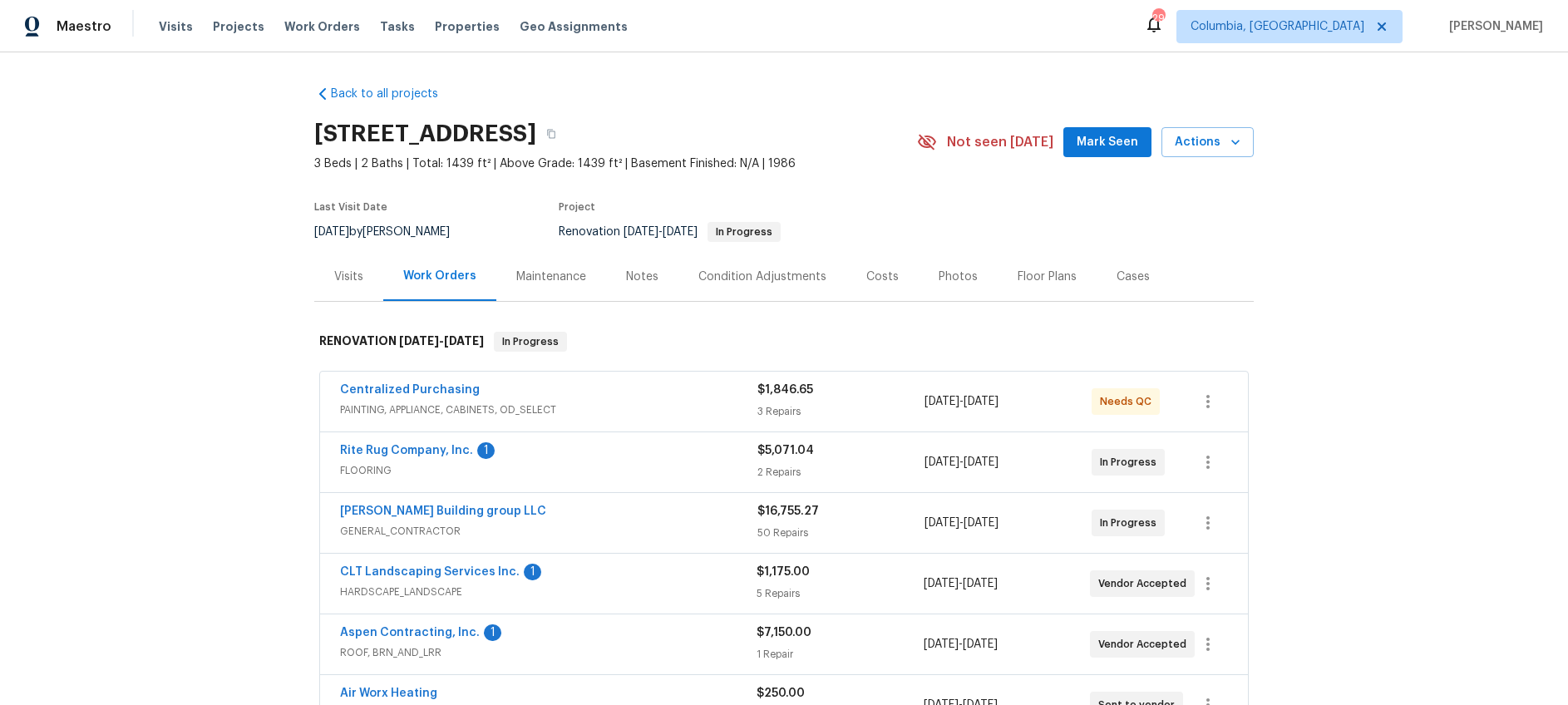
scroll to position [122, 0]
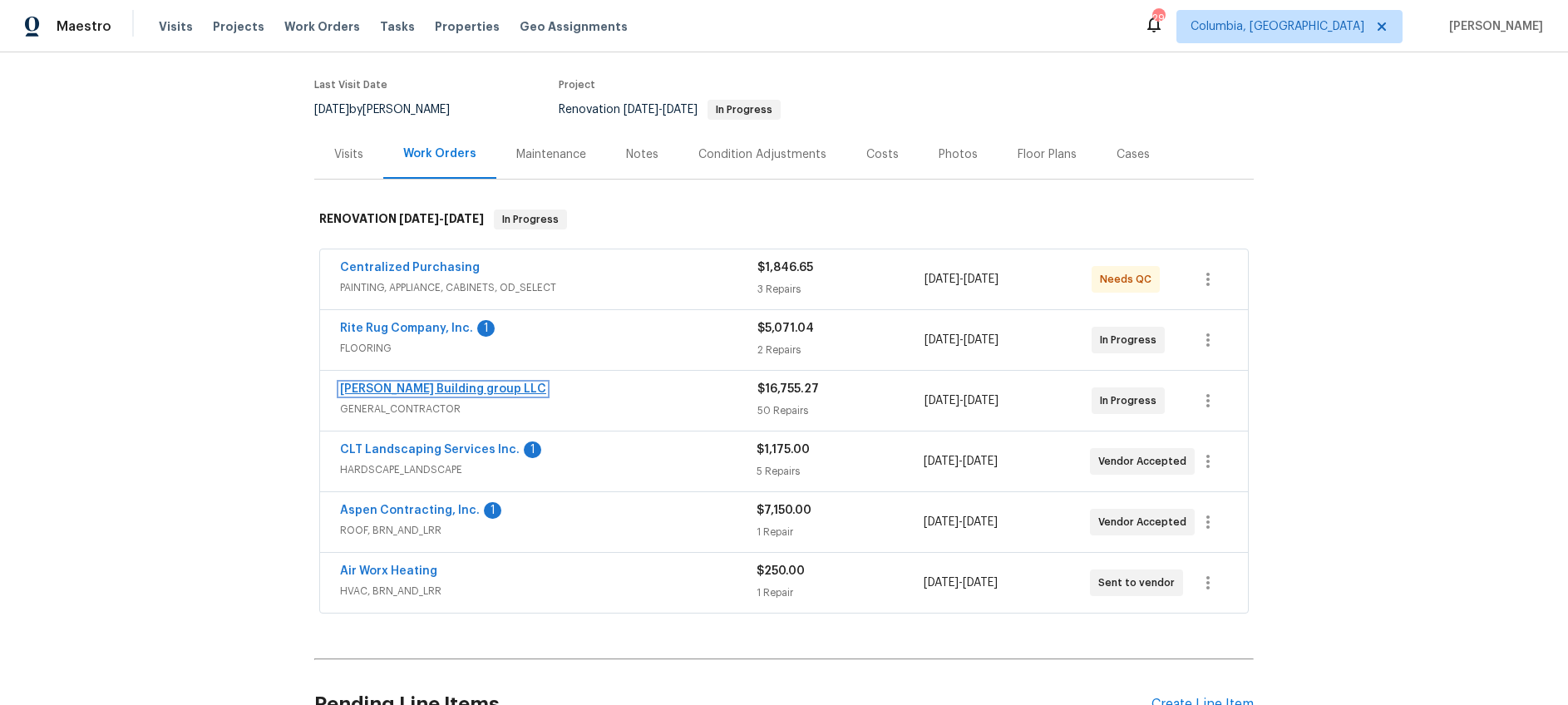
click at [454, 384] on link "Cobos Building group LLC" at bounding box center [443, 389] width 206 height 11
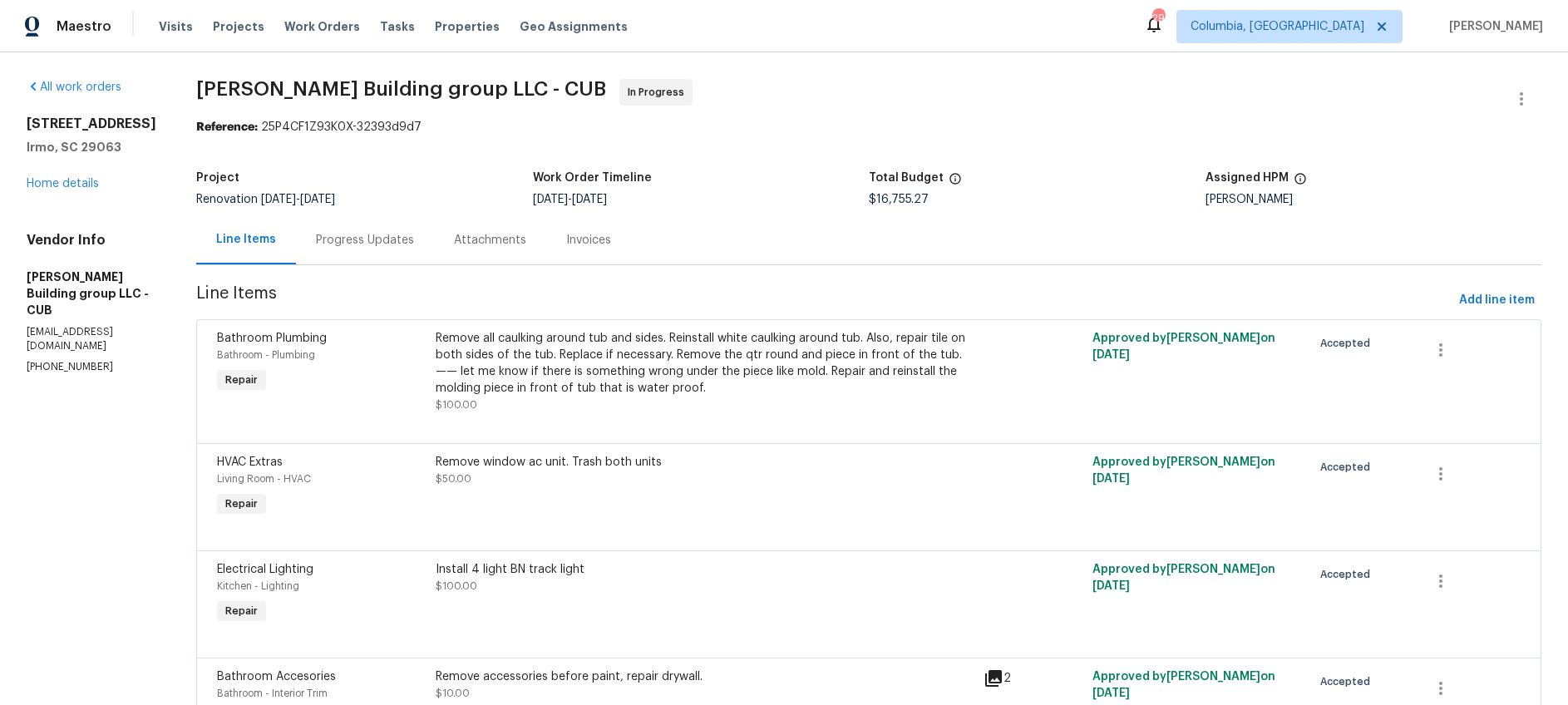
click at [481, 246] on div "Attachments" at bounding box center [490, 240] width 72 height 17
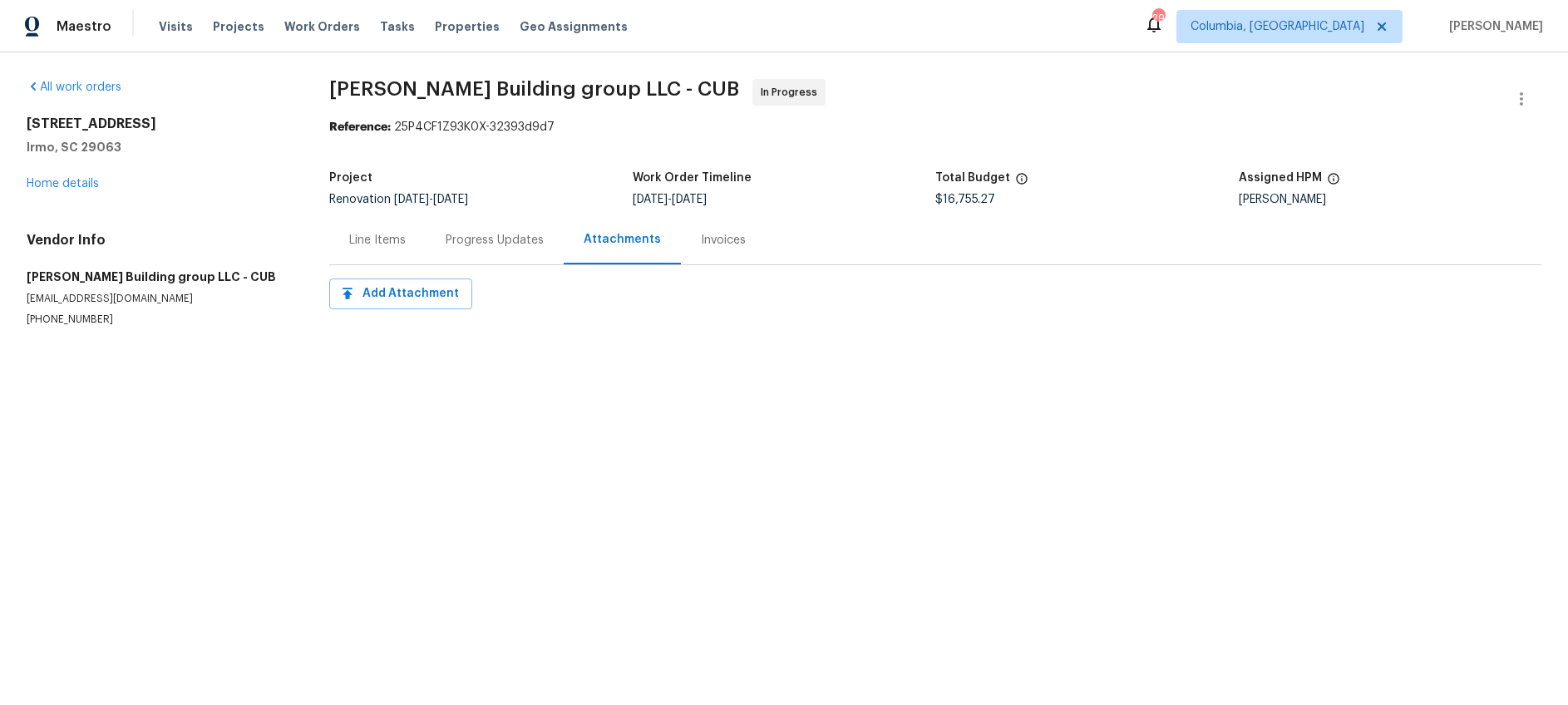
click at [481, 246] on div "Progress Updates" at bounding box center [494, 240] width 98 height 17
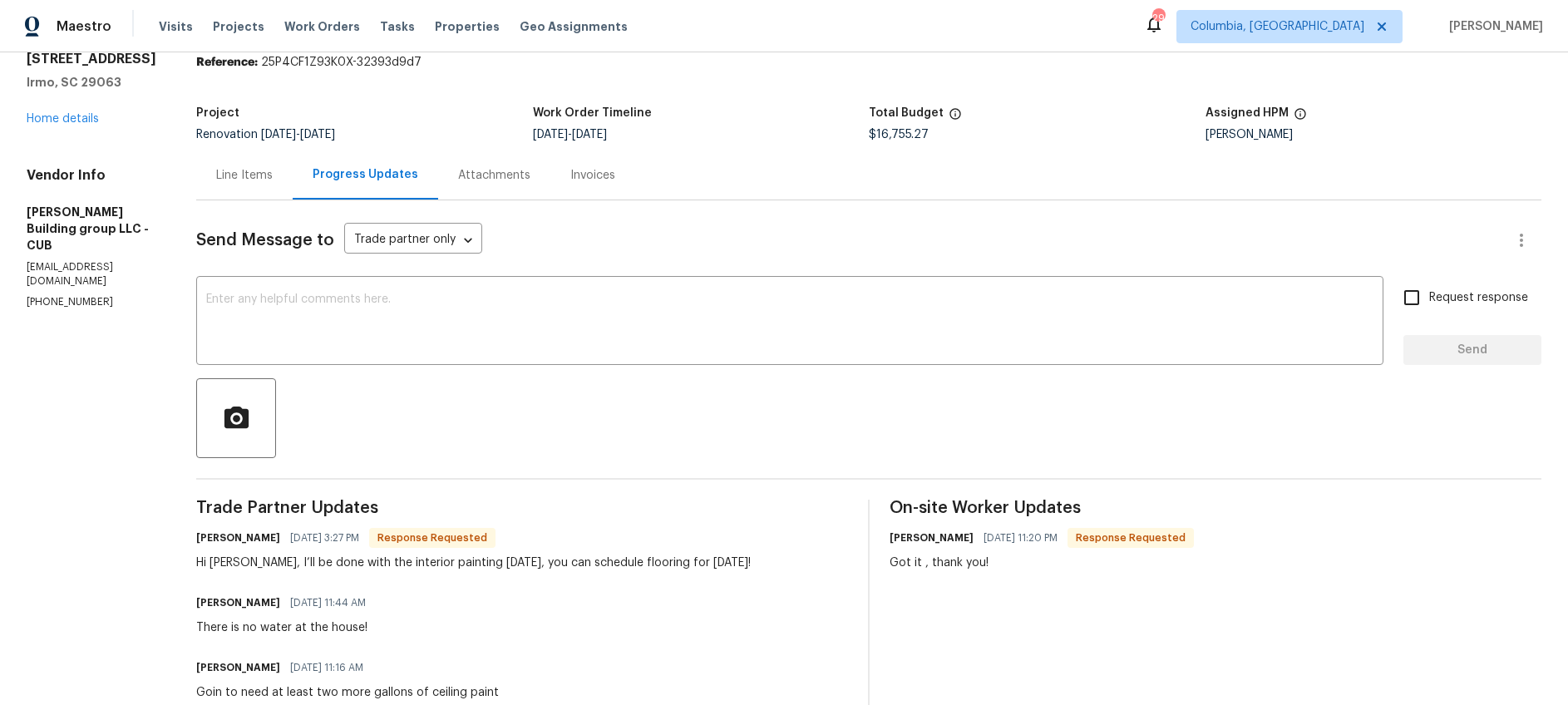
scroll to position [64, 0]
click at [70, 119] on link "Home details" at bounding box center [63, 119] width 72 height 11
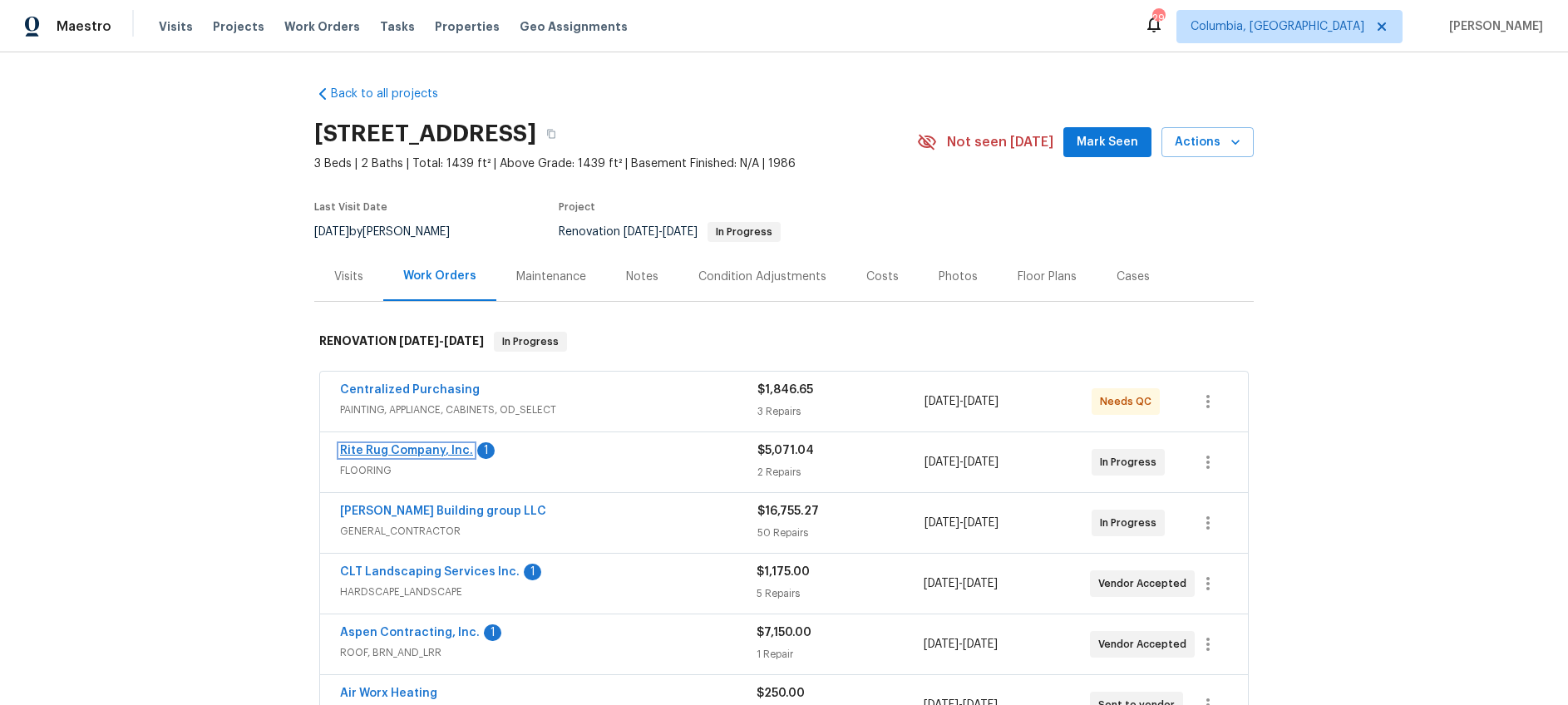
click at [426, 449] on link "Rite Rug Company, Inc." at bounding box center [406, 450] width 133 height 11
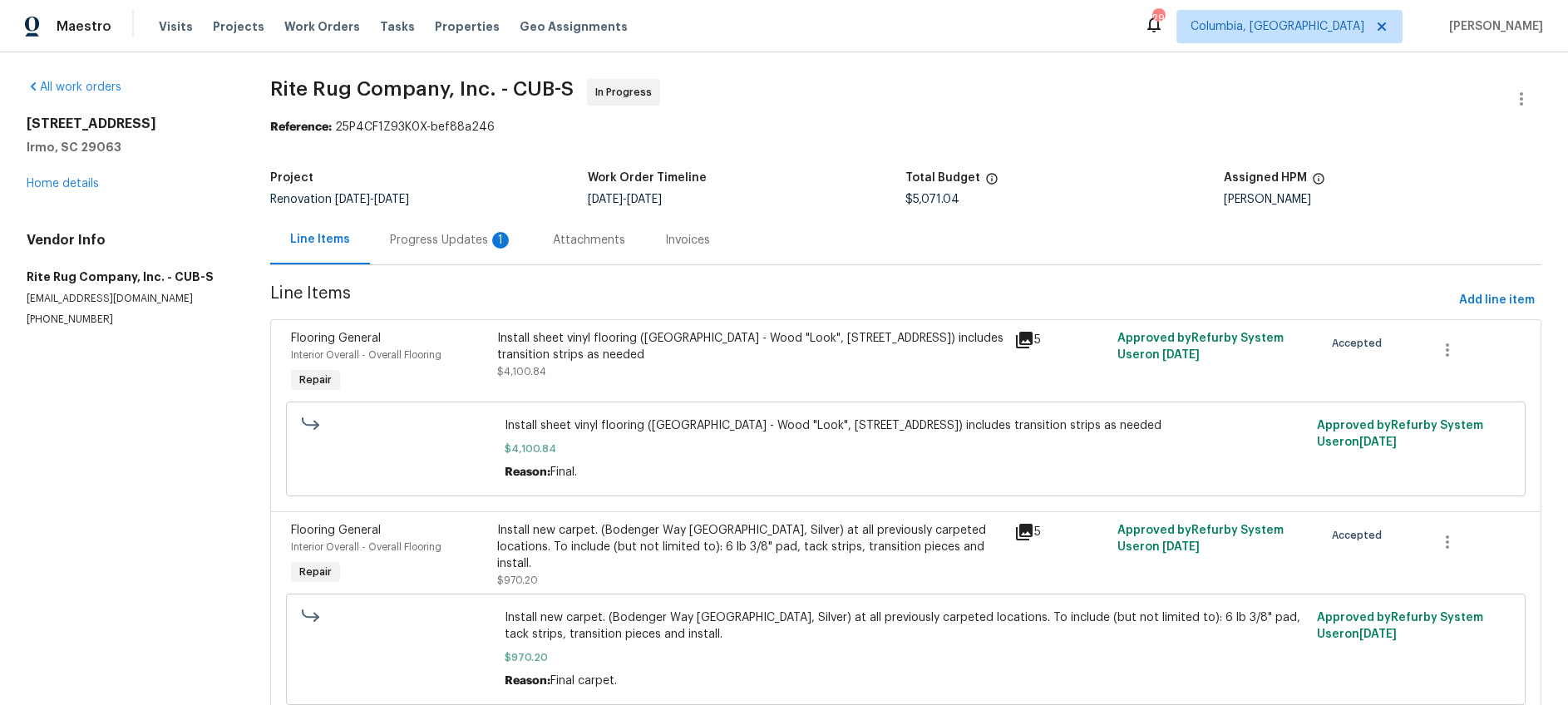
click at [452, 239] on div "Progress Updates 1" at bounding box center [451, 240] width 123 height 17
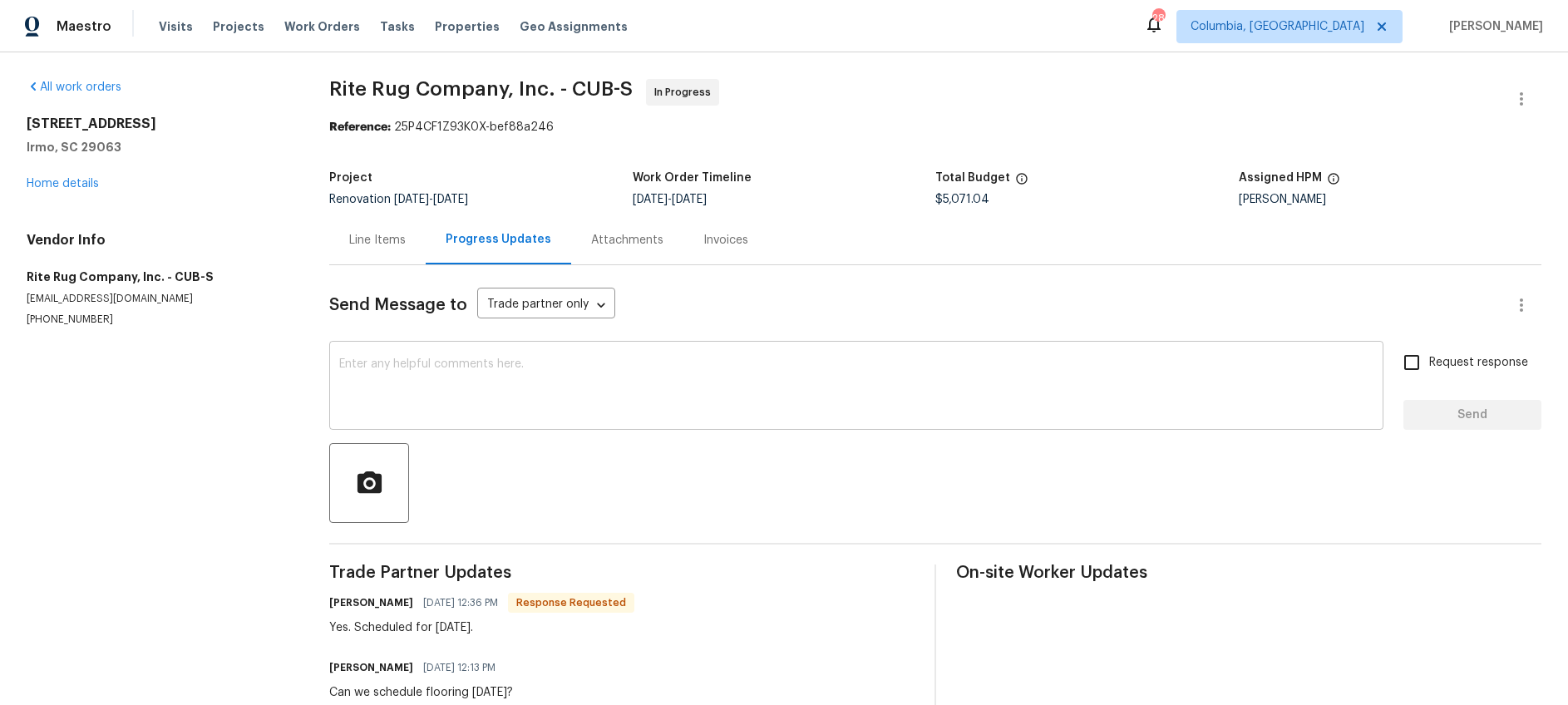
scroll to position [35, 0]
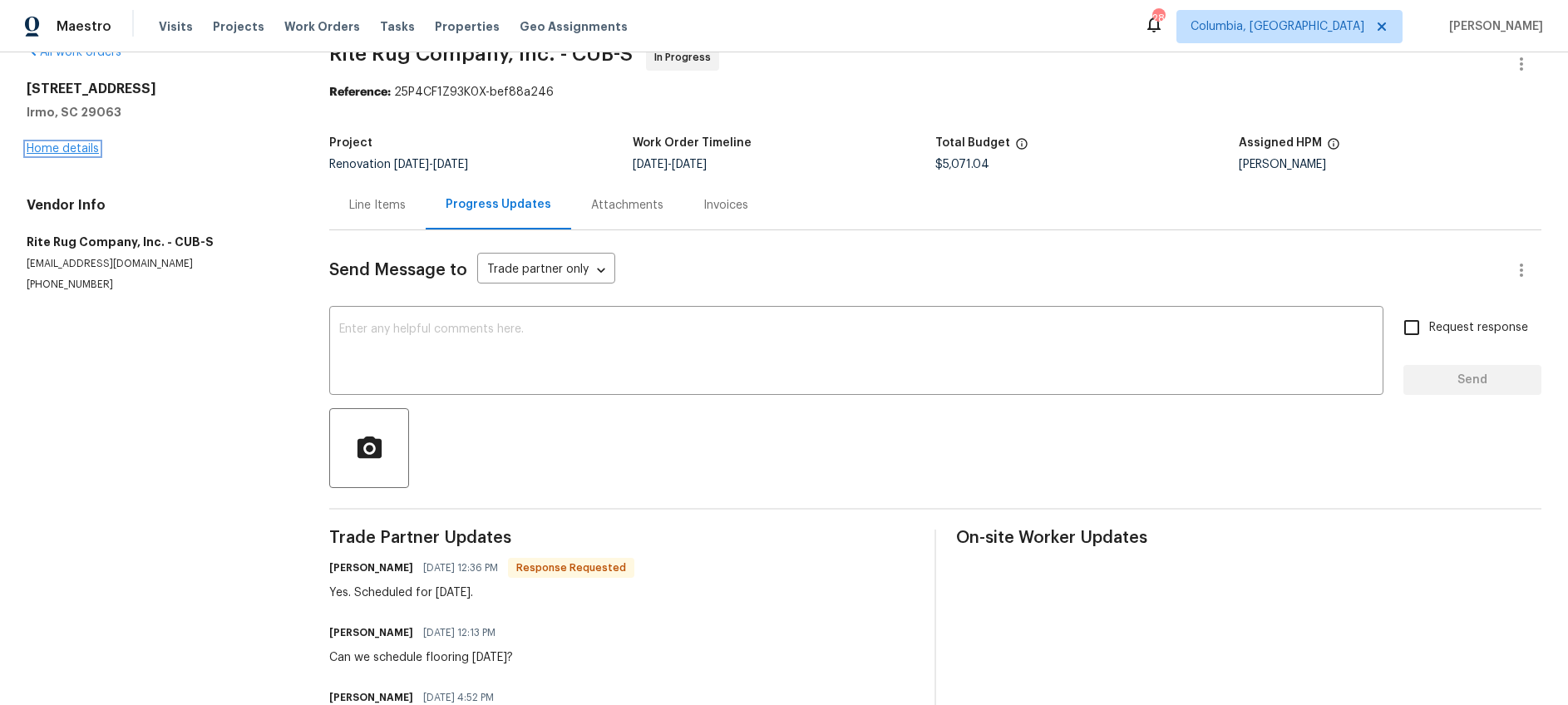
click at [74, 147] on link "Home details" at bounding box center [63, 148] width 72 height 11
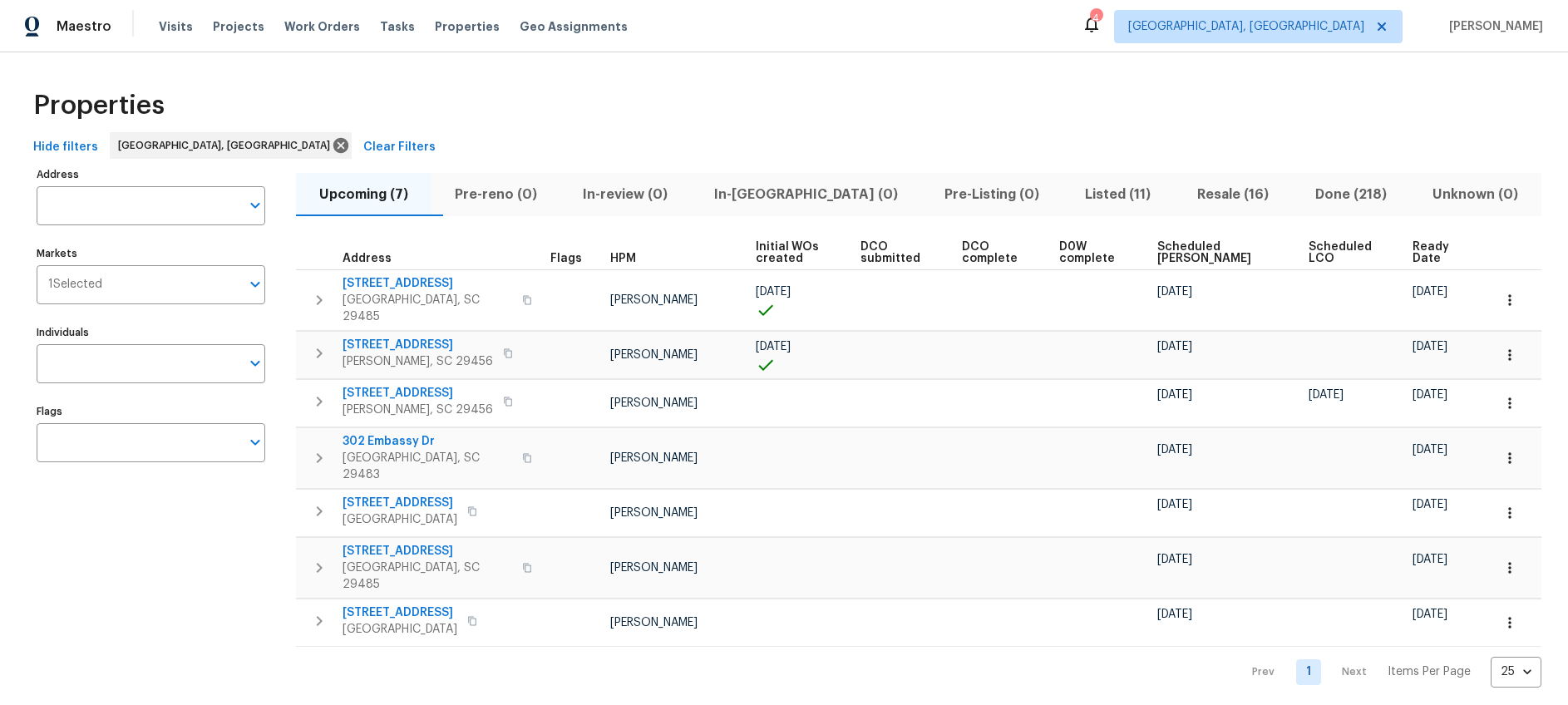
click at [1413, 253] on span "Ready Date" at bounding box center [1438, 252] width 50 height 24
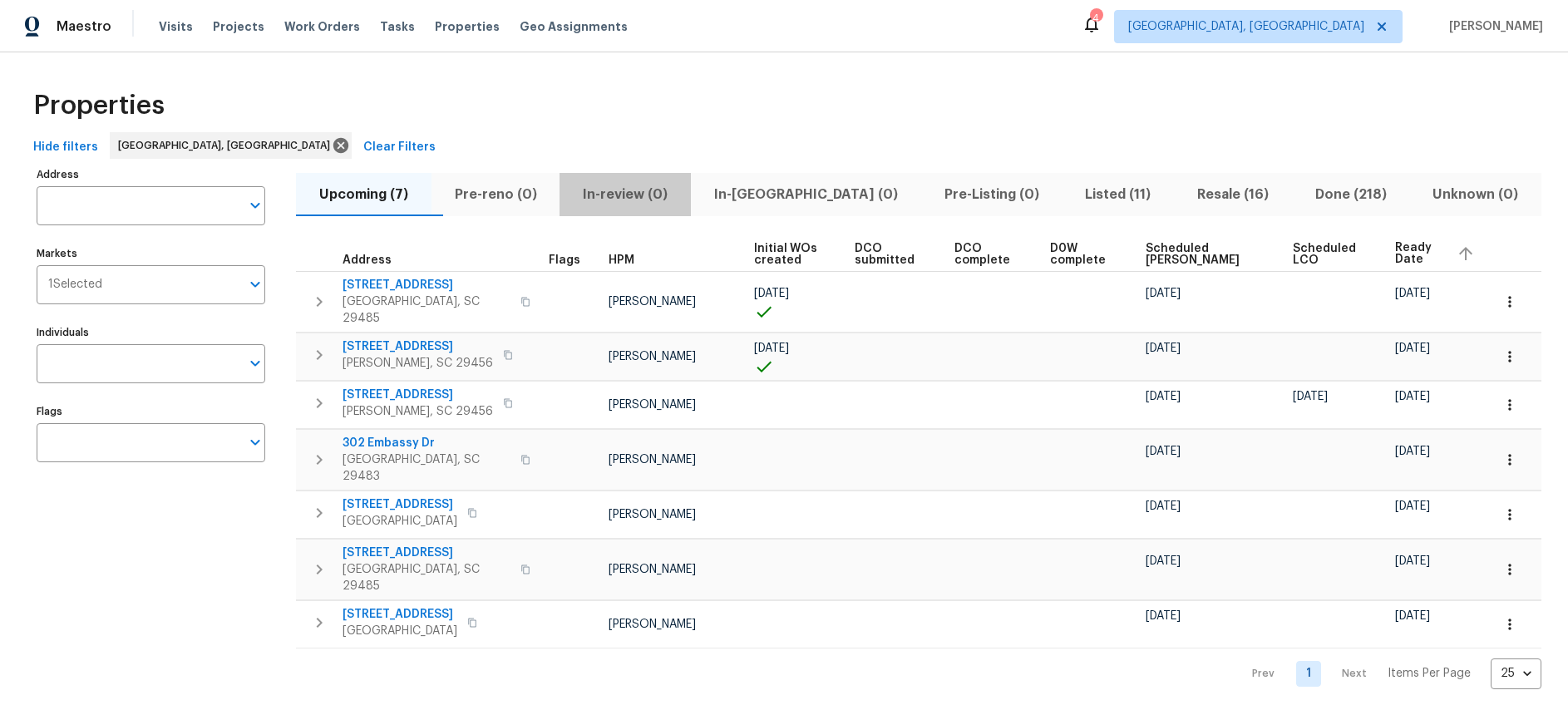
click at [681, 200] on span "In-review (0)" at bounding box center [626, 194] width 111 height 24
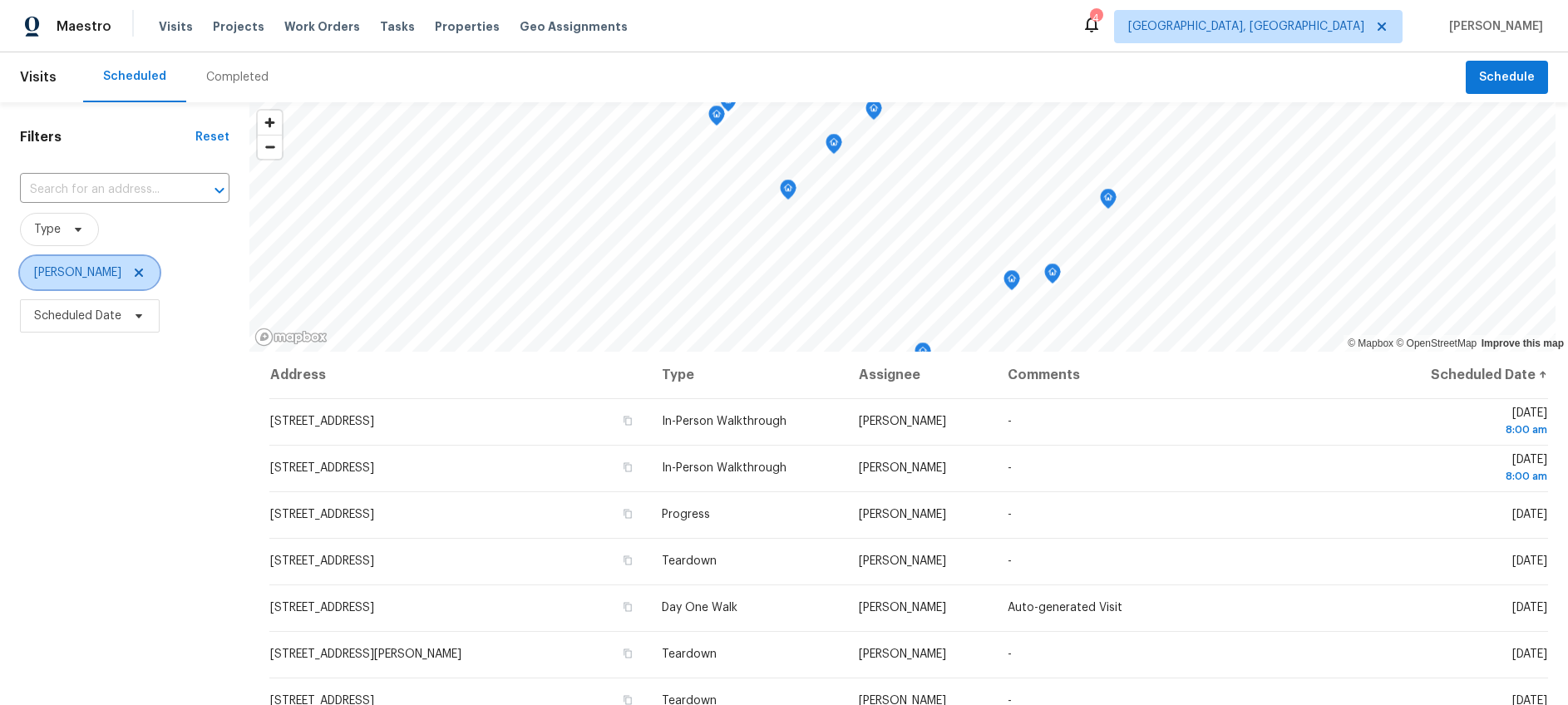
click at [132, 272] on icon at bounding box center [138, 272] width 13 height 13
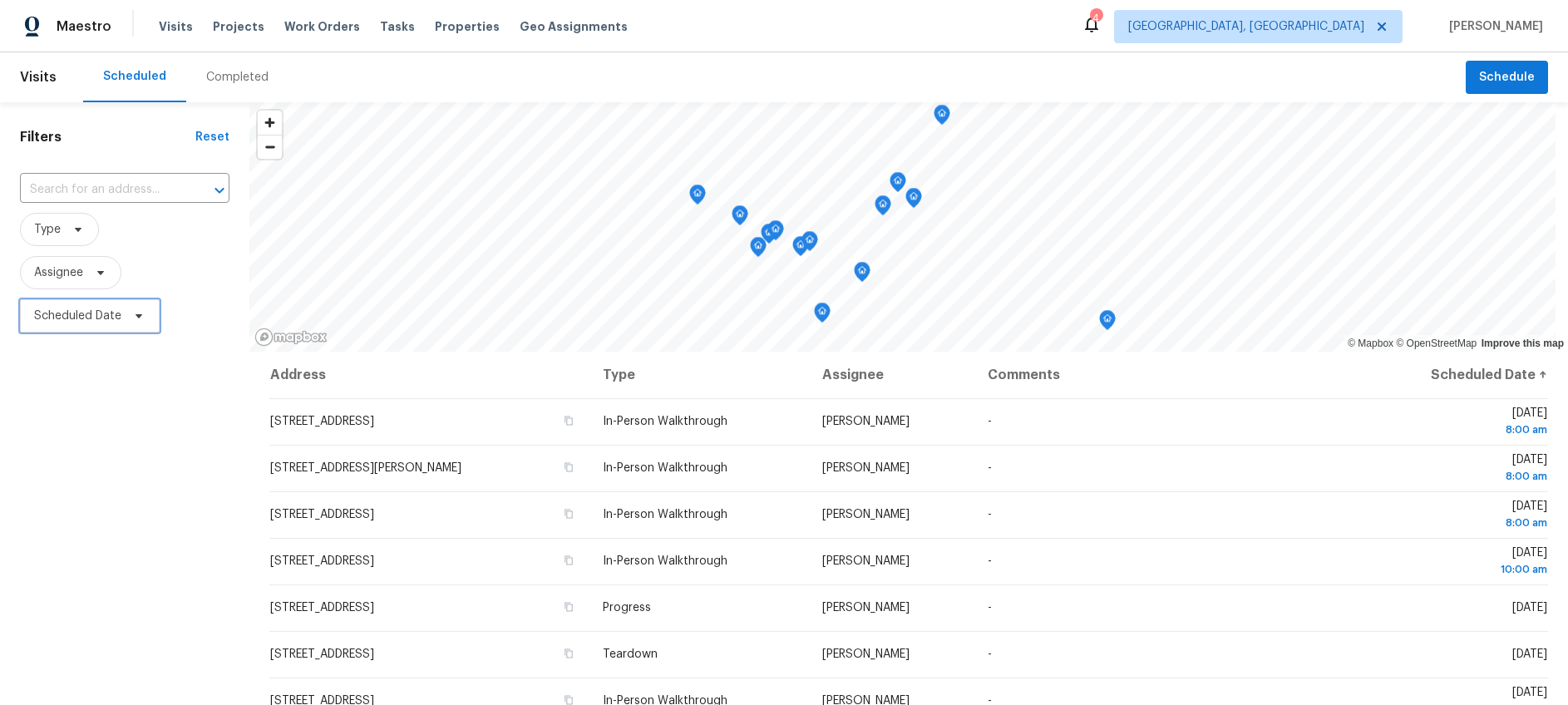
click at [75, 308] on span "Scheduled Date" at bounding box center [77, 316] width 87 height 17
click at [108, 472] on div "Filters Reset ​ Type Assignee Scheduled Date" at bounding box center [124, 509] width 250 height 814
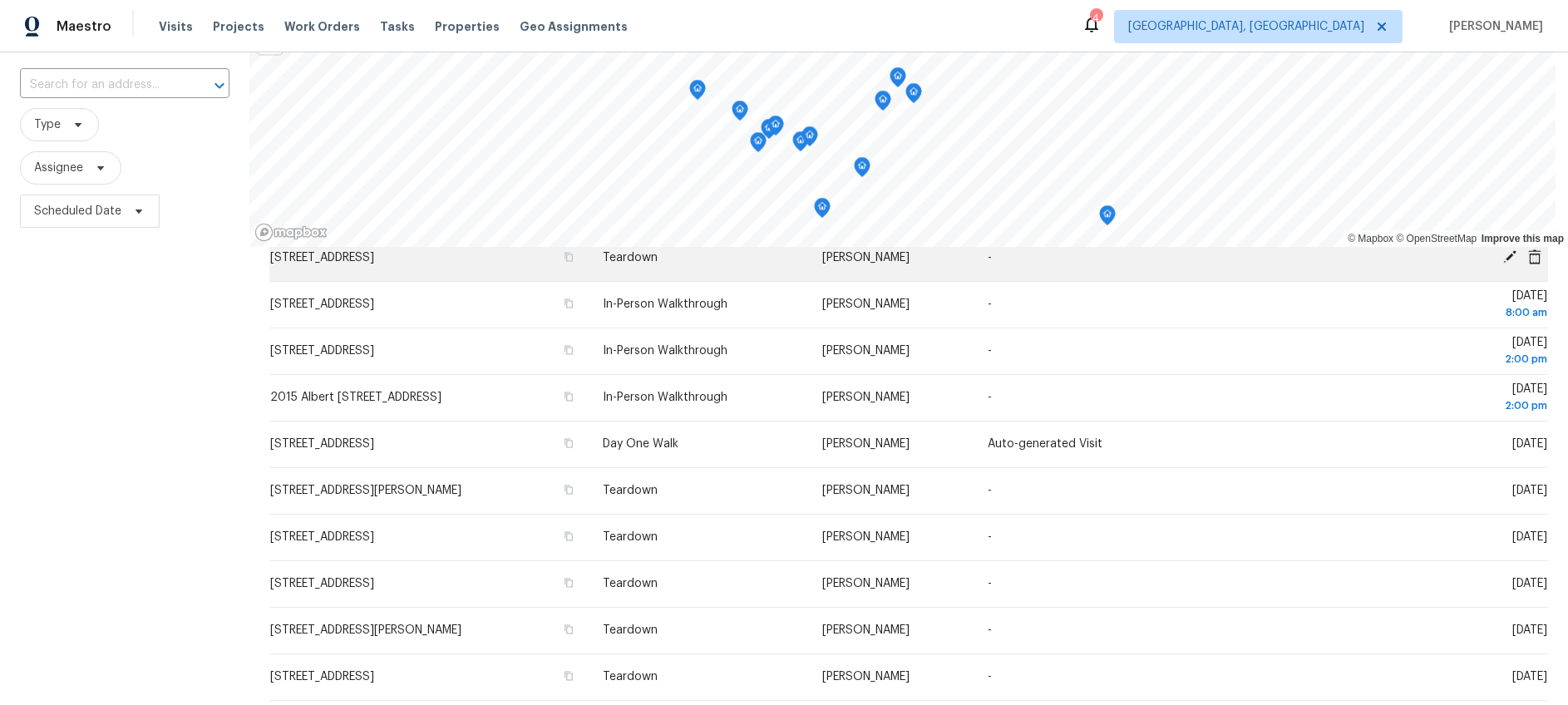
scroll to position [305, 0]
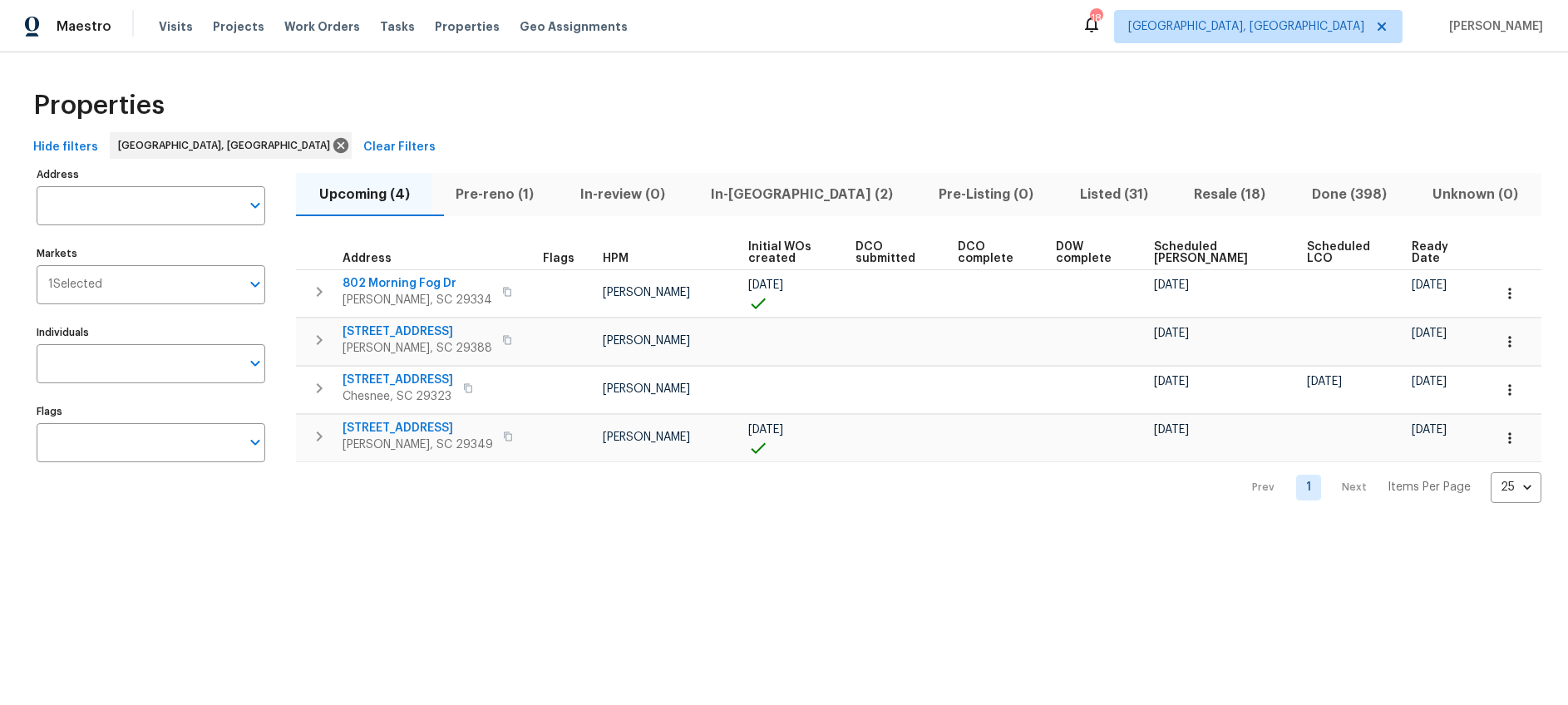
click at [1425, 256] on span "Ready Date" at bounding box center [1437, 252] width 51 height 24
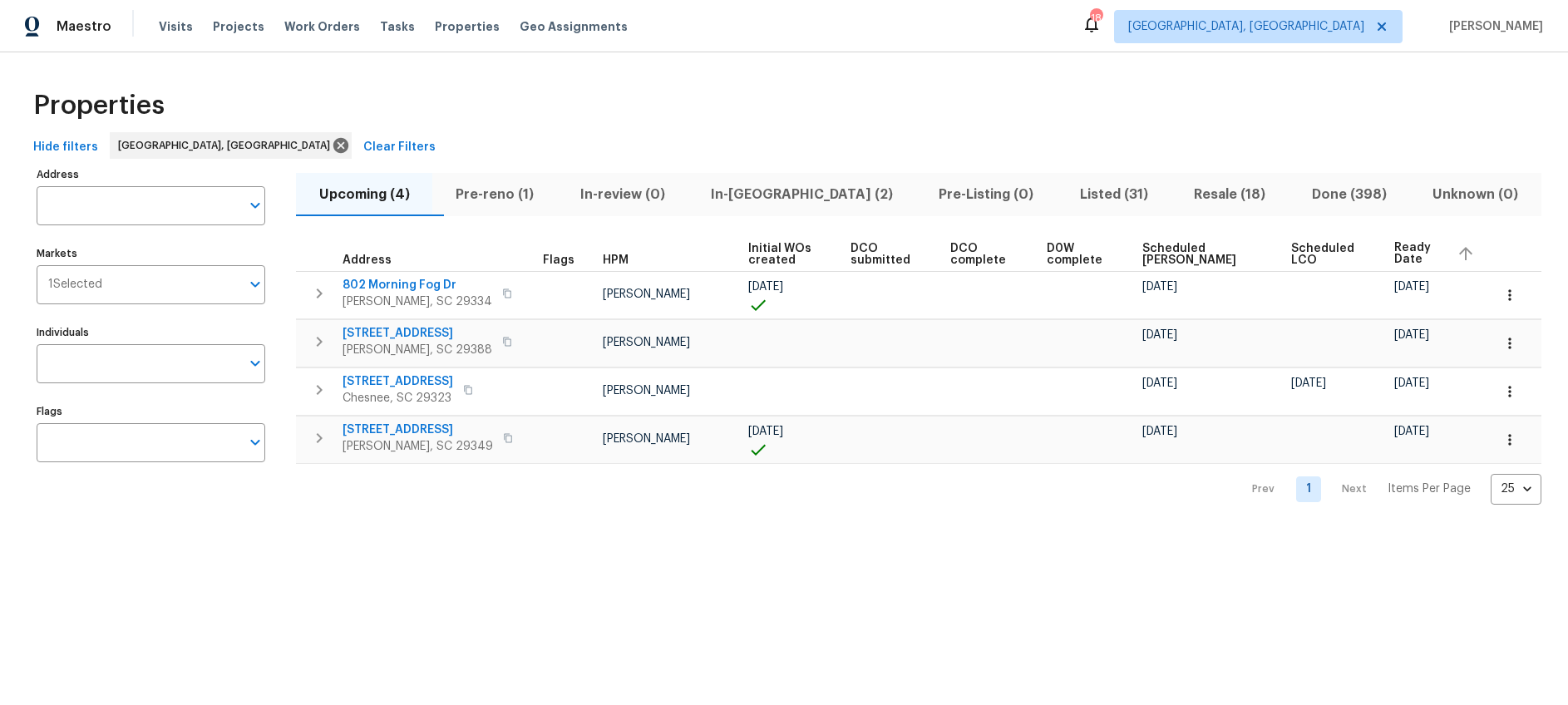
click at [501, 201] on span "Pre-reno (1)" at bounding box center [493, 194] width 104 height 24
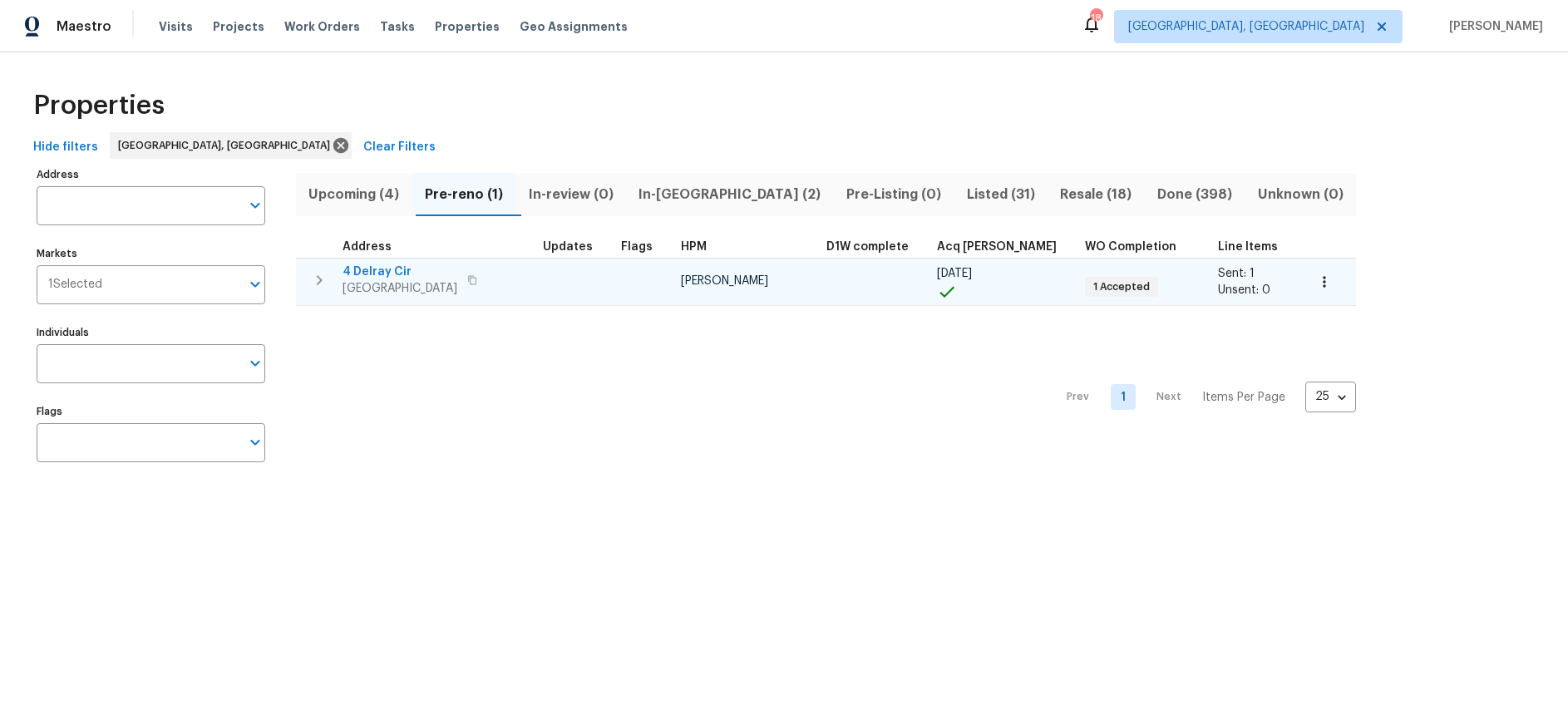
click at [389, 270] on span "4 Delray Cir" at bounding box center [400, 272] width 115 height 17
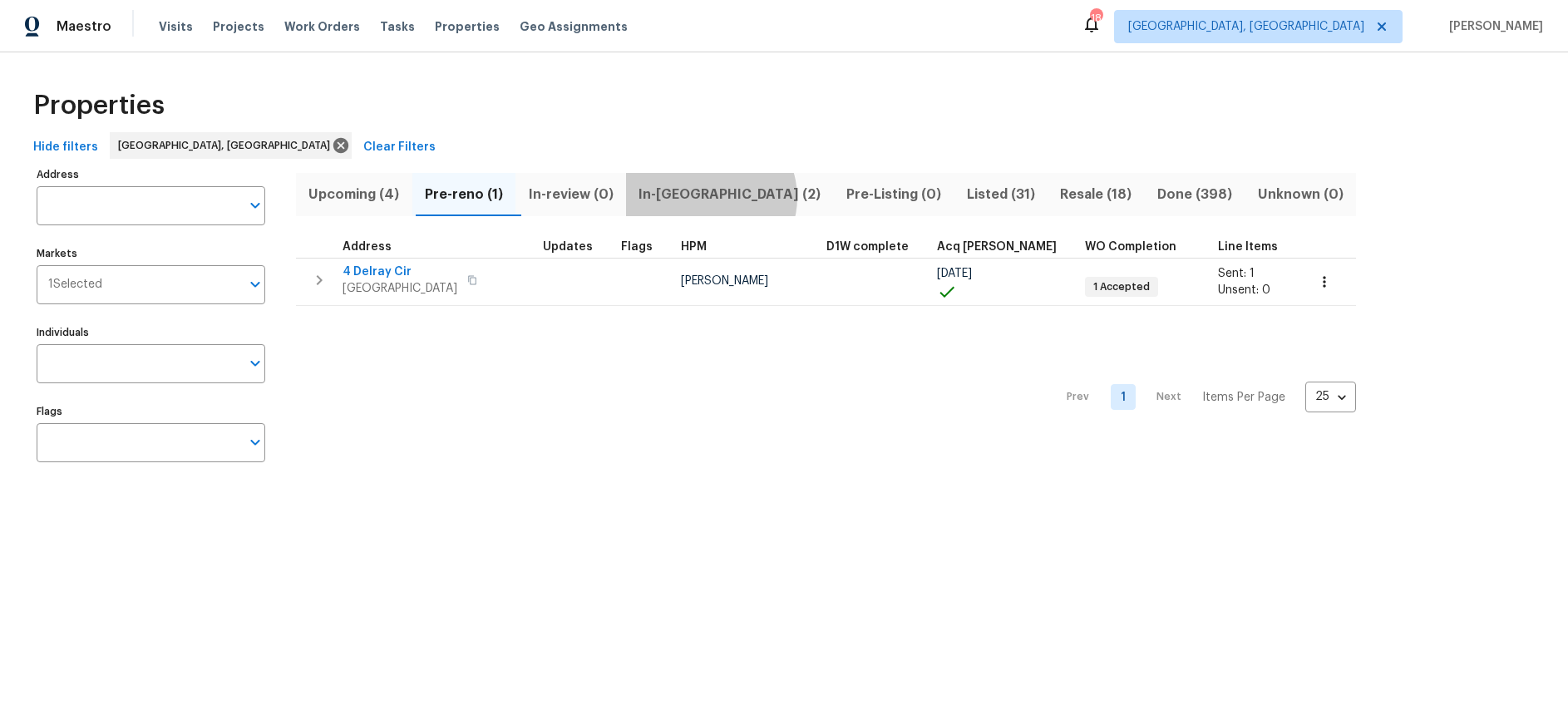
click at [720, 197] on span "In-reno (2)" at bounding box center [730, 194] width 188 height 24
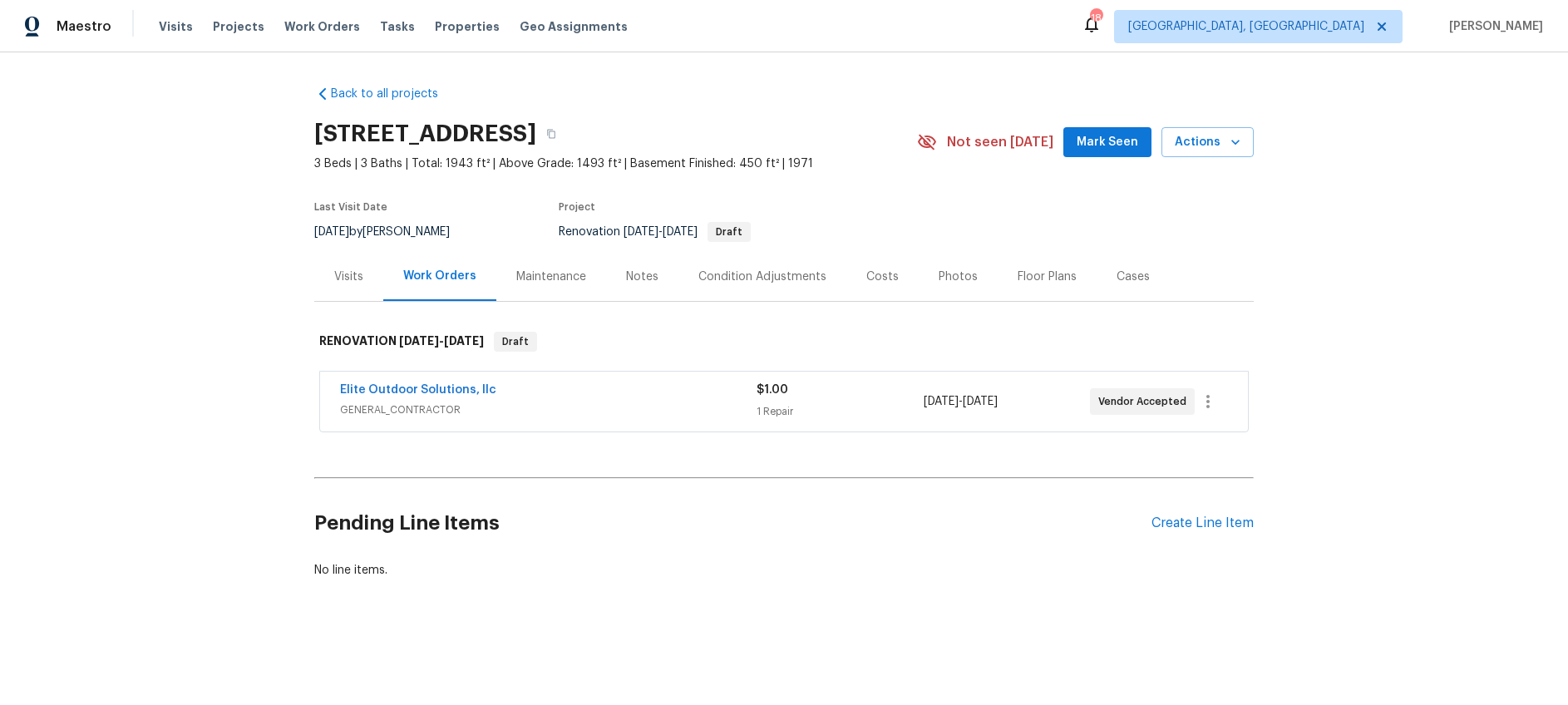
click at [639, 281] on div "Notes" at bounding box center [642, 277] width 32 height 17
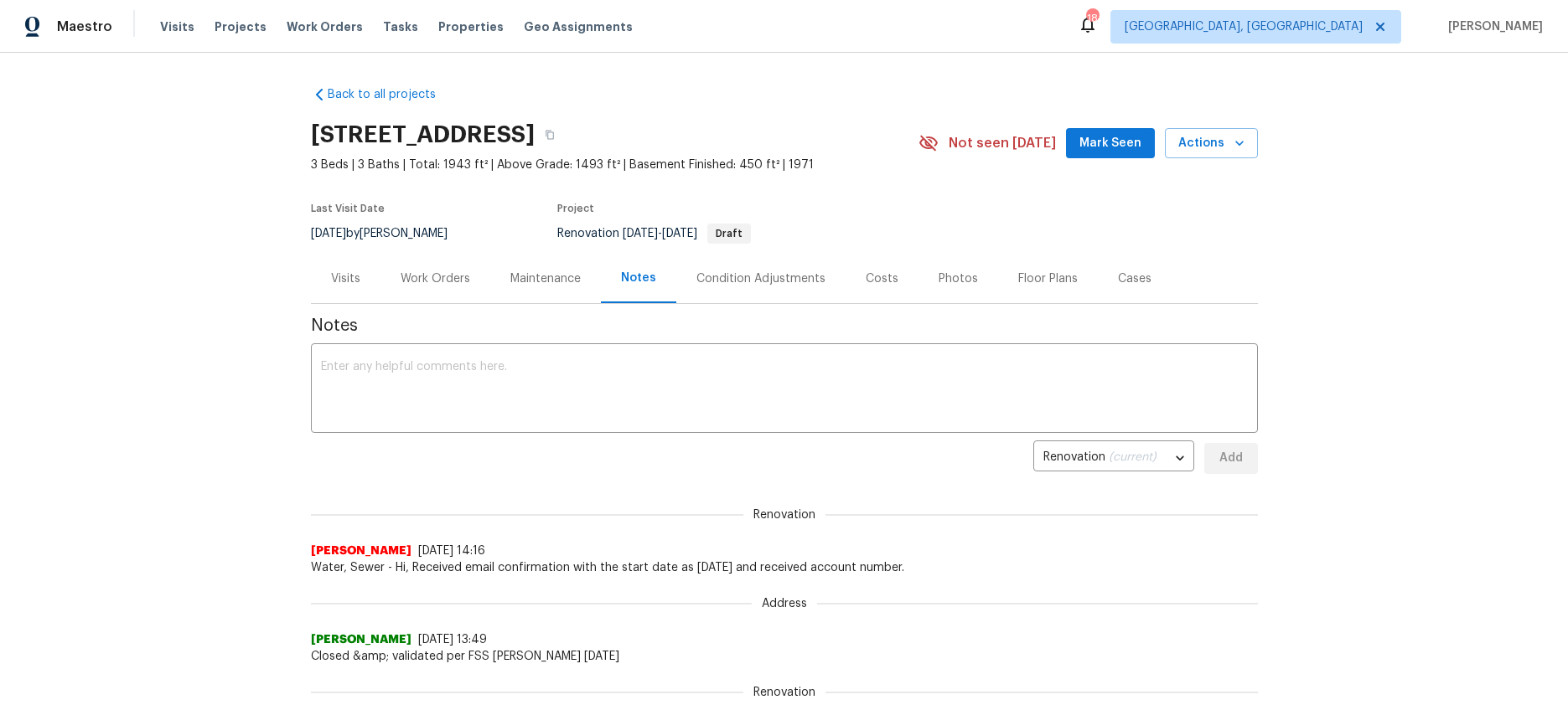
click at [999, 275] on div "Floor Plans" at bounding box center [1048, 279] width 100 height 49
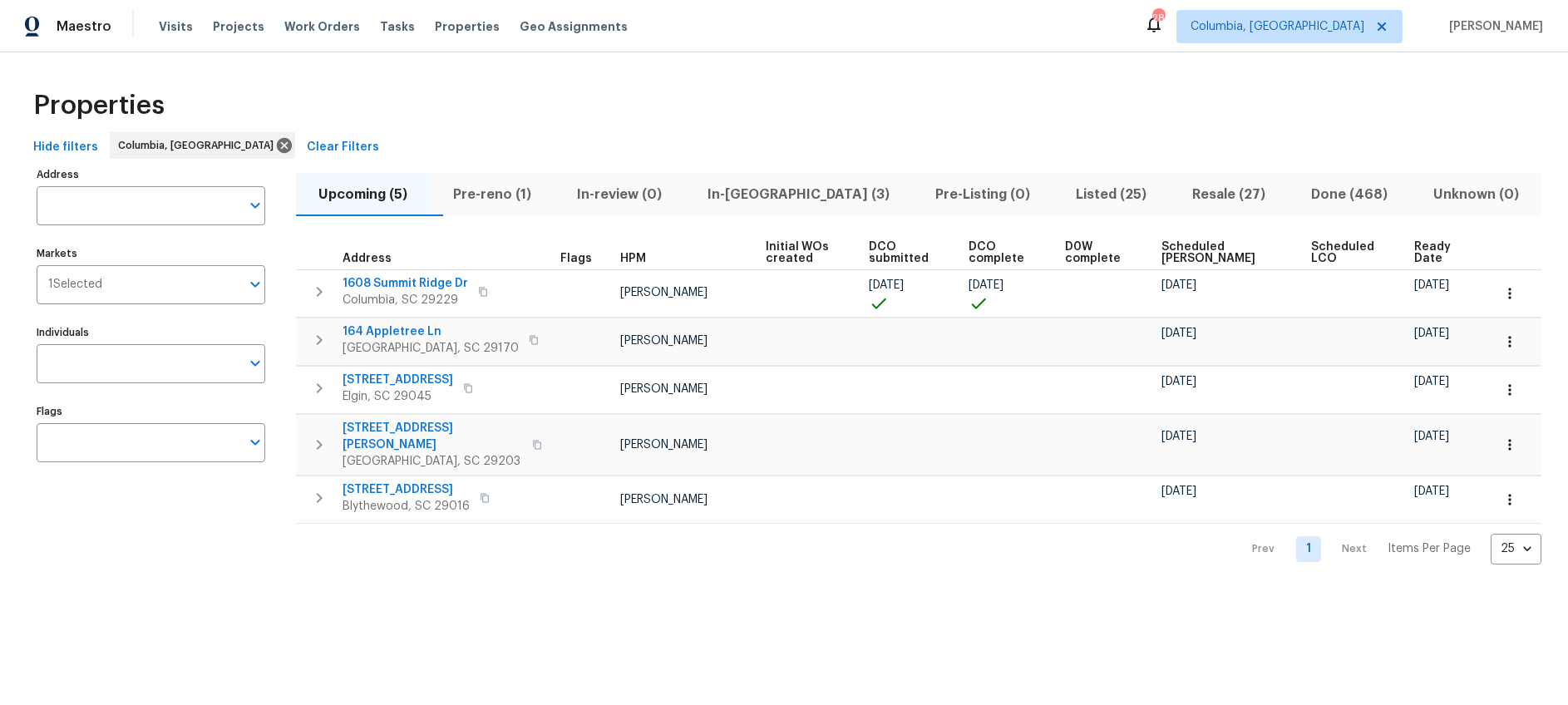
click at [1083, 196] on span "Listed (25)" at bounding box center [1110, 194] width 97 height 24
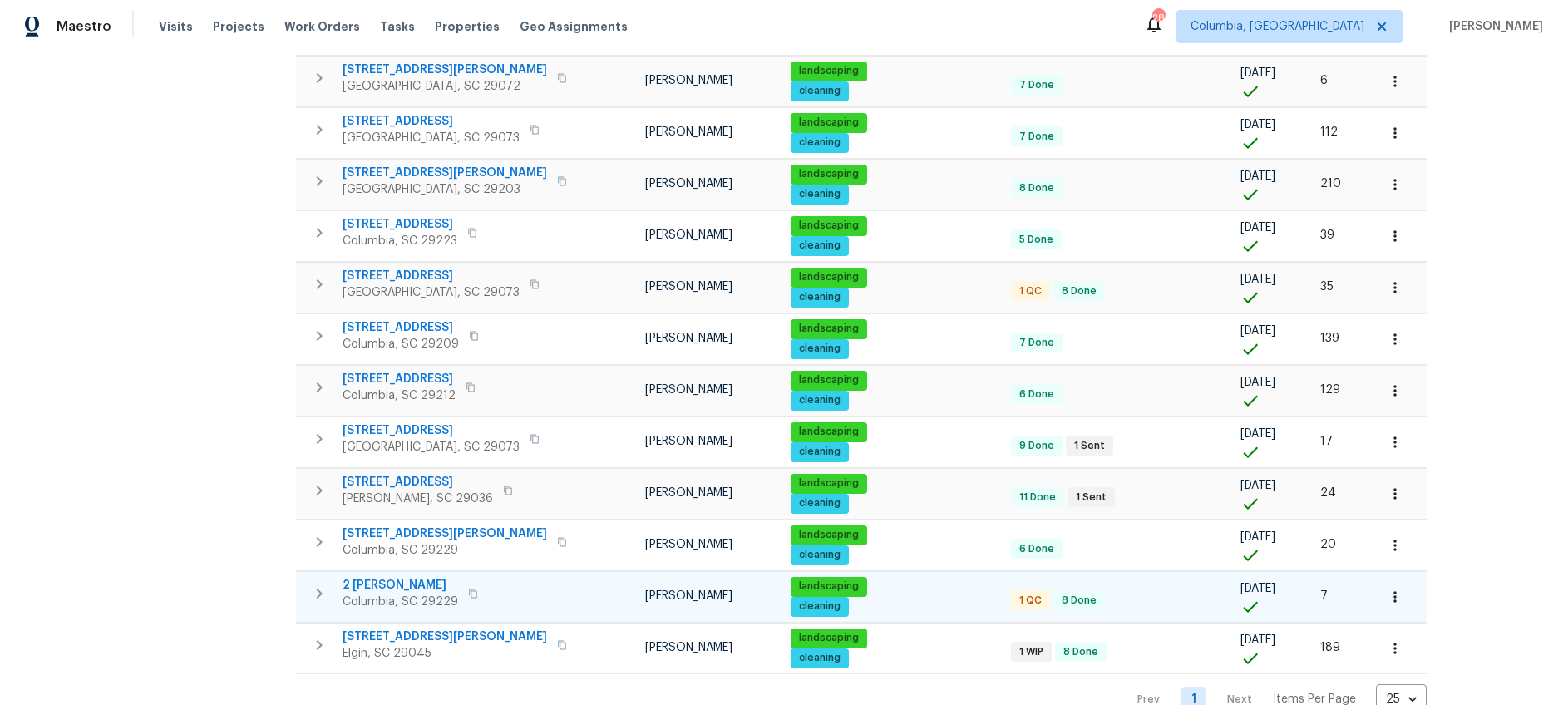
scroll to position [915, 0]
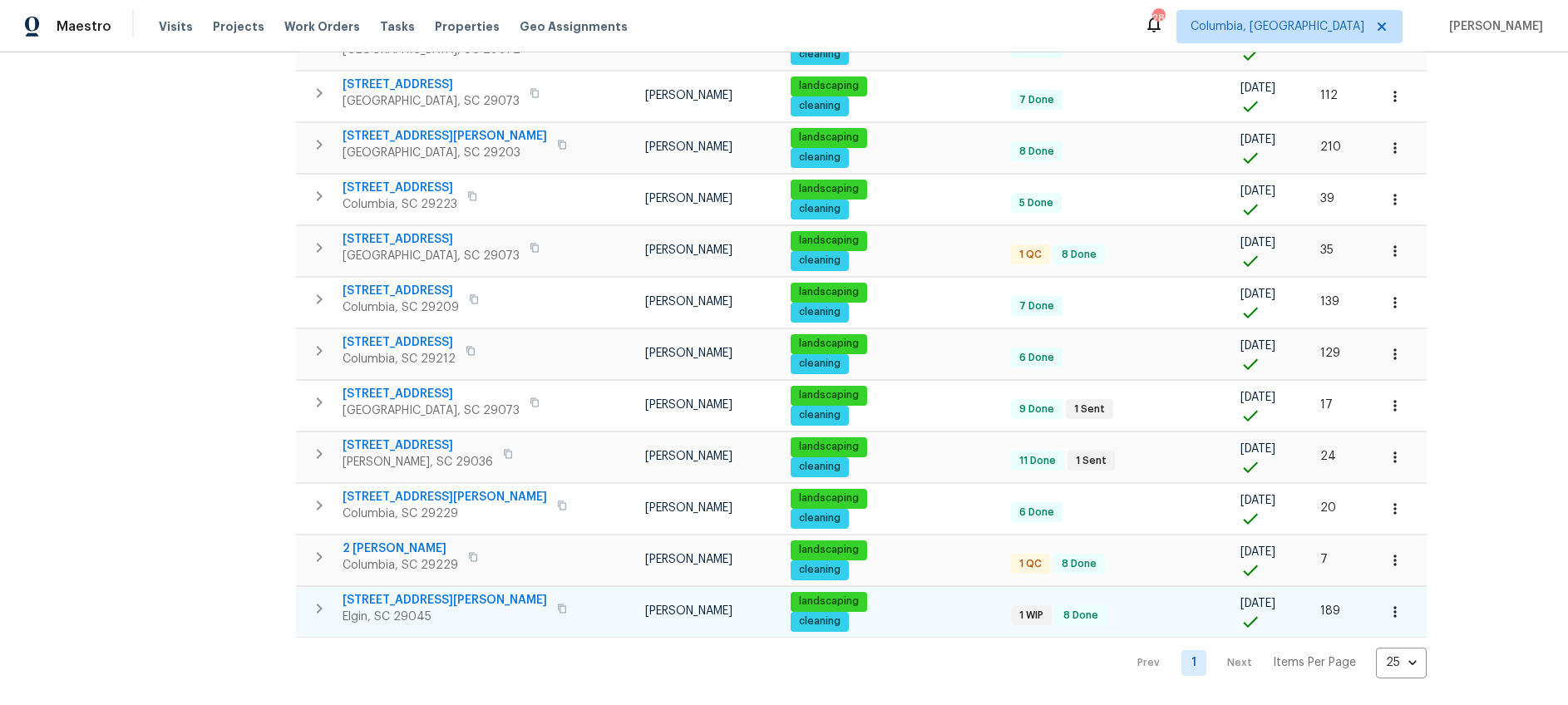
click at [412, 592] on span "[STREET_ADDRESS][PERSON_NAME]" at bounding box center [445, 600] width 204 height 17
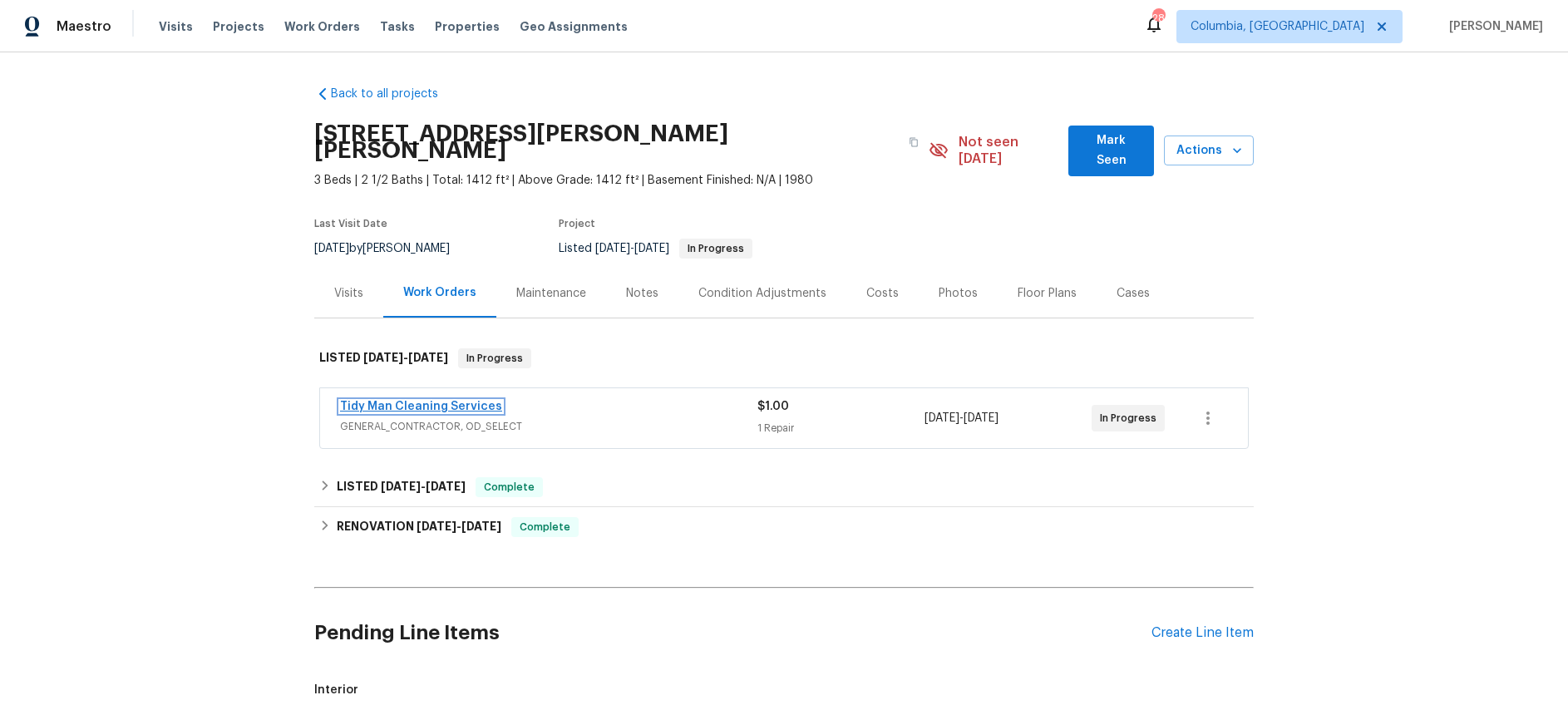
click at [457, 401] on link "Tidy Man Cleaning Services" at bounding box center [421, 406] width 162 height 11
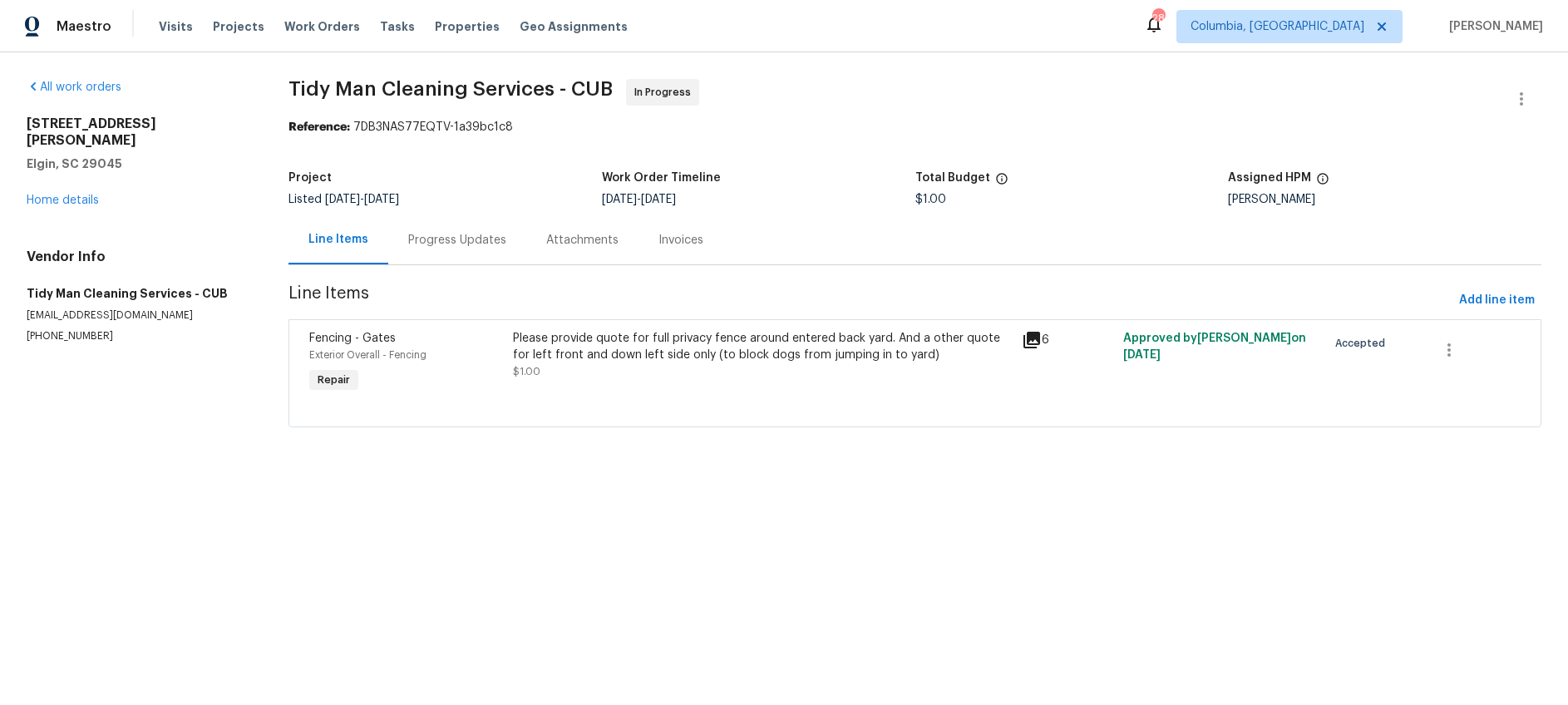
click at [474, 251] on div "Progress Updates" at bounding box center [457, 240] width 138 height 49
